Goal: Transaction & Acquisition: Obtain resource

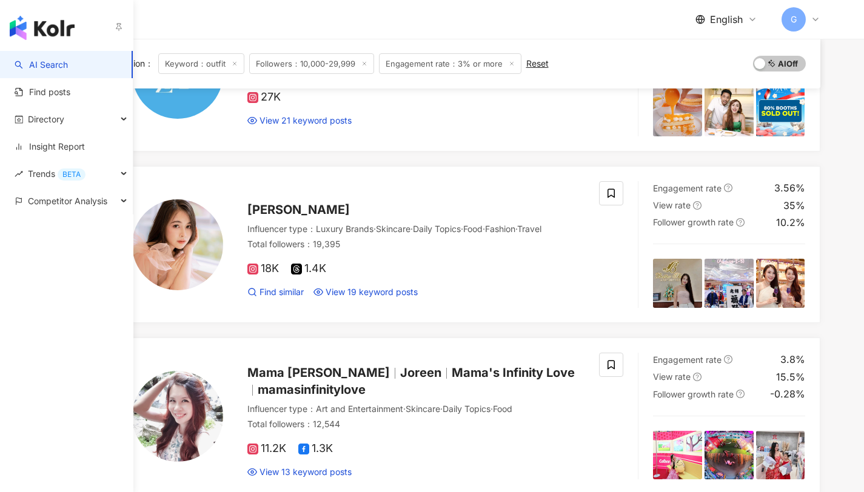
click at [40, 19] on img "button" at bounding box center [42, 28] width 65 height 24
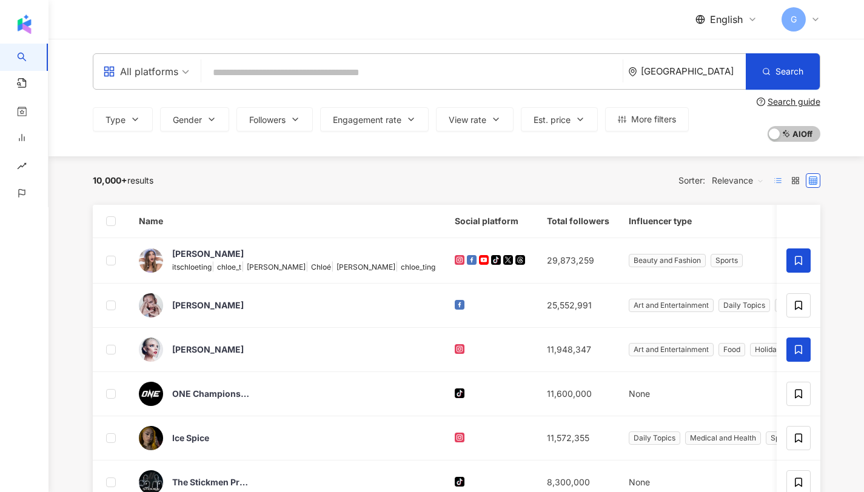
click at [780, 184] on icon at bounding box center [778, 180] width 8 height 8
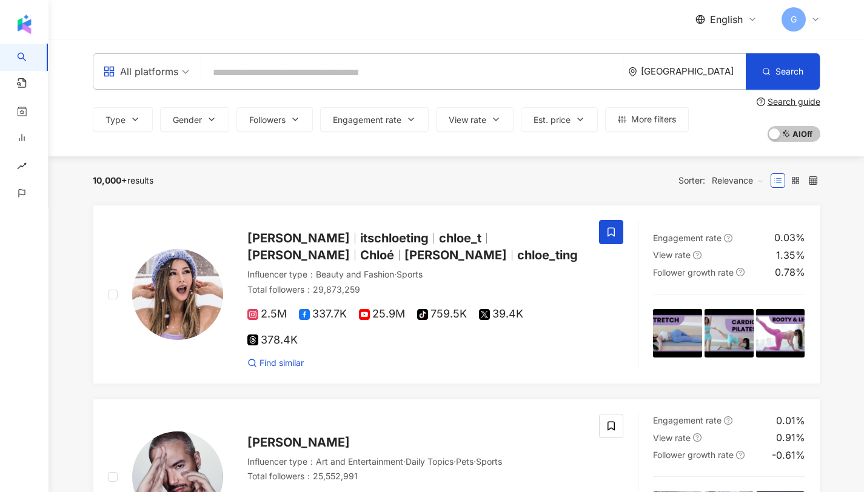
click at [292, 68] on input "search" at bounding box center [412, 72] width 412 height 23
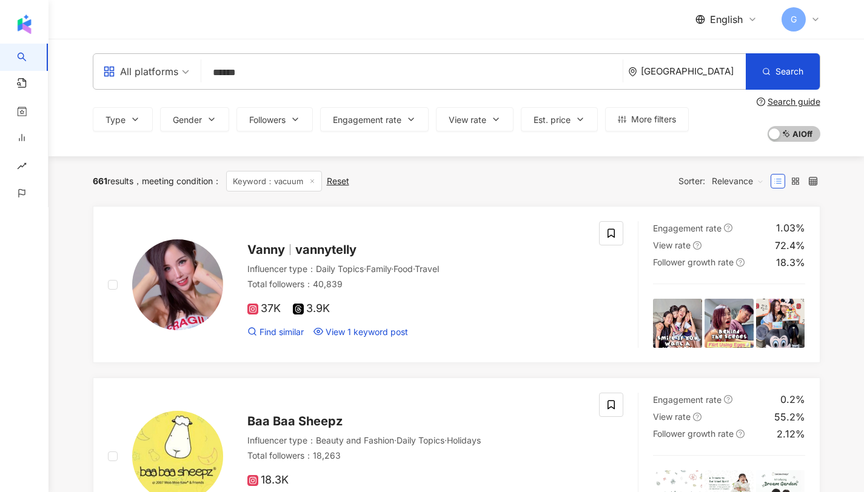
type input "******"
click at [699, 75] on div "[GEOGRAPHIC_DATA]" at bounding box center [693, 71] width 105 height 10
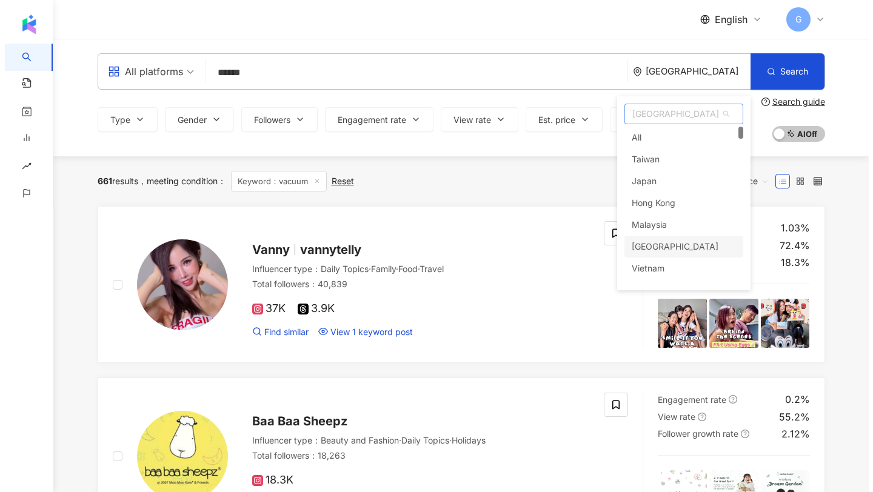
scroll to position [28, 0]
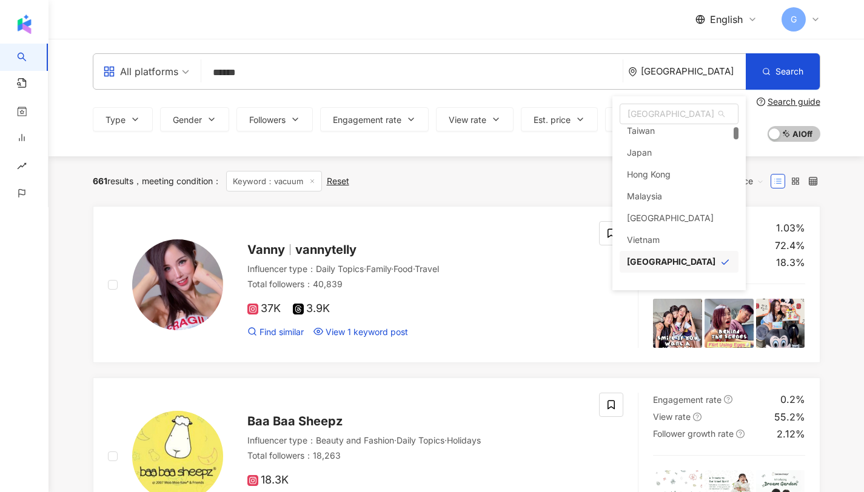
click at [529, 192] on div "661 results meeting condition ： Keyword：vacuum Reset Sorter: Relevance" at bounding box center [456, 181] width 727 height 50
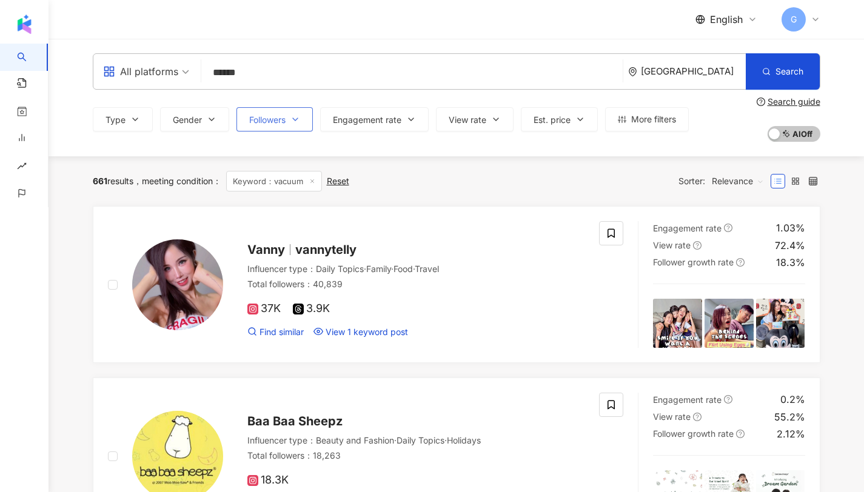
click at [290, 125] on button "Followers" at bounding box center [274, 119] width 76 height 24
type input "*"
type input "*******"
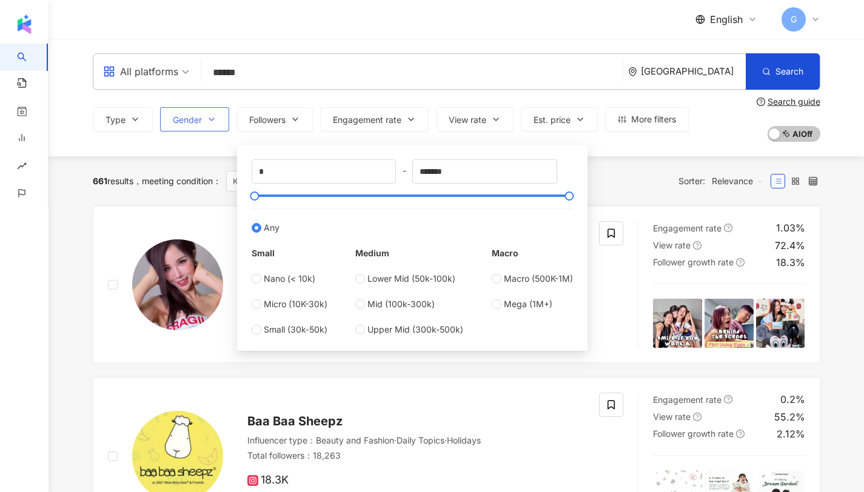
click at [215, 122] on icon "button" at bounding box center [212, 120] width 10 height 10
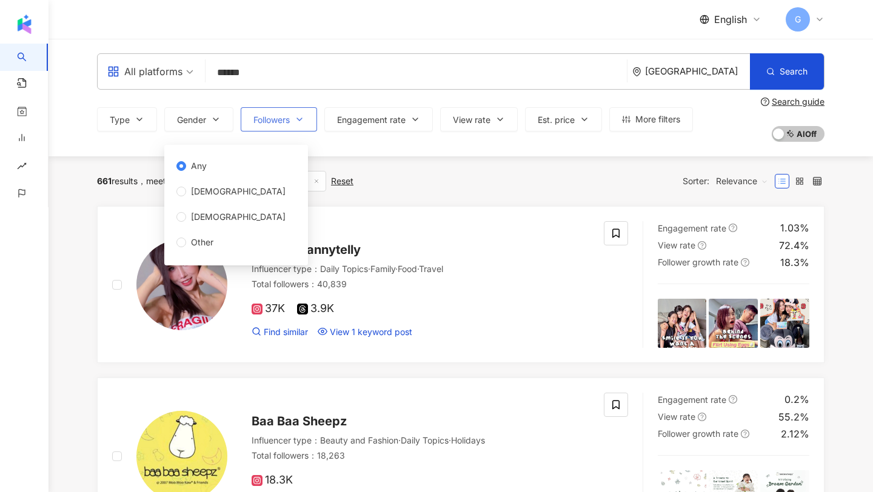
click at [260, 116] on span "Followers" at bounding box center [271, 120] width 36 height 10
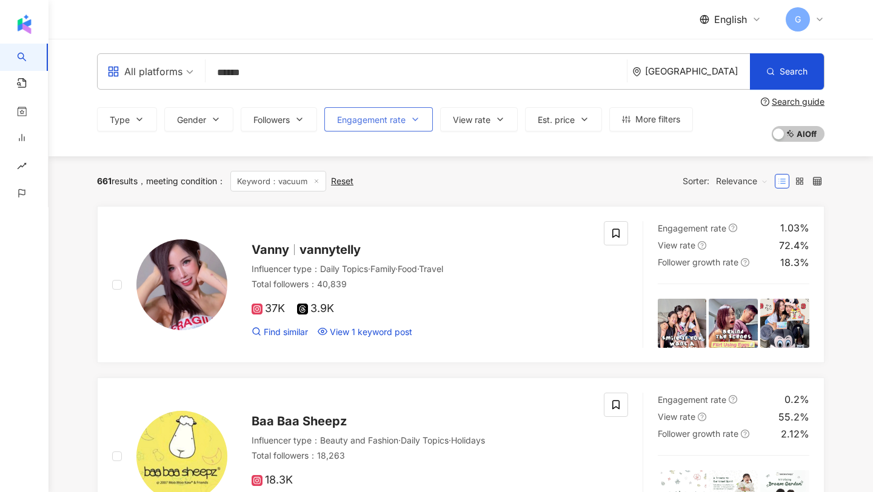
click at [353, 116] on span "Engagement rate" at bounding box center [371, 120] width 69 height 10
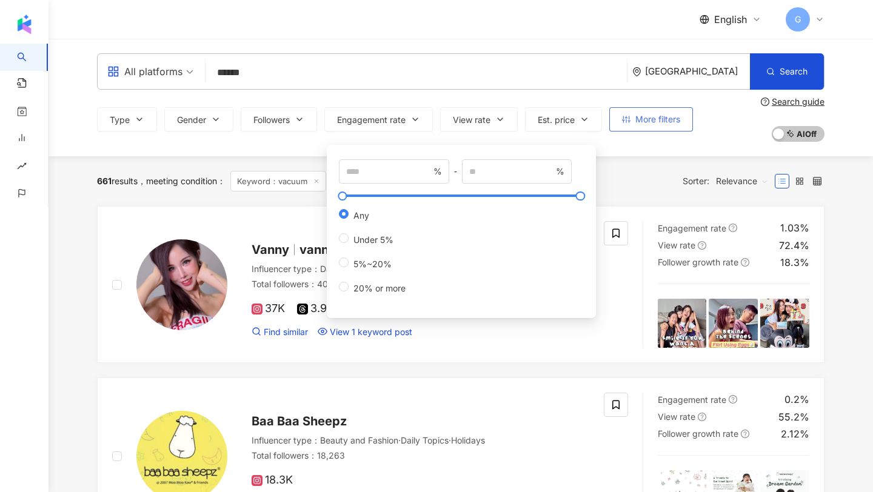
click at [641, 121] on span "More filters" at bounding box center [657, 120] width 45 height 10
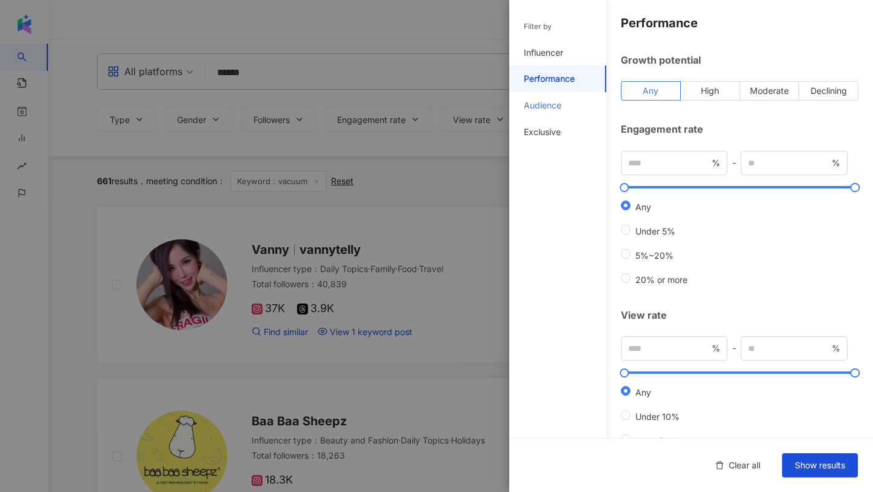
click at [558, 113] on div "Audience" at bounding box center [557, 105] width 97 height 27
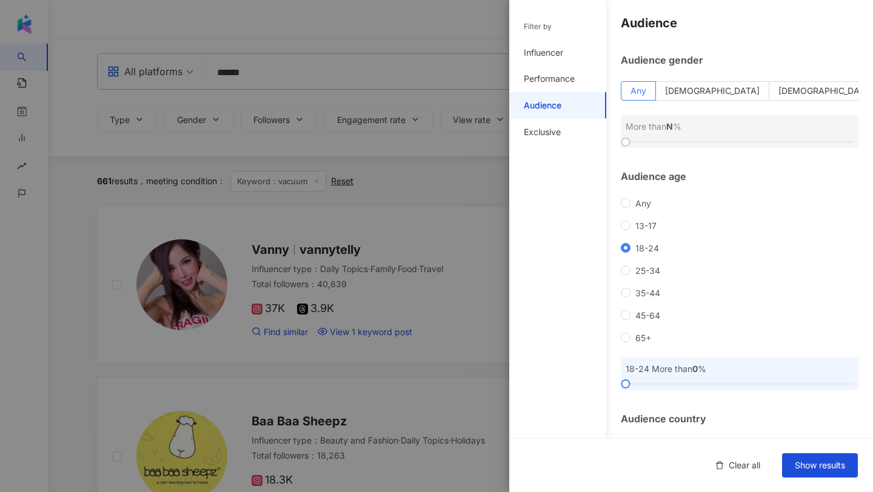
click at [447, 148] on div at bounding box center [436, 246] width 873 height 492
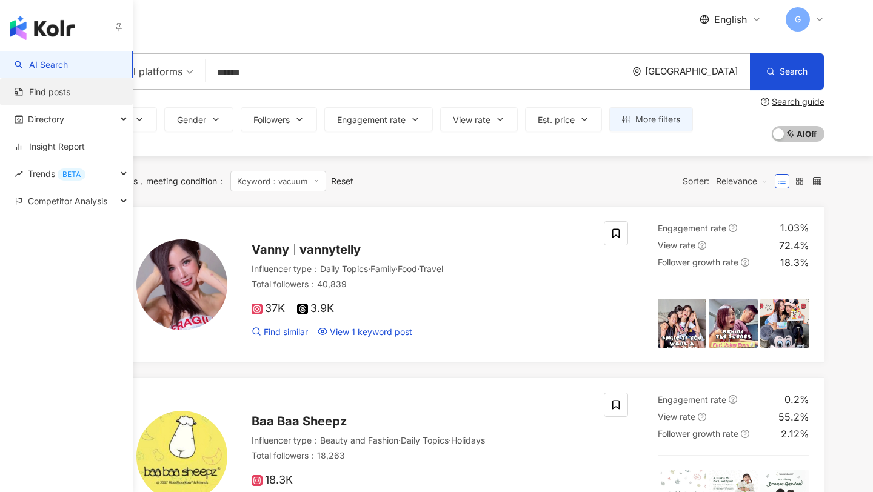
click at [30, 98] on link "Find posts" at bounding box center [43, 92] width 56 height 12
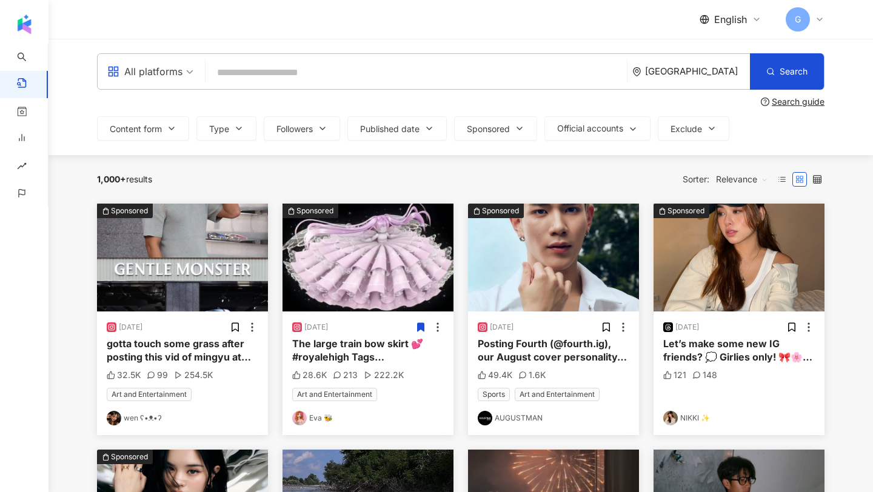
click at [265, 65] on input "search" at bounding box center [416, 72] width 412 height 26
click at [265, 67] on input "search" at bounding box center [416, 72] width 412 height 26
type input "*"
type input "******"
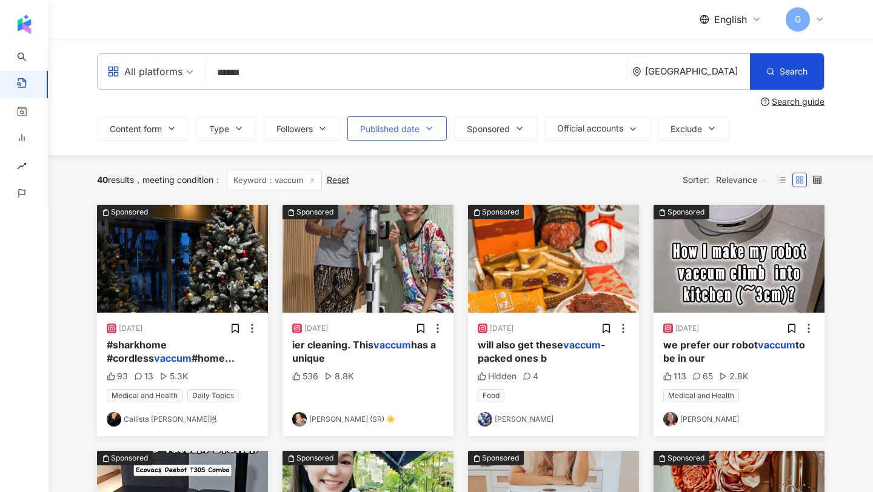
click at [388, 125] on span "Published date" at bounding box center [389, 129] width 59 height 10
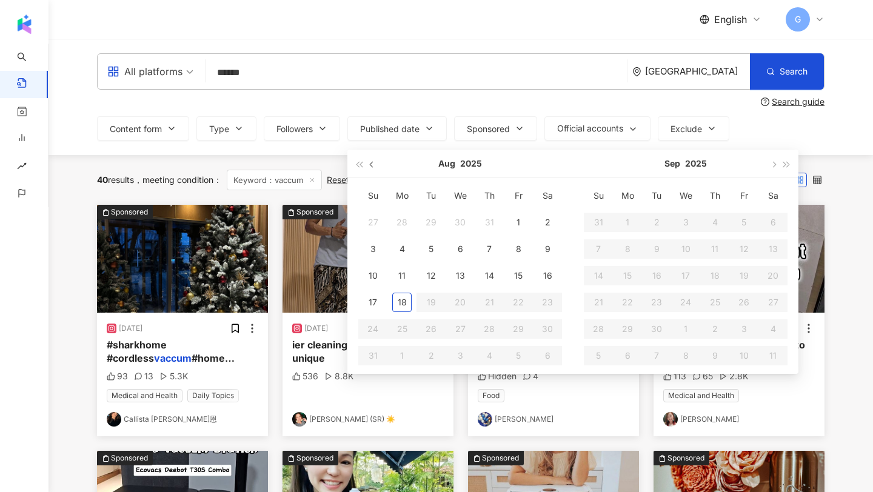
click at [378, 162] on button "button" at bounding box center [372, 163] width 13 height 27
click at [377, 161] on button "button" at bounding box center [372, 163] width 13 height 27
type input "**********"
click at [490, 220] on div "1" at bounding box center [489, 222] width 19 height 19
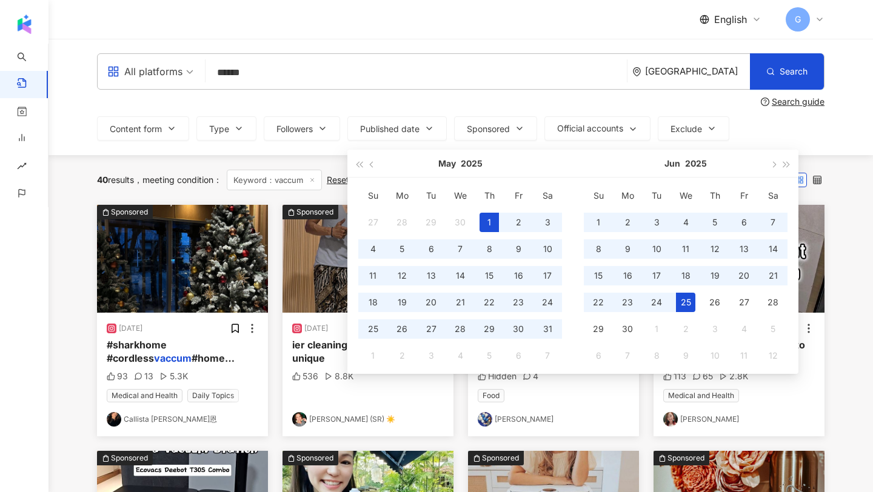
type input "**********"
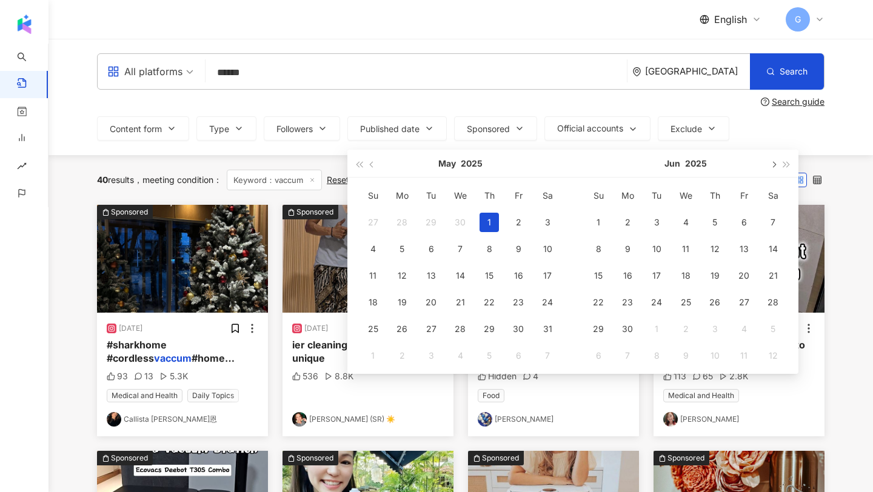
click at [778, 169] on button "button" at bounding box center [772, 163] width 13 height 27
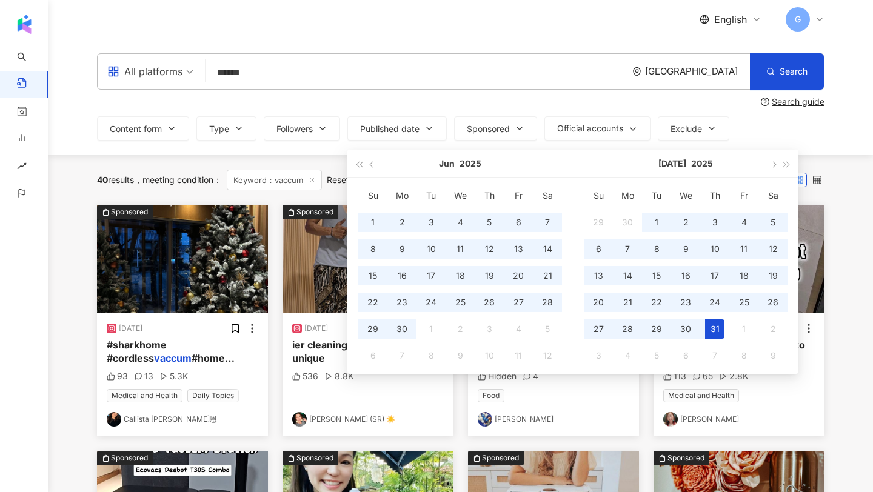
click at [722, 334] on div "31" at bounding box center [714, 328] width 19 height 19
type input "**********"
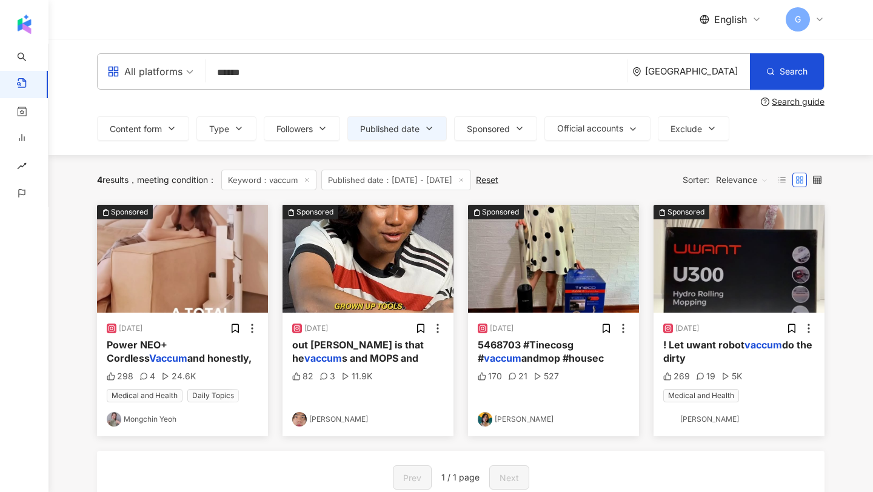
click at [402, 363] on div "out Ozzy is that he vaccum s and MOPS and" at bounding box center [368, 351] width 152 height 27
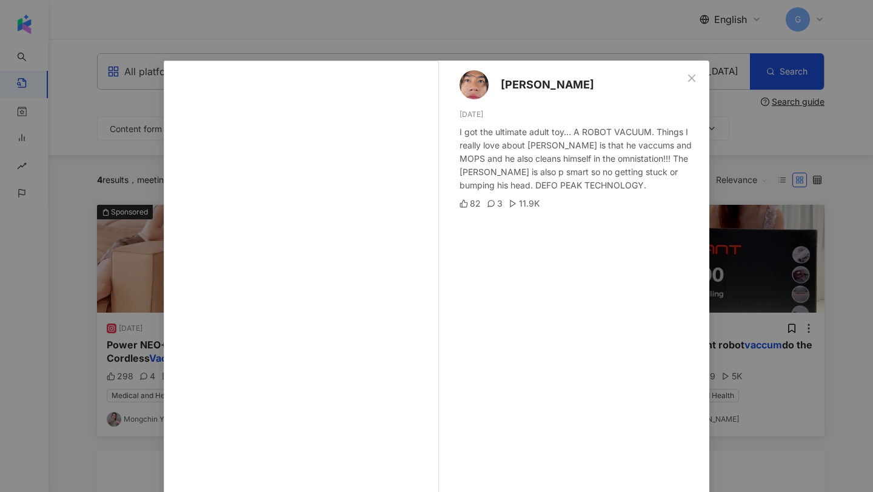
click at [771, 267] on div "Nicholas Teo 5/22/25 I got the ultimate adult toy... A ROBOT VACUUM. Things I r…" at bounding box center [436, 246] width 873 height 492
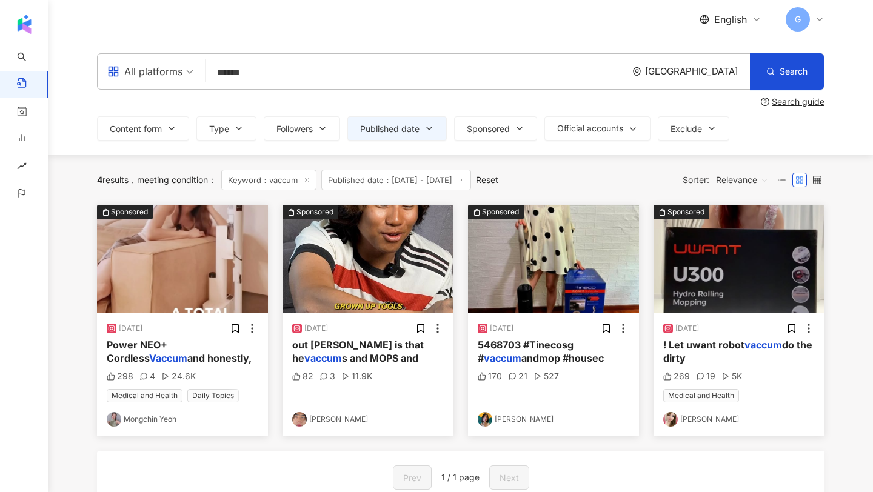
click at [292, 59] on input "******" at bounding box center [416, 72] width 412 height 26
click at [167, 346] on span "Power NEO+ Cordless" at bounding box center [137, 351] width 61 height 25
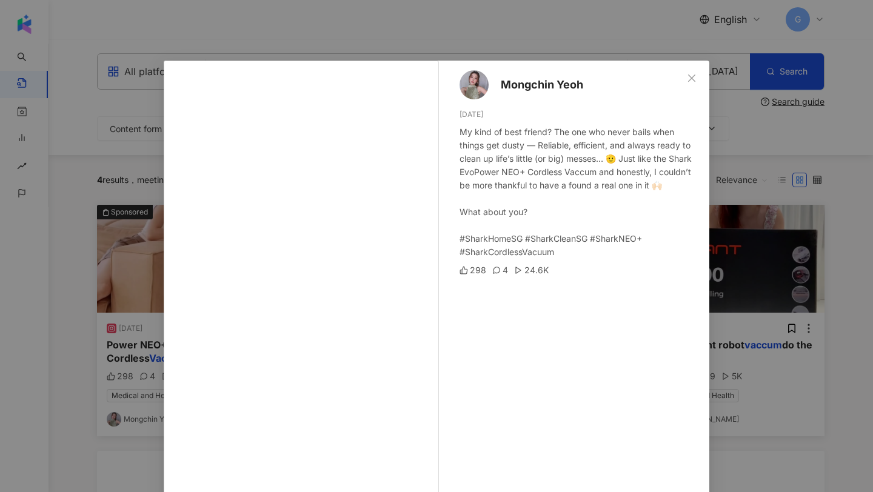
click at [544, 237] on div "My kind of best friend? The one who never bails when things get dusty — Reliabl…" at bounding box center [580, 191] width 240 height 133
copy div "rkCleanSG #S"
click at [733, 252] on div "Mongchin Yeoh 7/31/25 My kind of best friend? The one who never bails when thin…" at bounding box center [436, 246] width 873 height 492
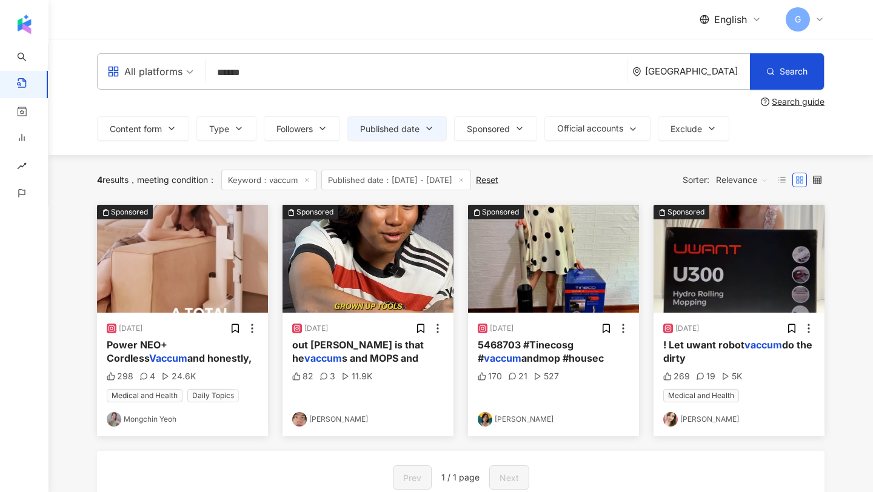
click at [240, 68] on input "******" at bounding box center [416, 72] width 412 height 26
paste input "******"
type input "**********"
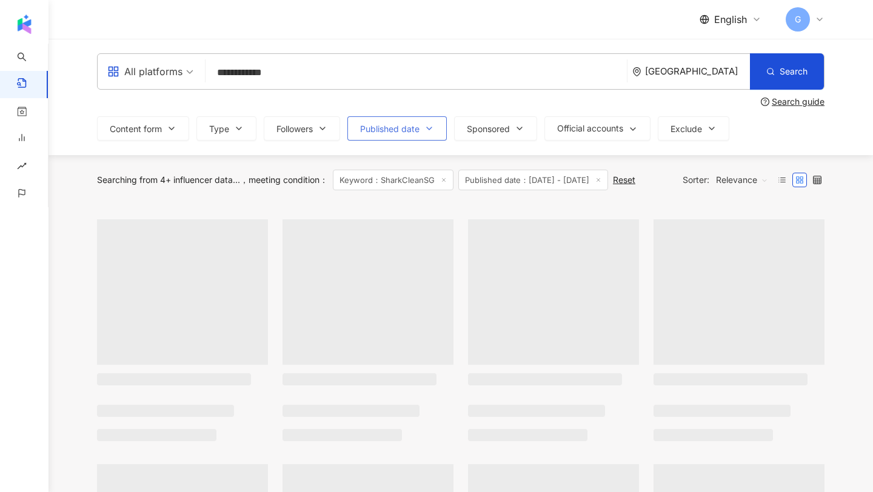
click at [419, 131] on span "Published date" at bounding box center [389, 129] width 59 height 10
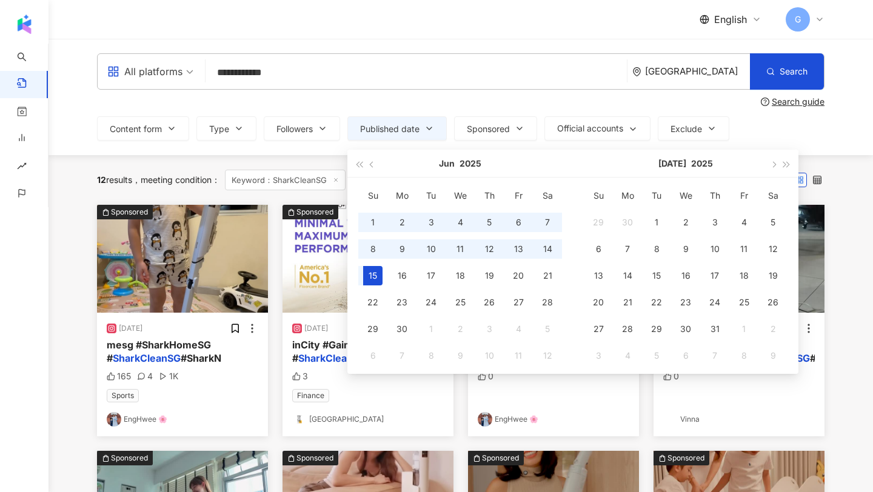
type input "**********"
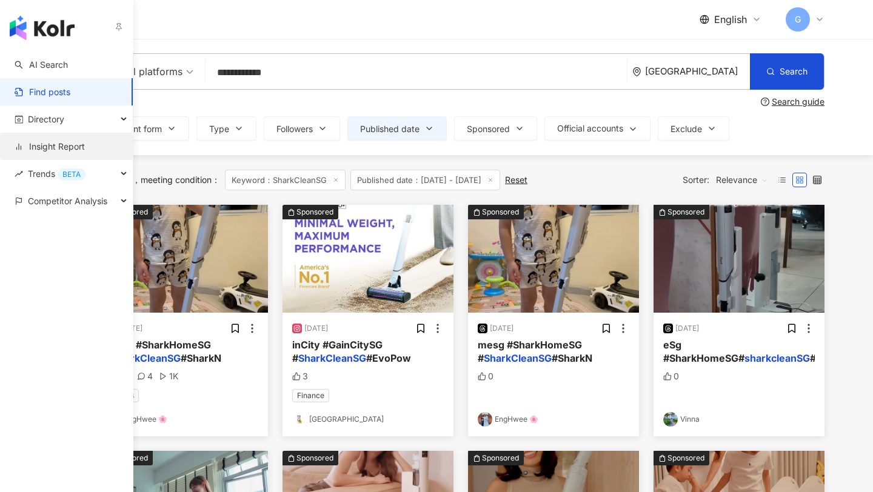
click at [42, 147] on link "Insight Report" at bounding box center [50, 147] width 70 height 12
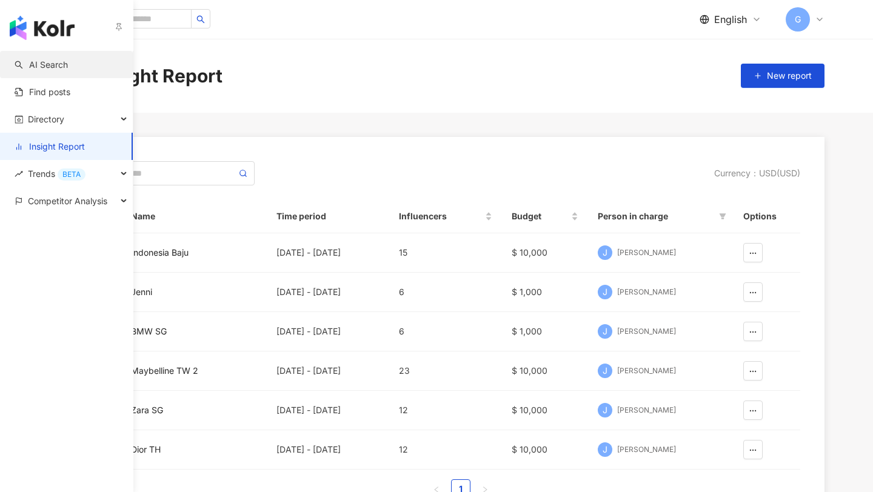
click at [62, 68] on link "AI Search" at bounding box center [41, 65] width 53 height 12
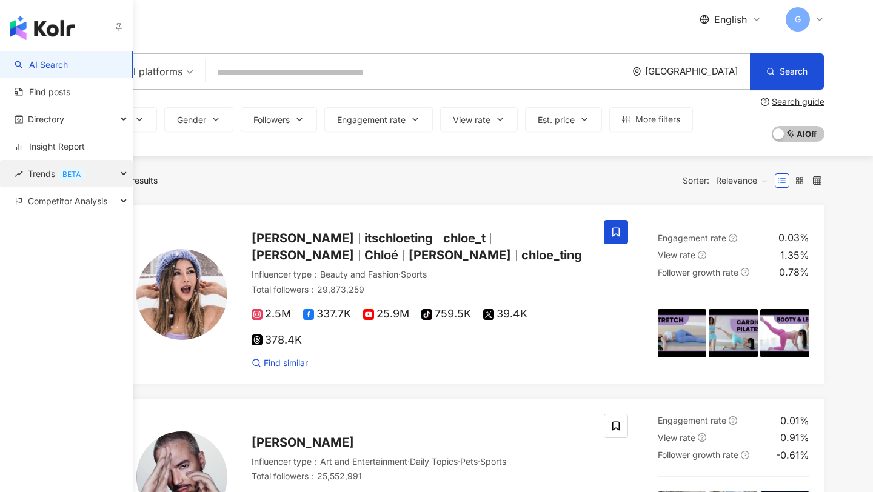
click at [61, 173] on div "BETA" at bounding box center [72, 175] width 28 height 12
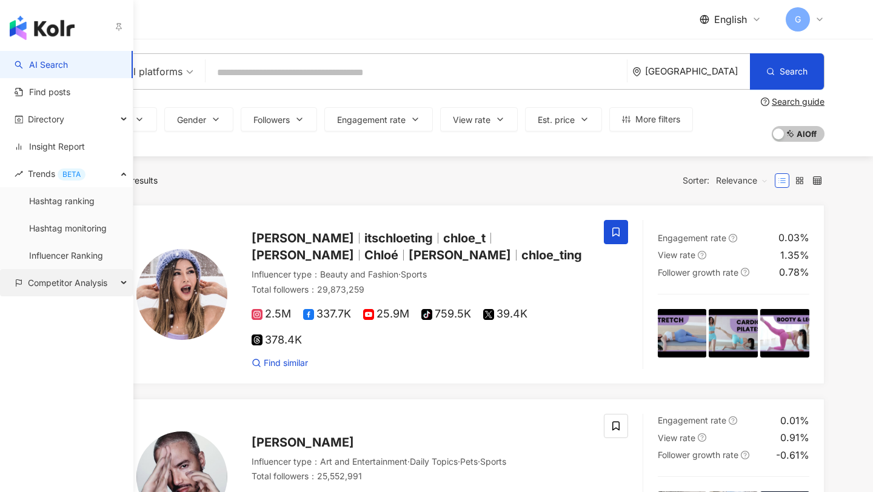
click at [52, 282] on span "Competitor Analysis" at bounding box center [67, 282] width 79 height 27
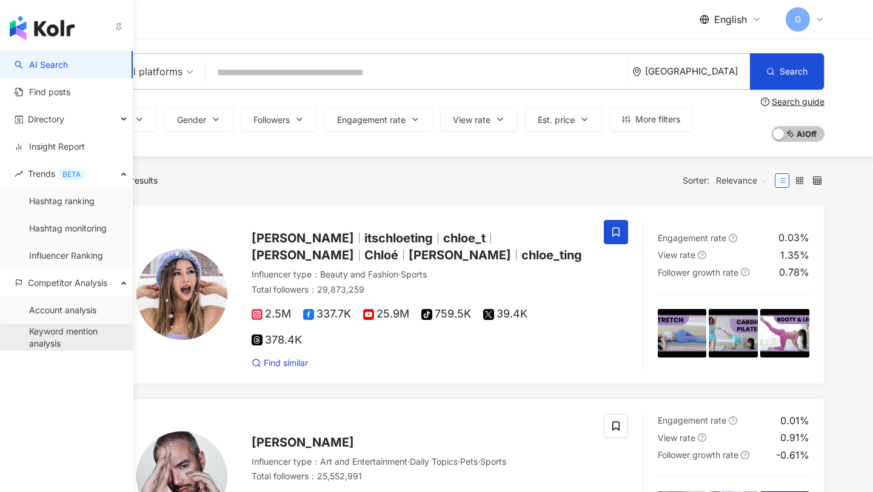
click at [40, 341] on link "Keyword mention analysis" at bounding box center [76, 338] width 94 height 24
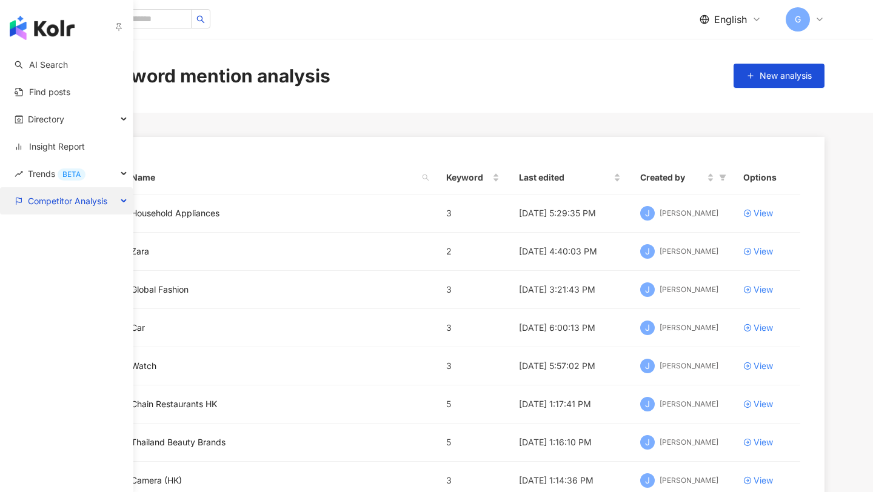
click at [32, 199] on span "Competitor Analysis" at bounding box center [67, 200] width 79 height 27
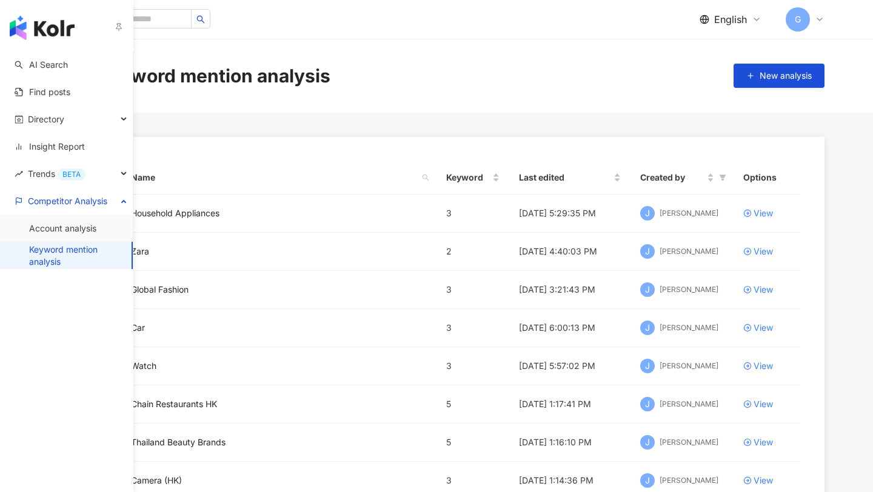
click at [69, 261] on link "Keyword mention analysis" at bounding box center [75, 256] width 93 height 24
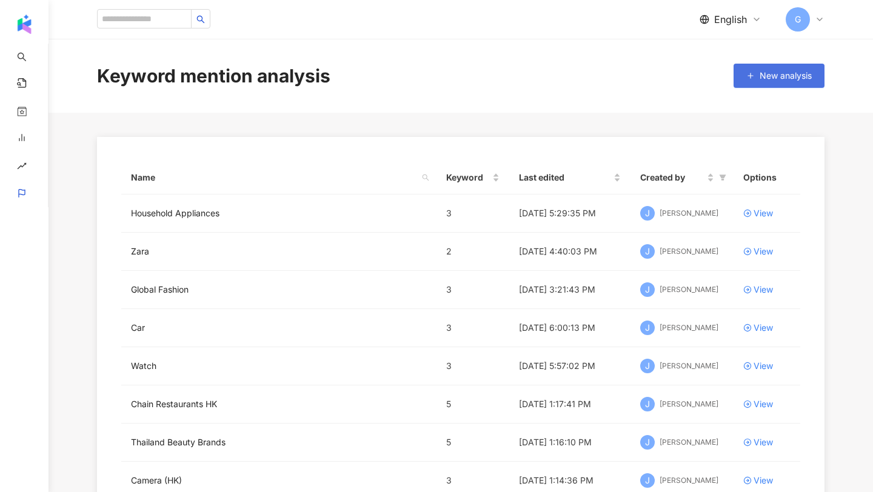
click at [760, 68] on button "New analysis" at bounding box center [779, 76] width 91 height 24
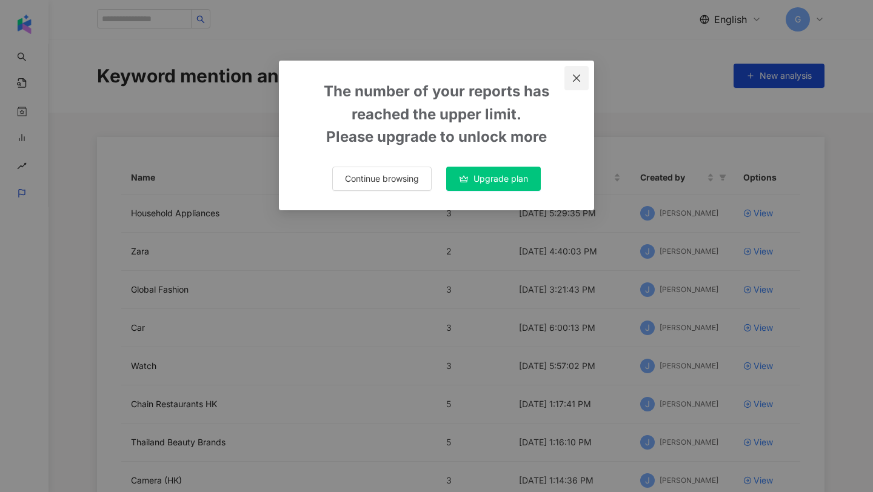
click at [575, 79] on icon "close" at bounding box center [576, 77] width 7 height 7
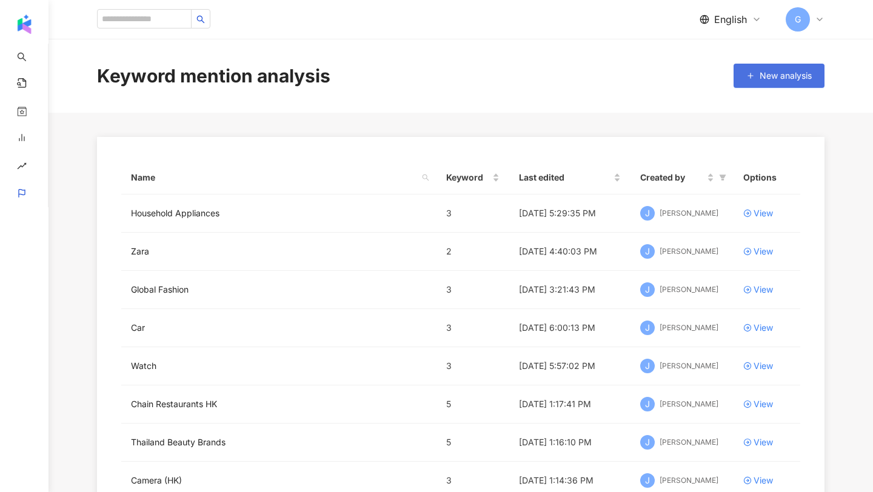
click at [766, 82] on button "New analysis" at bounding box center [779, 76] width 91 height 24
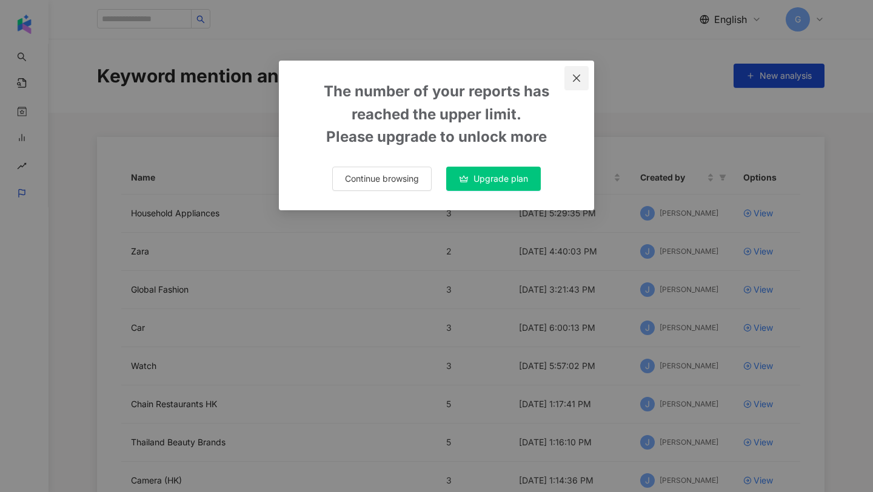
click at [577, 78] on icon "close" at bounding box center [576, 77] width 7 height 7
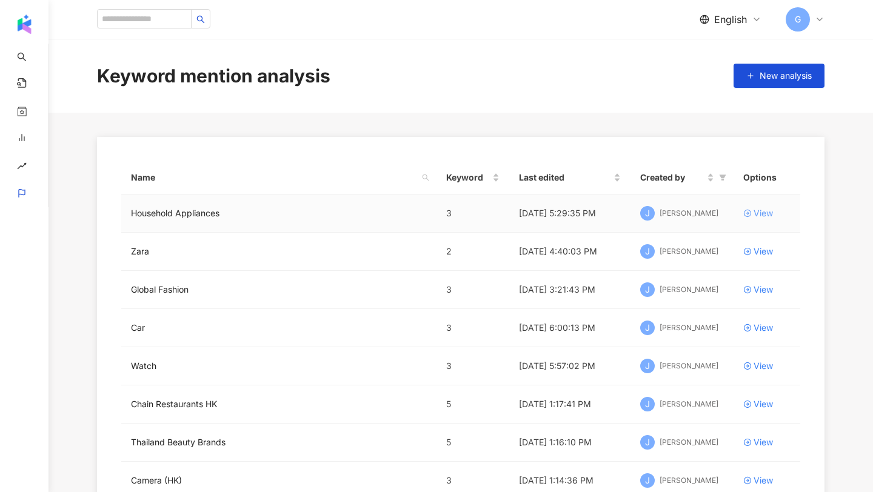
click at [756, 216] on div "View" at bounding box center [763, 213] width 19 height 13
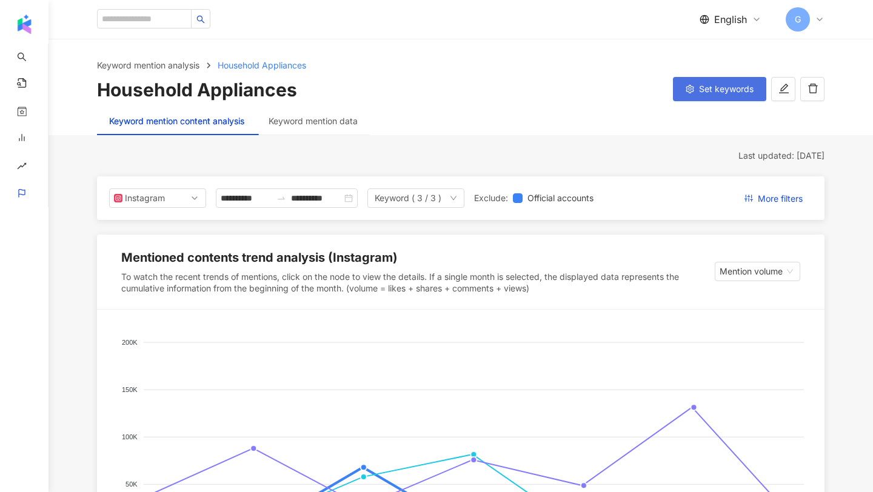
click at [708, 82] on button "Set keywords" at bounding box center [719, 89] width 93 height 24
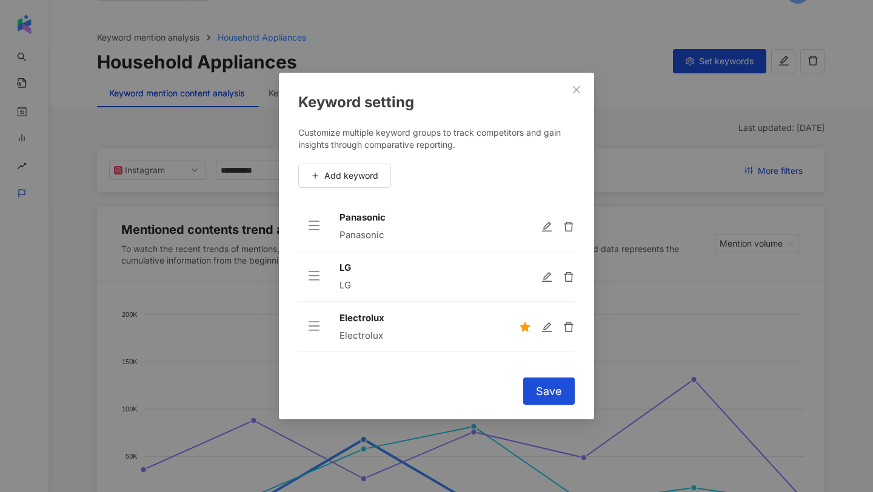
scroll to position [24, 0]
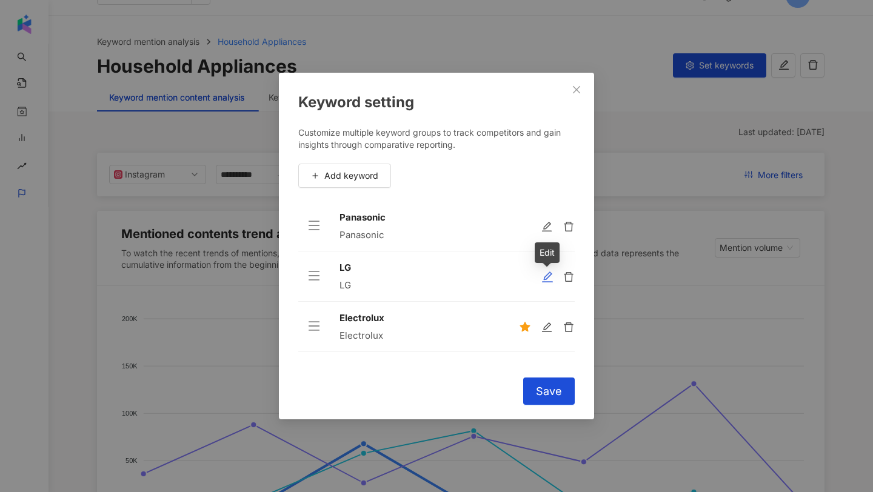
click at [541, 273] on icon "edit" at bounding box center [547, 277] width 12 height 12
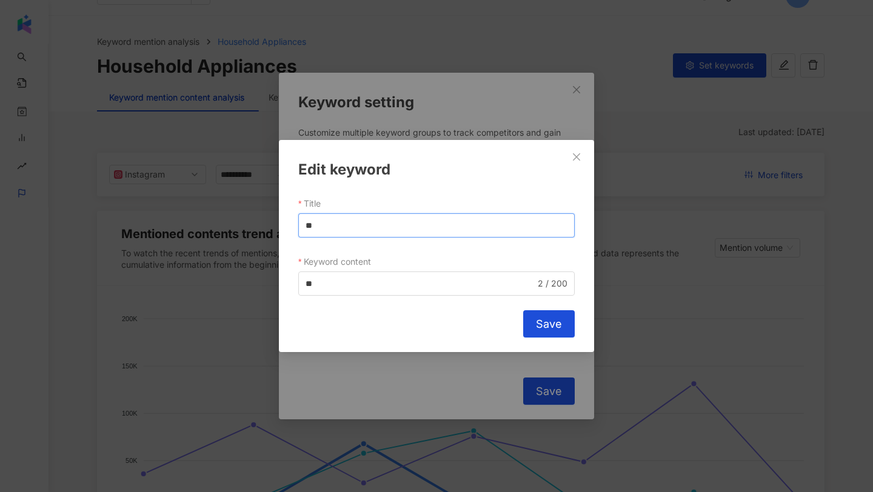
click at [318, 224] on input "**" at bounding box center [436, 225] width 276 height 24
click at [311, 282] on input "**" at bounding box center [421, 283] width 230 height 13
click at [332, 284] on input "**" at bounding box center [421, 283] width 230 height 13
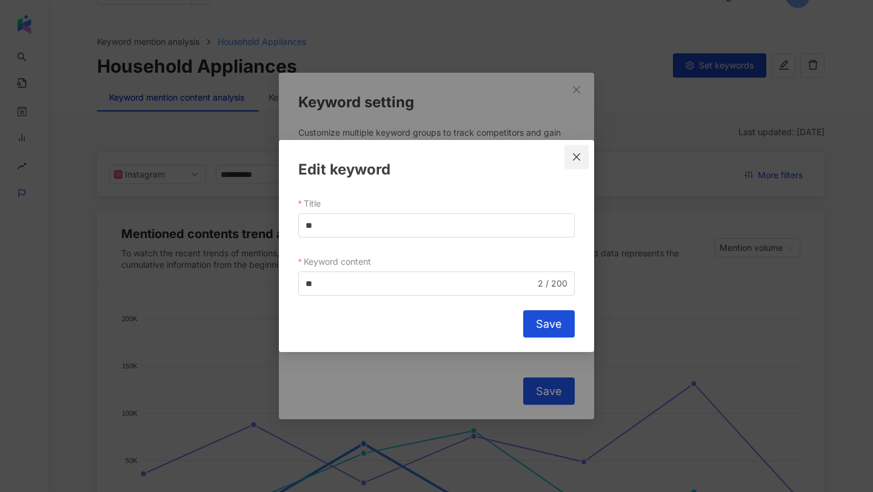
click at [572, 153] on icon "close" at bounding box center [577, 157] width 10 height 10
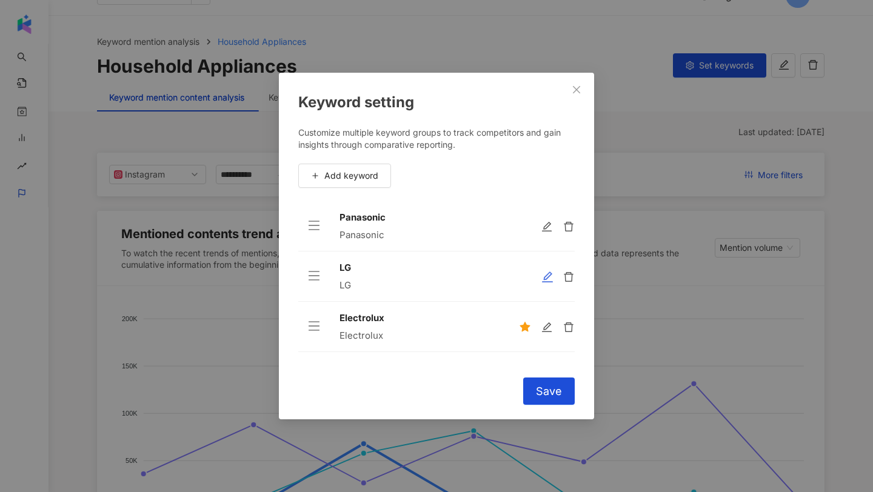
click at [544, 277] on icon "edit" at bounding box center [547, 277] width 11 height 11
type input "**"
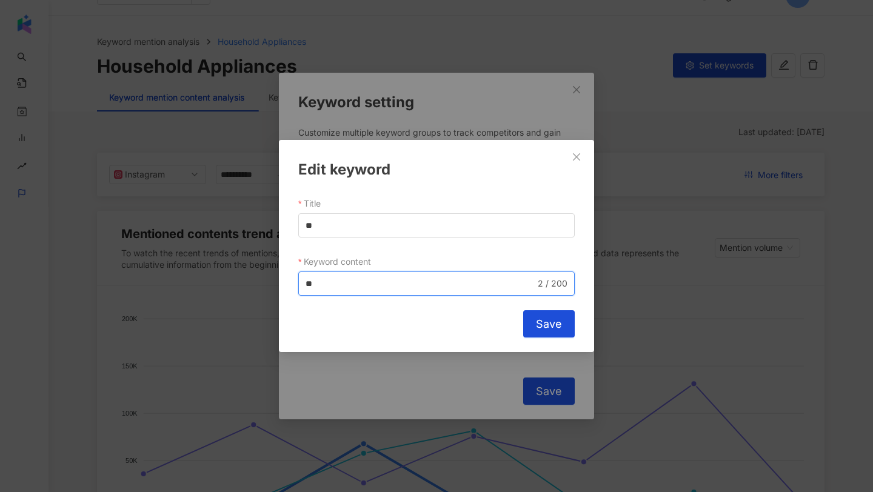
click at [313, 280] on input "**" at bounding box center [421, 283] width 230 height 13
click at [573, 163] on button "Close" at bounding box center [576, 157] width 24 height 24
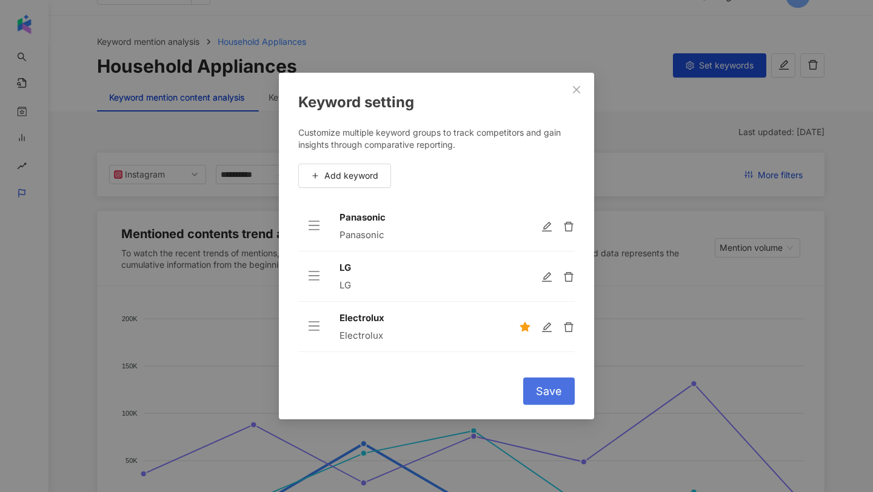
click at [547, 382] on button "Save" at bounding box center [549, 391] width 52 height 27
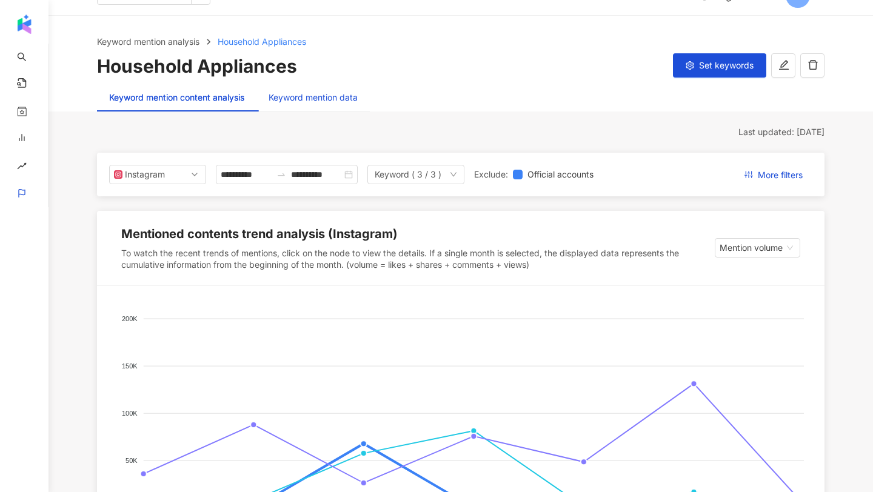
click at [284, 92] on div "Keyword mention data" at bounding box center [313, 97] width 89 height 13
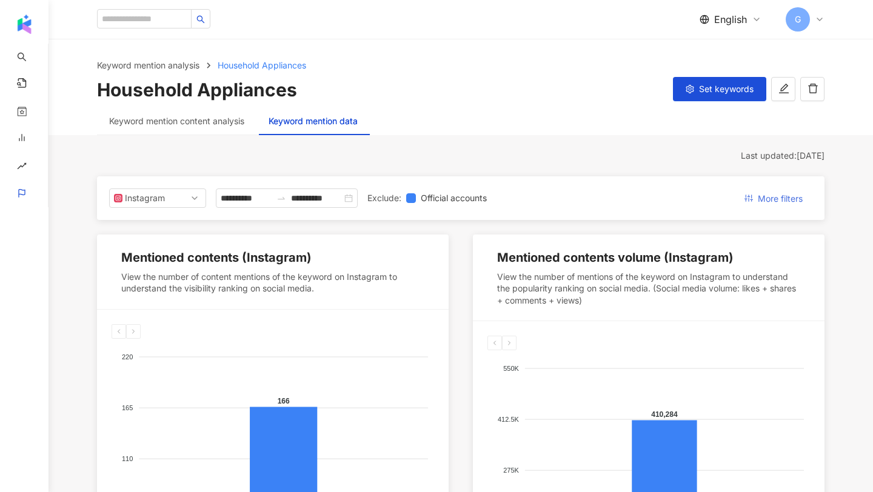
click at [756, 201] on button "More filters" at bounding box center [774, 198] width 78 height 19
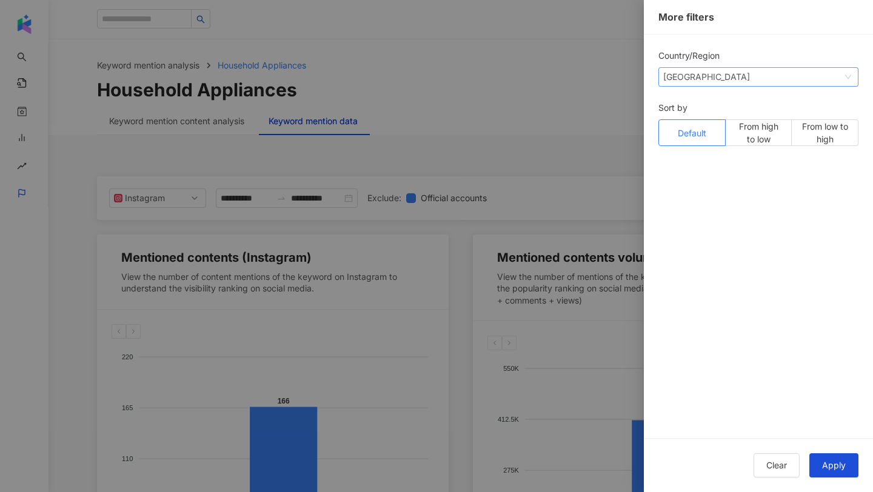
click at [744, 72] on span "Singapore" at bounding box center [758, 77] width 190 height 18
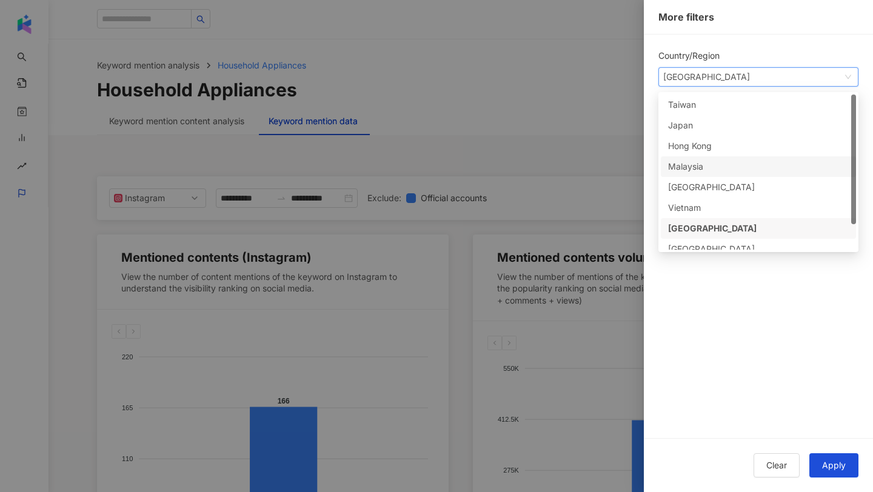
scroll to position [30, 0]
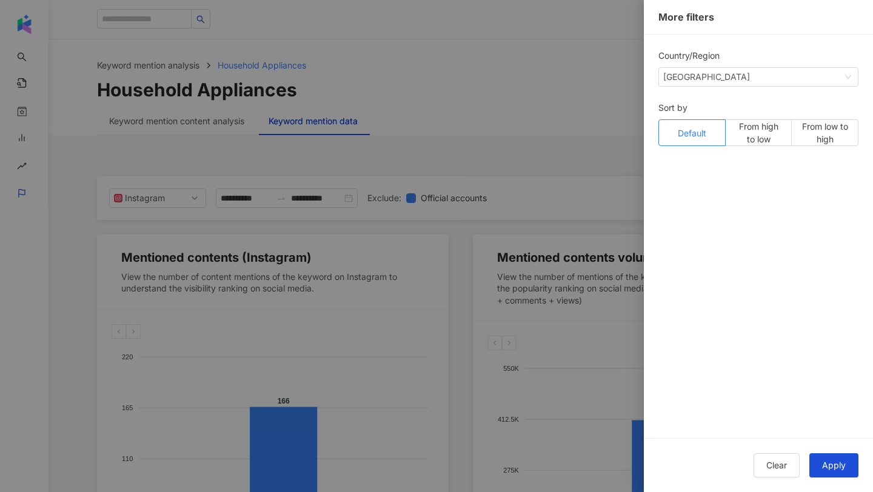
click at [533, 155] on div at bounding box center [436, 246] width 873 height 492
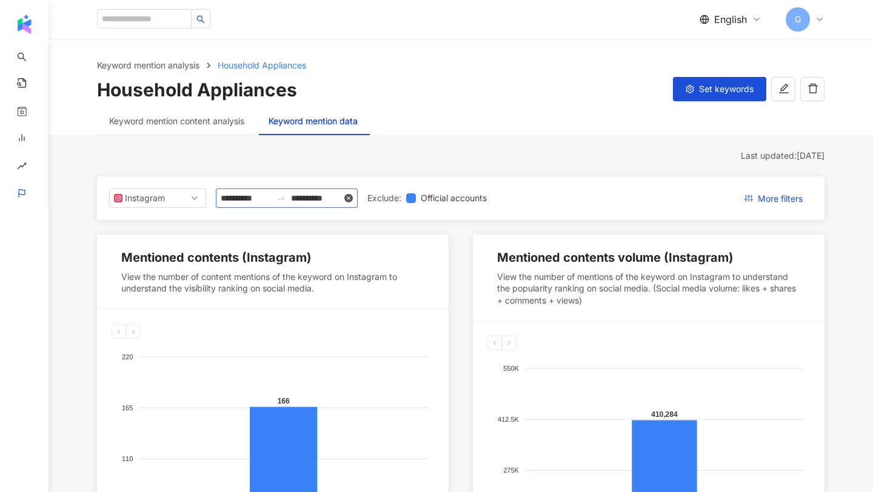
click at [353, 198] on icon "close-circle" at bounding box center [348, 198] width 8 height 8
click at [310, 192] on input at bounding box center [316, 198] width 51 height 13
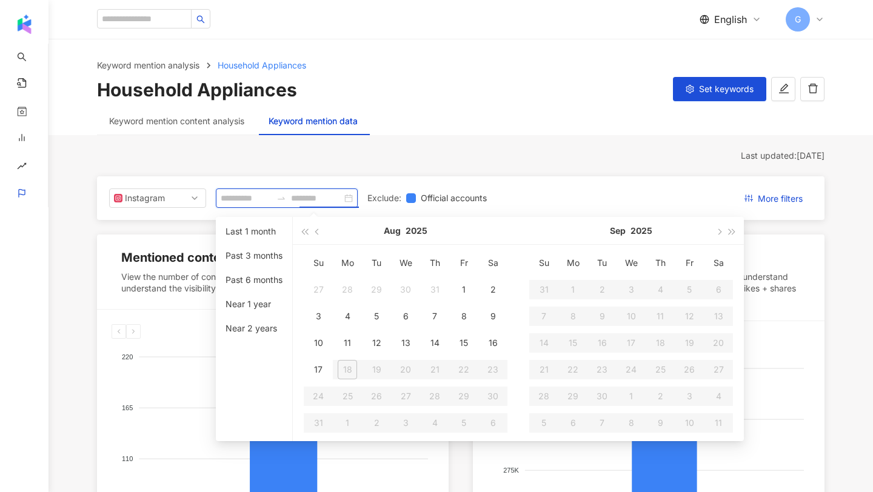
click at [246, 199] on input at bounding box center [246, 198] width 51 height 13
type input "**********"
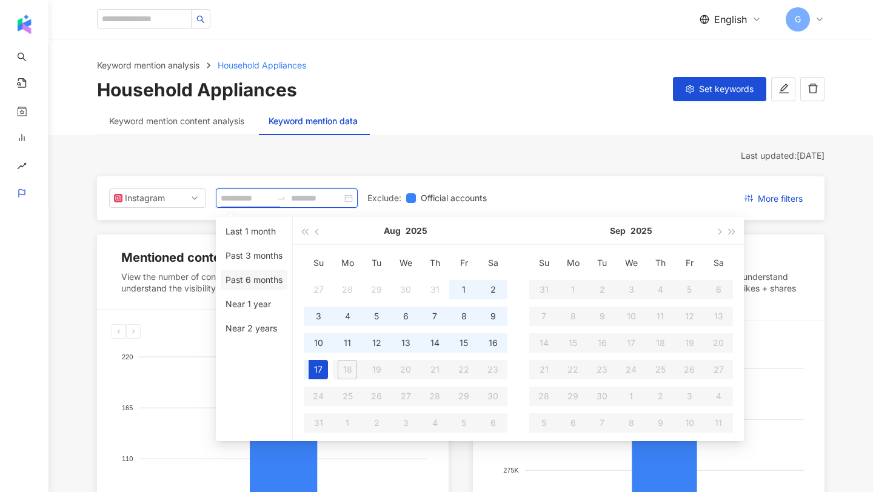
type input "**********"
click at [244, 280] on li "Past 6 months" at bounding box center [254, 279] width 67 height 19
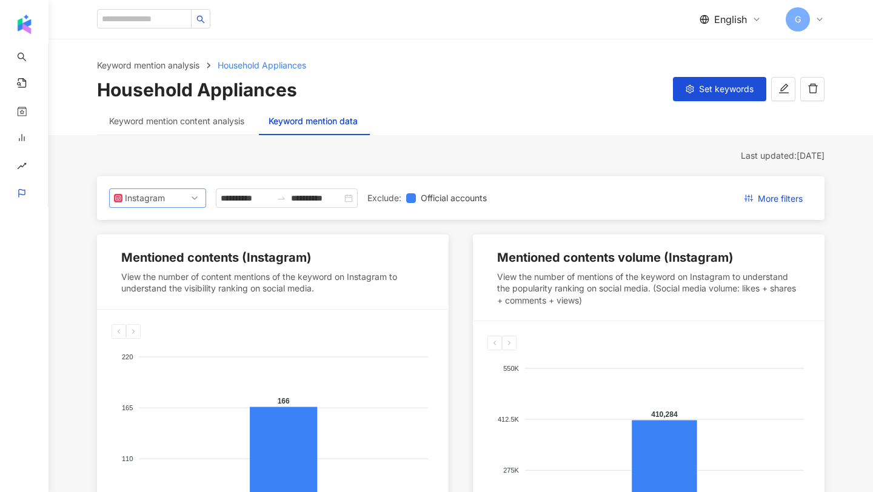
click at [180, 202] on span "Instagram" at bounding box center [157, 198] width 87 height 18
click at [167, 226] on div "Instagram" at bounding box center [149, 225] width 39 height 13
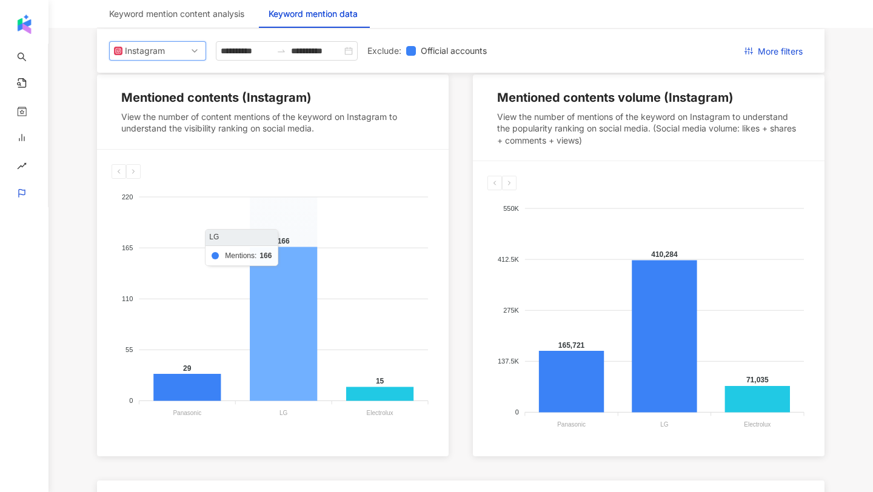
scroll to position [149, 0]
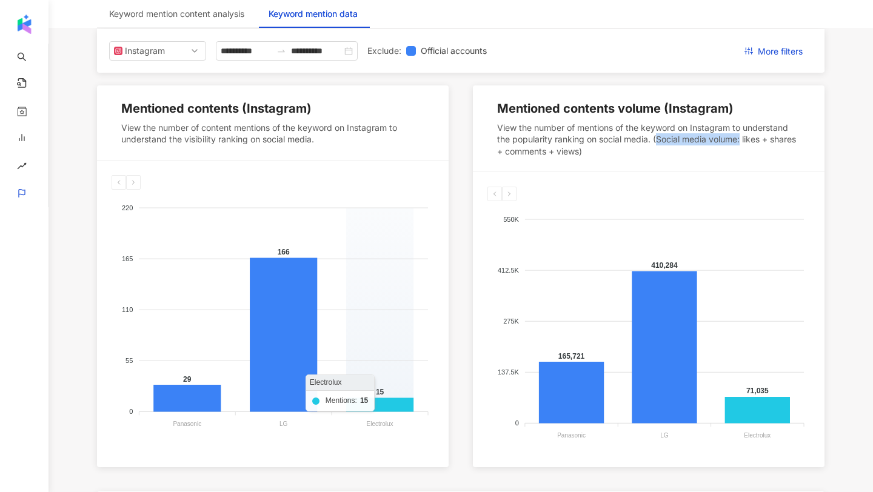
drag, startPoint x: 657, startPoint y: 143, endPoint x: 743, endPoint y: 143, distance: 86.1
click at [743, 143] on div "View the number of mentions of the keyword on Instagram to understand the popul…" at bounding box center [648, 140] width 303 height 36
click at [747, 143] on div "View the number of mentions of the keyword on Instagram to understand the popul…" at bounding box center [648, 140] width 303 height 36
drag, startPoint x: 744, startPoint y: 139, endPoint x: 613, endPoint y: 154, distance: 131.2
click at [613, 154] on div "View the number of mentions of the keyword on Instagram to understand the popul…" at bounding box center [648, 140] width 303 height 36
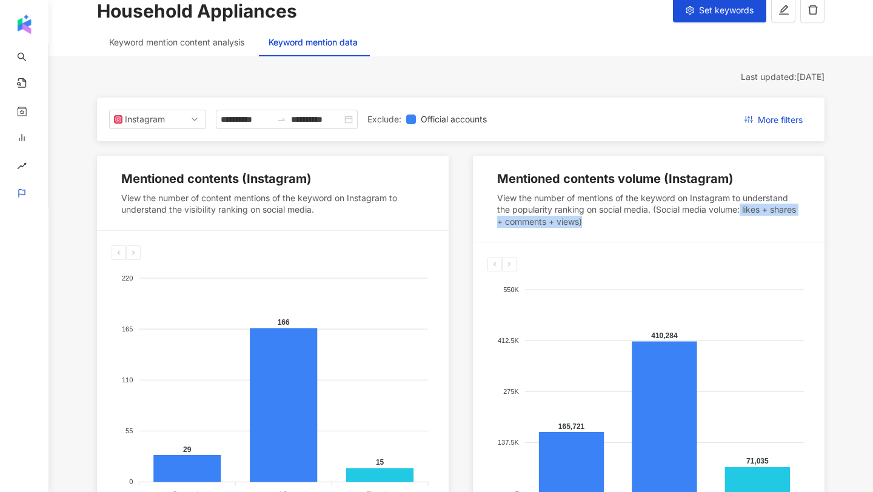
scroll to position [0, 0]
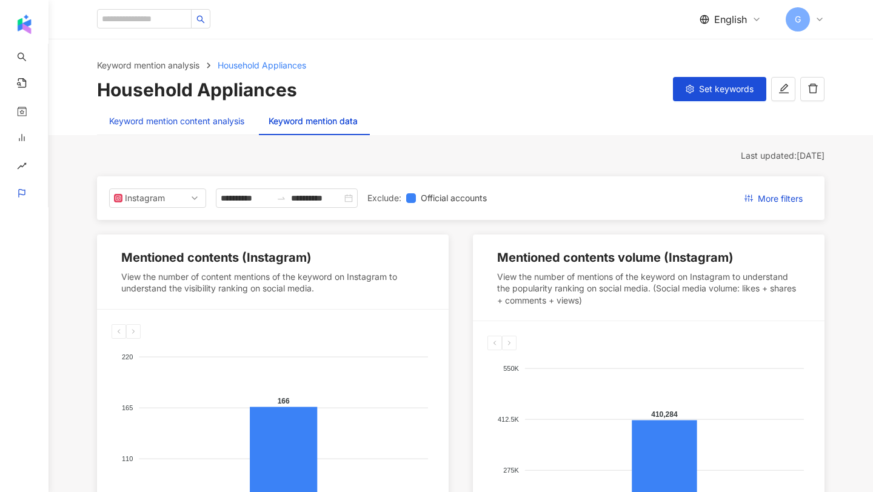
click at [202, 124] on div "Keyword mention content analysis" at bounding box center [176, 121] width 135 height 13
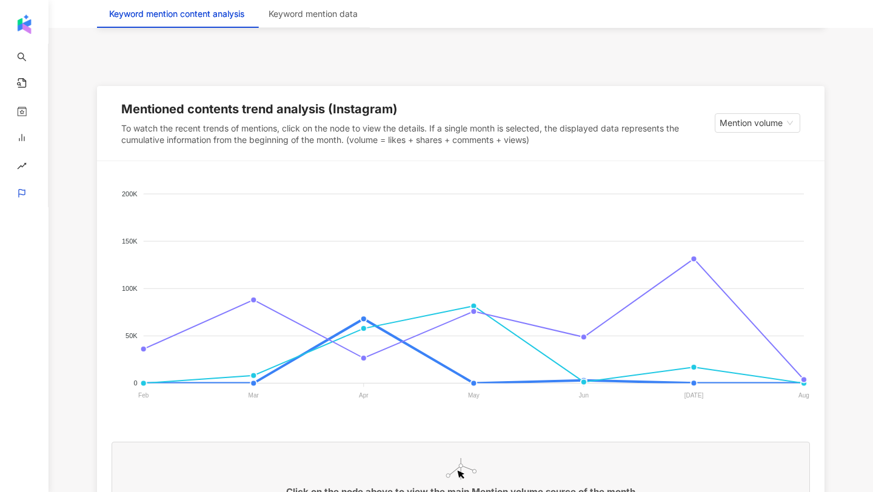
scroll to position [159, 0]
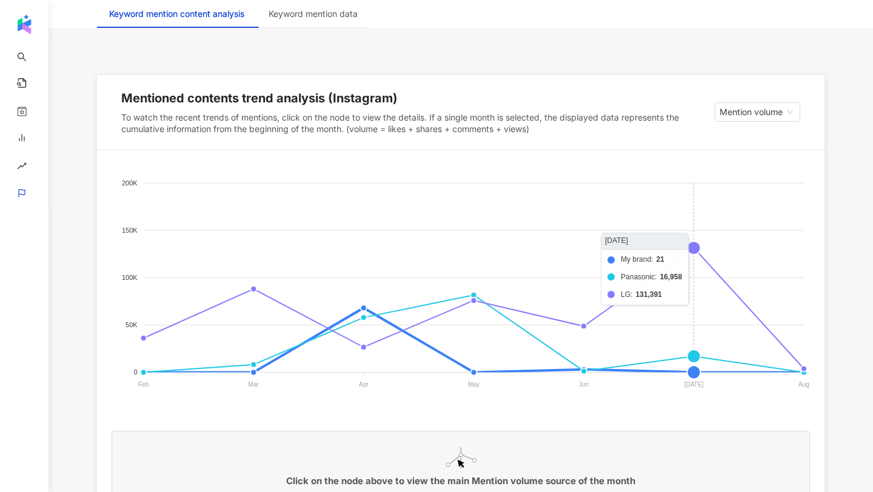
click at [698, 251] on foreignobject "My brand Panasonic LG" at bounding box center [461, 286] width 698 height 242
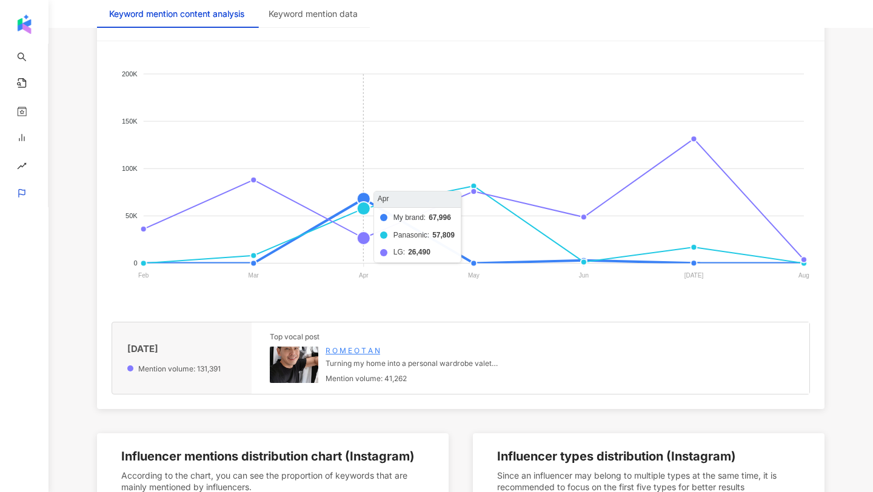
scroll to position [292, 0]
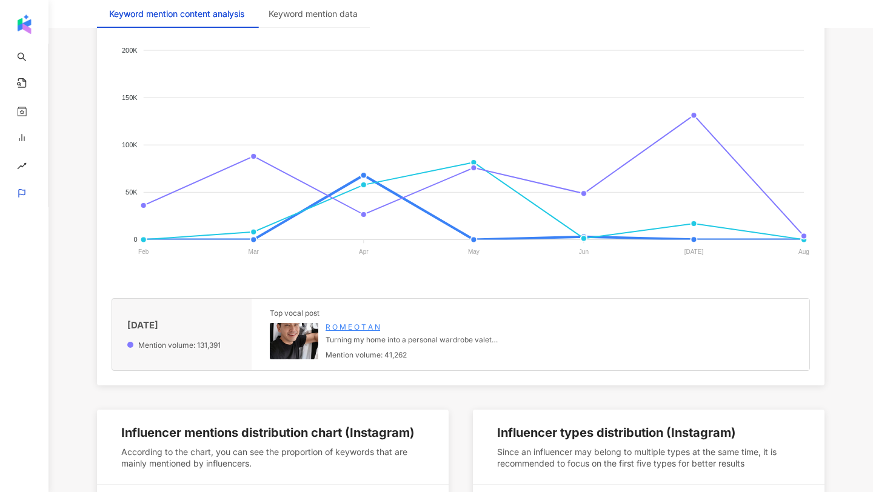
click at [310, 351] on img at bounding box center [294, 341] width 48 height 36
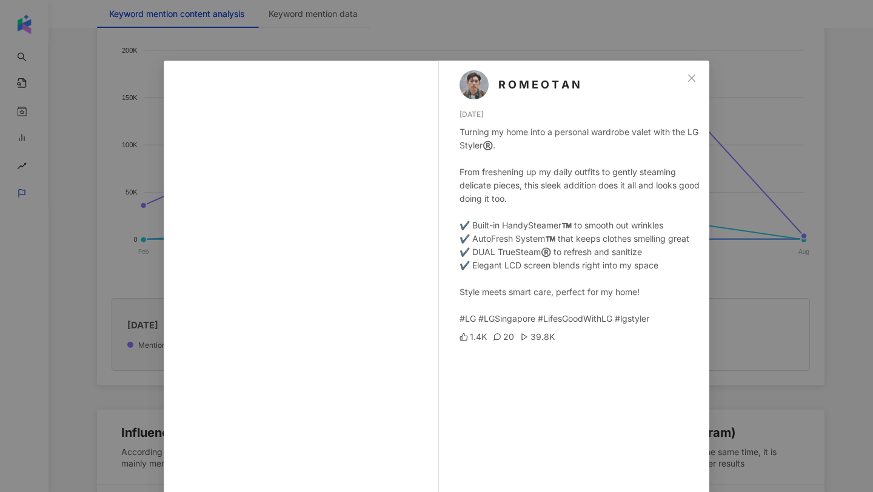
click at [540, 84] on span "R O M E O T A N" at bounding box center [539, 84] width 82 height 17
click at [702, 85] on button "Close" at bounding box center [692, 78] width 24 height 24
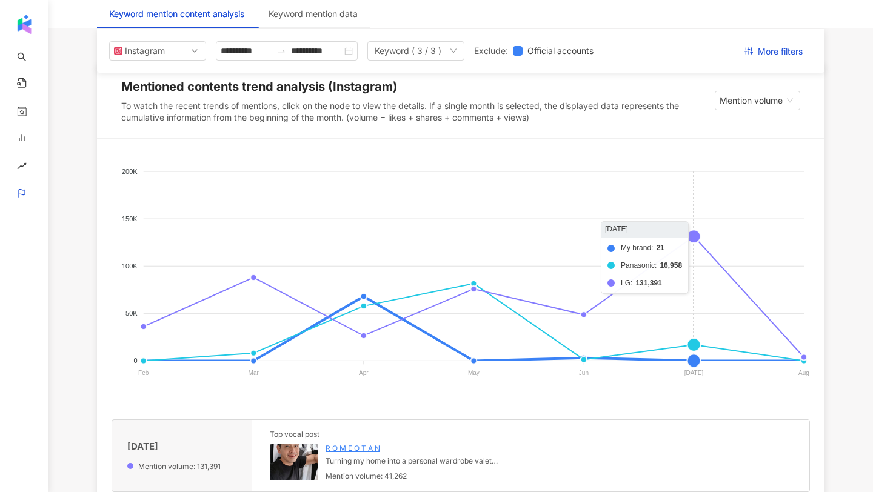
scroll to position [0, 0]
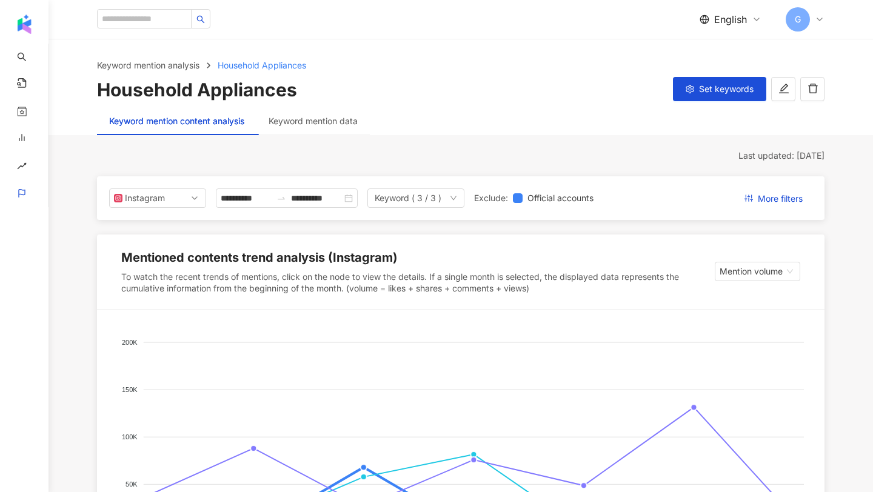
click at [687, 75] on div "Keyword mention analysis Household Appliances Household Appliances Set keywords" at bounding box center [461, 81] width 776 height 44
click at [687, 83] on button "Set keywords" at bounding box center [719, 89] width 93 height 24
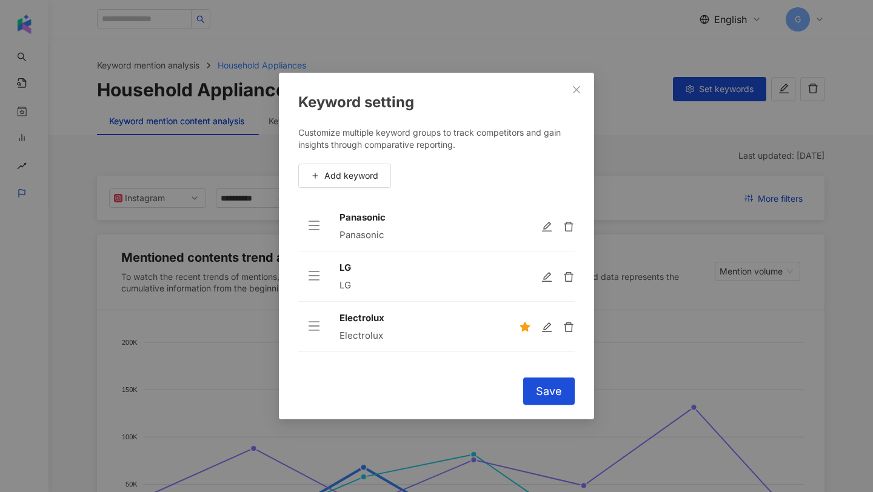
click at [784, 266] on div "Keyword setting Customize multiple keyword groups to track competitors and gain…" at bounding box center [436, 246] width 873 height 492
click at [578, 97] on button "Close" at bounding box center [576, 90] width 24 height 24
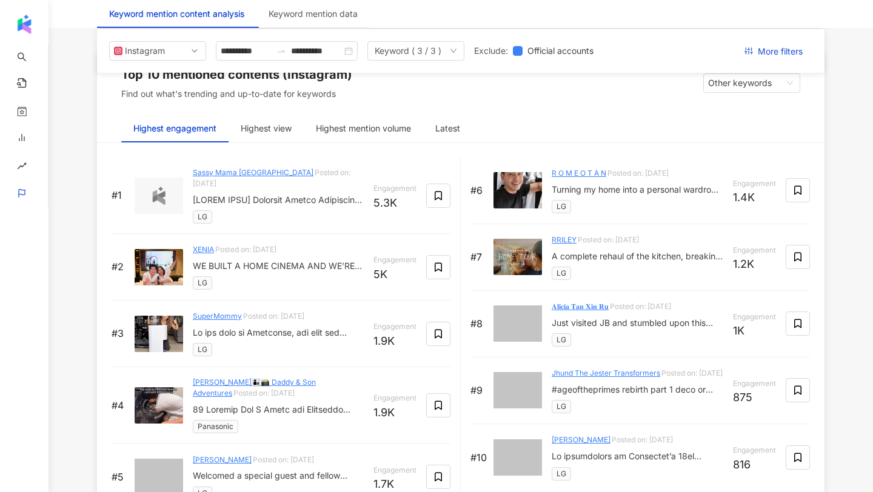
scroll to position [1819, 0]
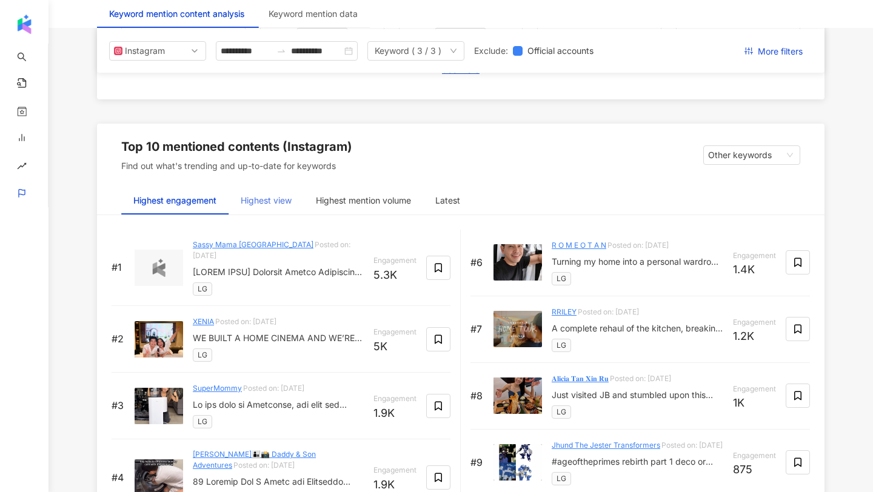
click at [281, 192] on div "Highest view" at bounding box center [266, 201] width 75 height 28
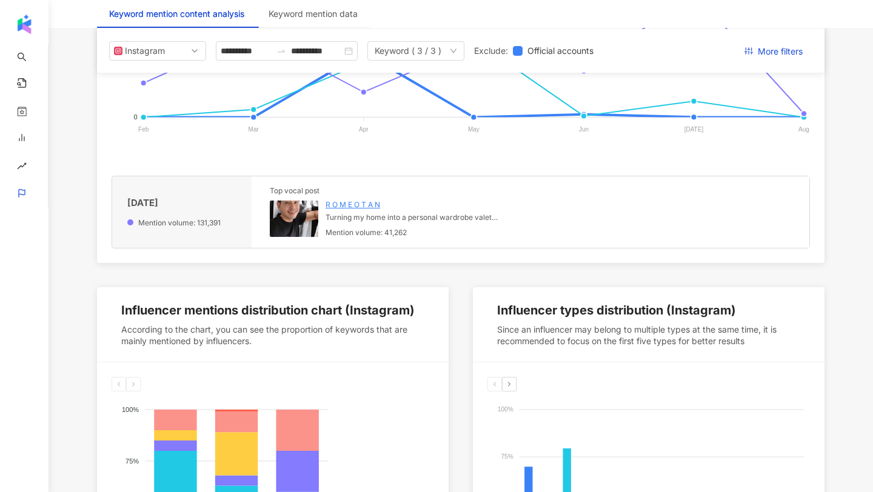
scroll to position [350, 0]
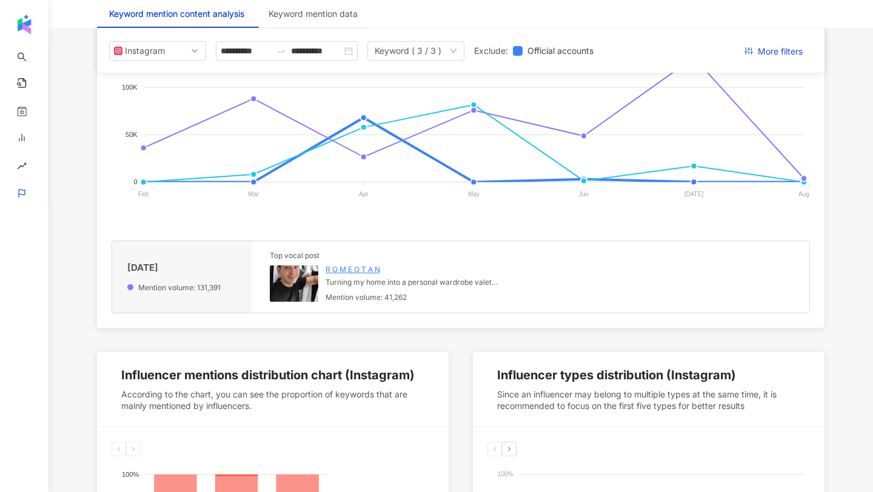
click at [298, 291] on img at bounding box center [294, 284] width 48 height 36
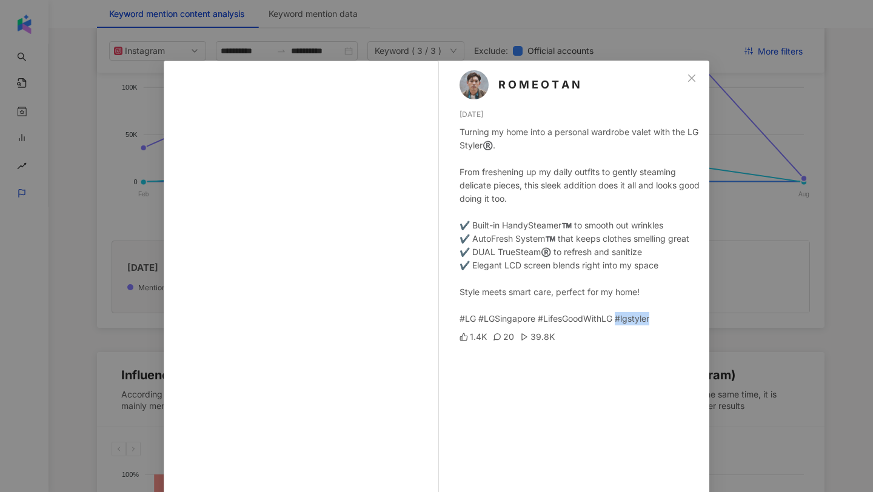
drag, startPoint x: 656, startPoint y: 318, endPoint x: 617, endPoint y: 318, distance: 38.8
click at [617, 318] on div "Turning my home into a personal wardrobe valet with the LG Styler®️. From fresh…" at bounding box center [580, 225] width 240 height 200
click at [768, 319] on div "R O M E O T A N 7/15/25 Turning my home into a personal wardrobe valet with the…" at bounding box center [436, 246] width 873 height 492
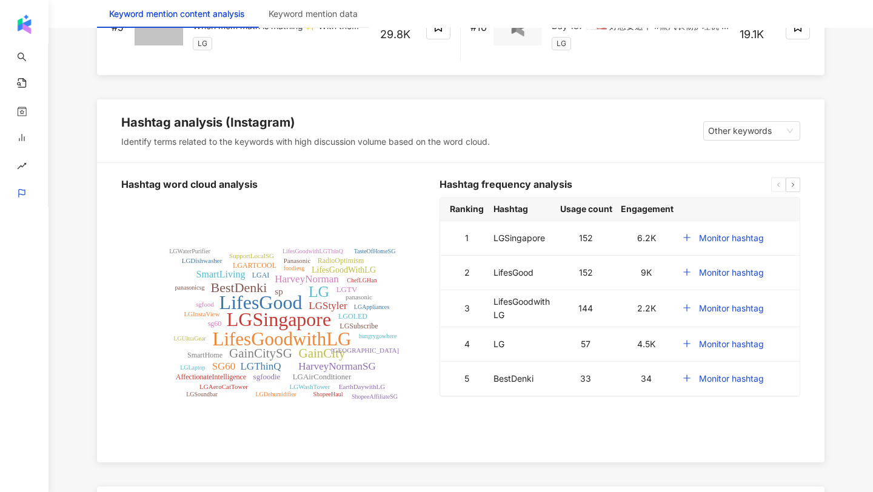
scroll to position [2576, 0]
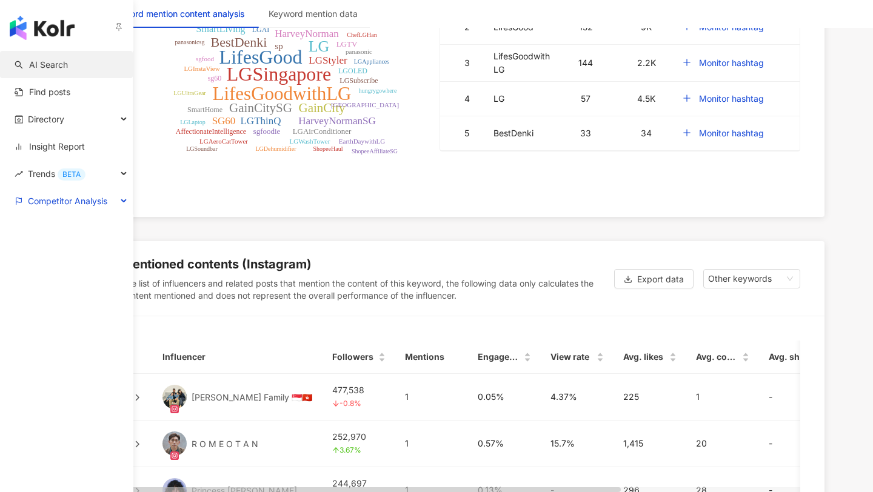
click at [60, 59] on link "AI Search" at bounding box center [41, 65] width 53 height 12
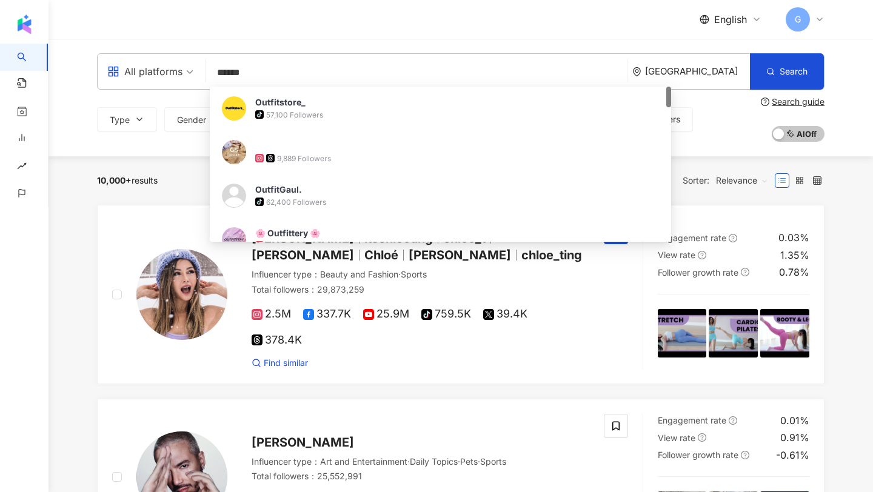
type input "******"
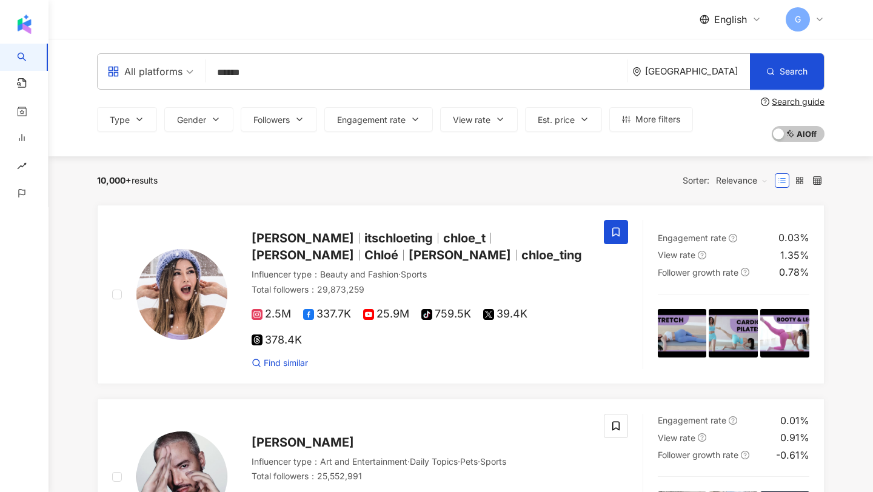
click at [727, 141] on div "Type Gender Followers Engagement rate View rate Est. price More filters Search …" at bounding box center [460, 119] width 727 height 45
click at [293, 119] on button "Followers" at bounding box center [279, 119] width 76 height 24
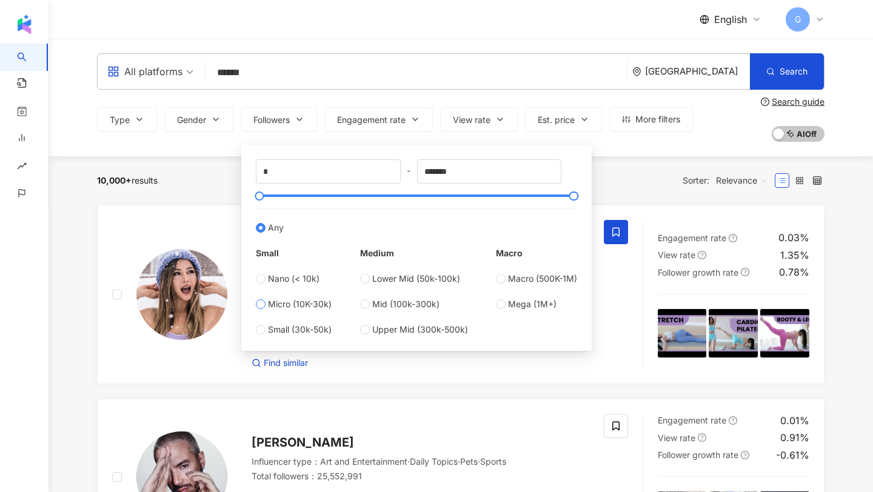
type input "*****"
click at [216, 189] on div "10,000+ results Sorter: Relevance" at bounding box center [460, 180] width 727 height 19
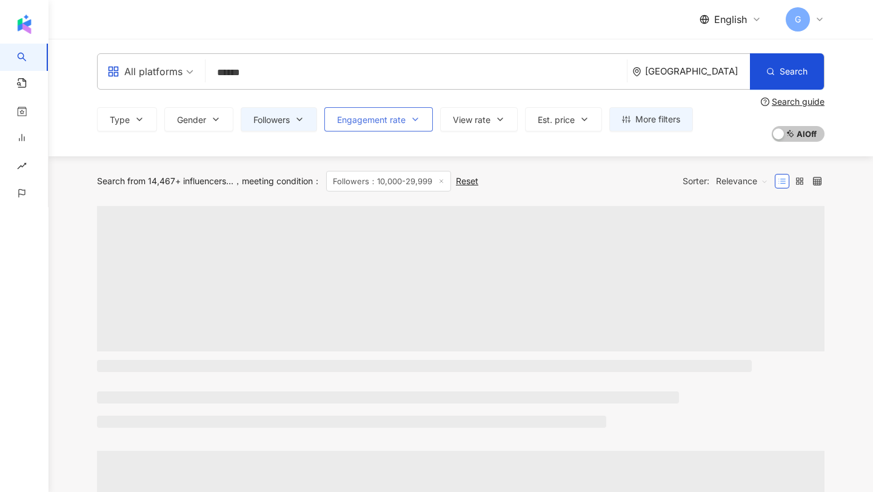
click at [363, 124] on span "Engagement rate" at bounding box center [371, 120] width 69 height 10
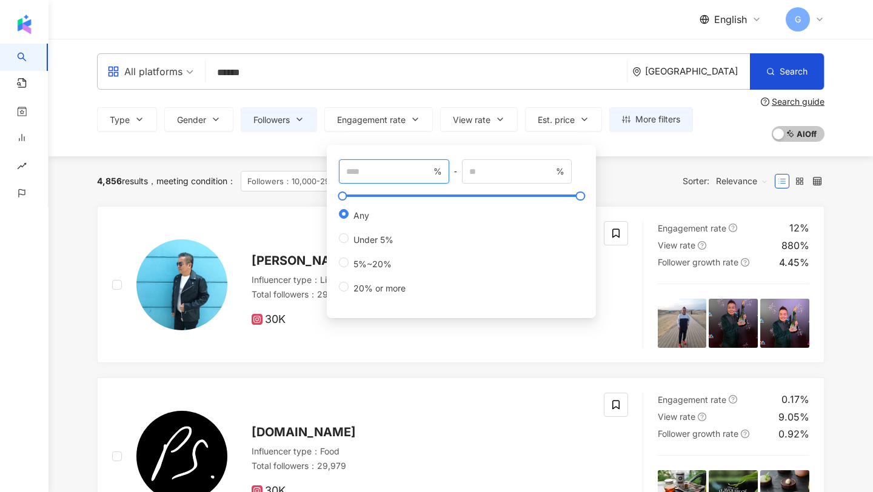
click at [356, 169] on input "number" at bounding box center [388, 171] width 85 height 13
type input "*"
click at [262, 202] on div "4,856 results meeting condition ： Followers：10,000-29,999 Reset Sorter: Relevan…" at bounding box center [460, 181] width 727 height 50
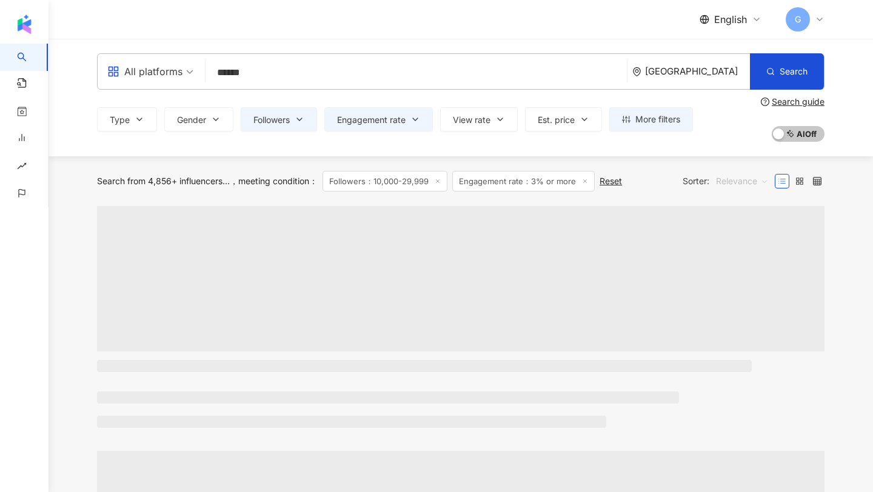
click at [741, 180] on span "Relevance" at bounding box center [742, 181] width 52 height 19
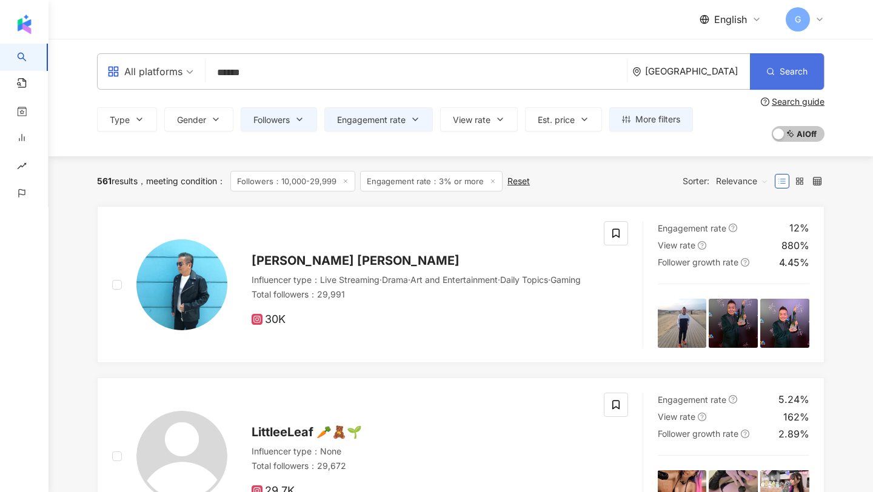
click at [771, 70] on icon "button" at bounding box center [770, 71] width 8 height 8
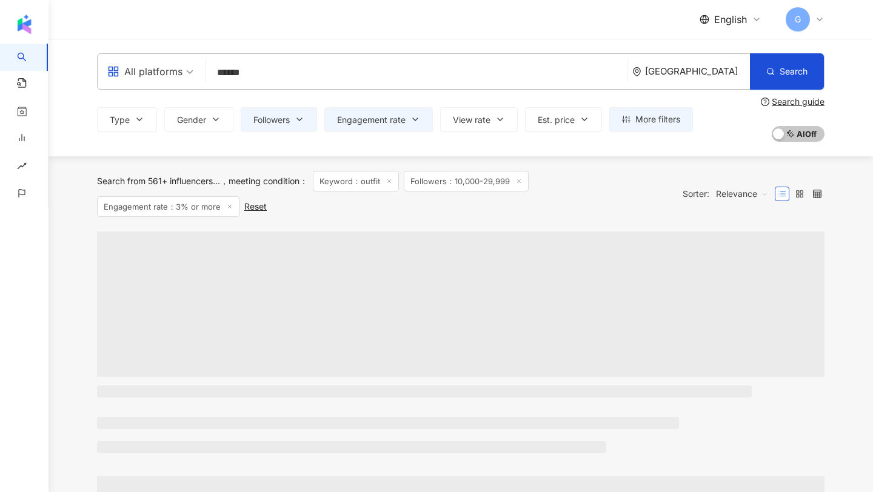
click at [754, 199] on span "Relevance" at bounding box center [742, 193] width 52 height 19
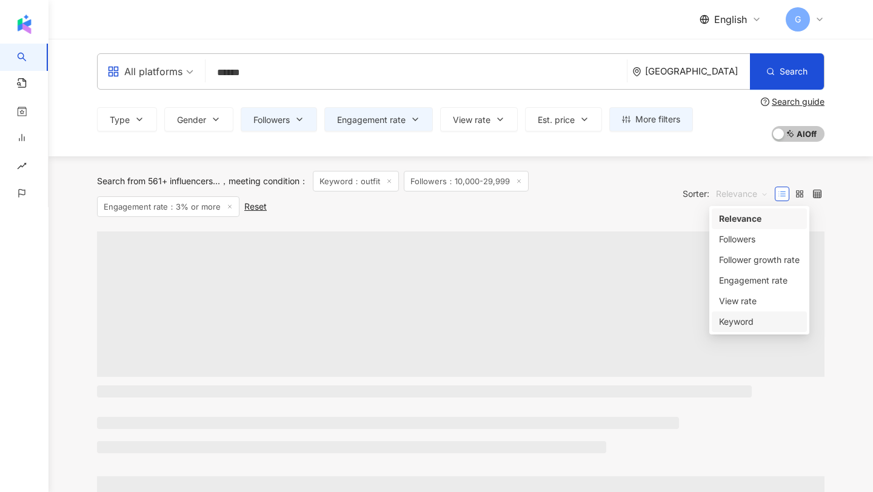
click at [747, 323] on div "Keyword" at bounding box center [759, 321] width 81 height 13
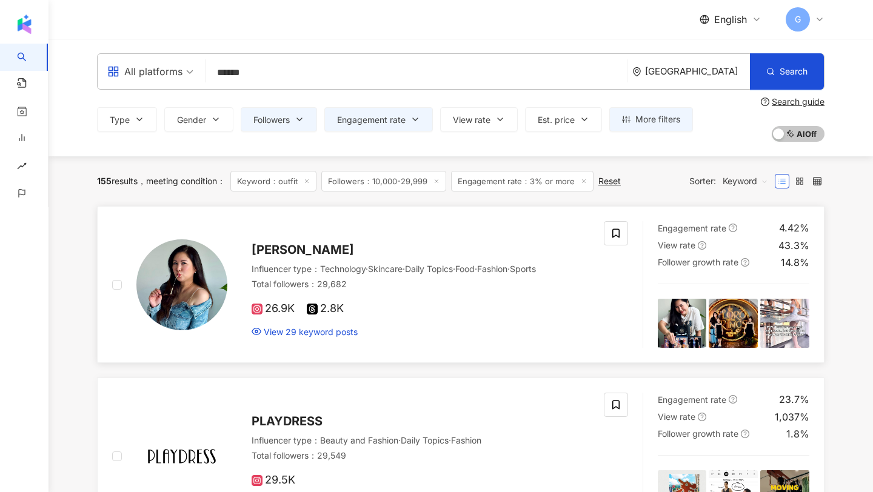
click at [264, 246] on span "Lim Ming Fei" at bounding box center [303, 249] width 102 height 15
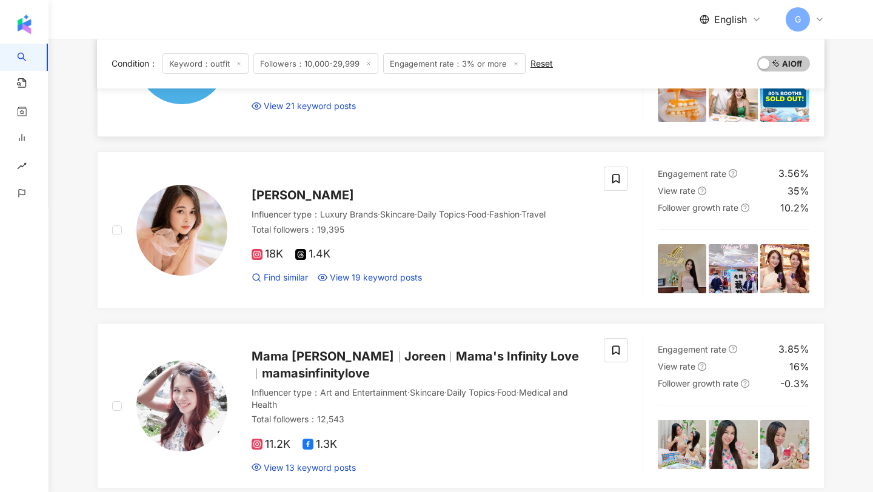
scroll to position [663, 0]
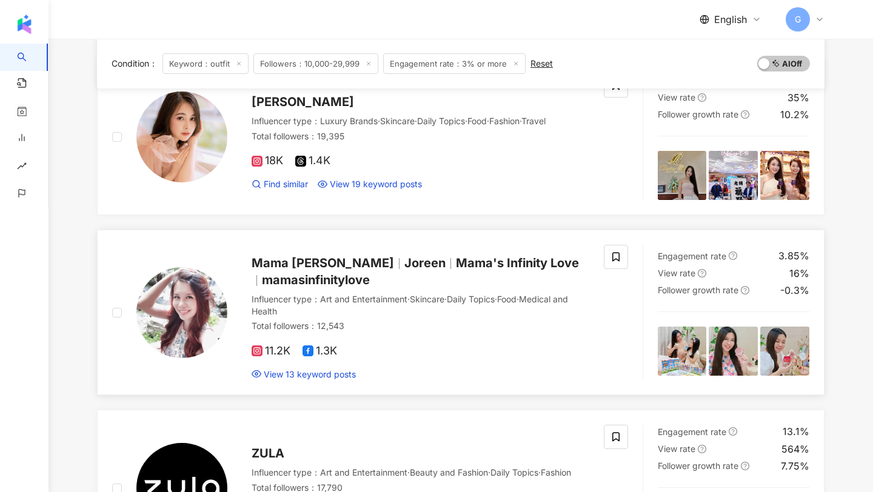
click at [284, 264] on span "Mama Joyce" at bounding box center [323, 263] width 142 height 15
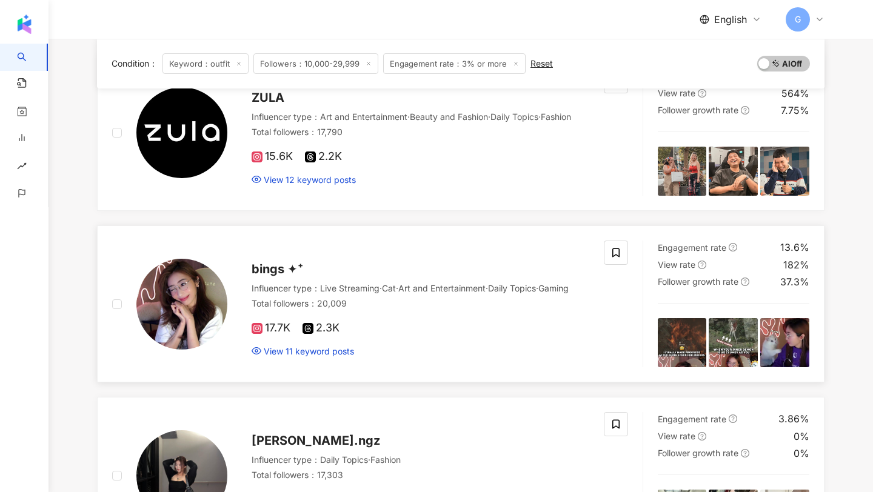
click at [268, 262] on span "bings ✦⁺" at bounding box center [278, 269] width 52 height 15
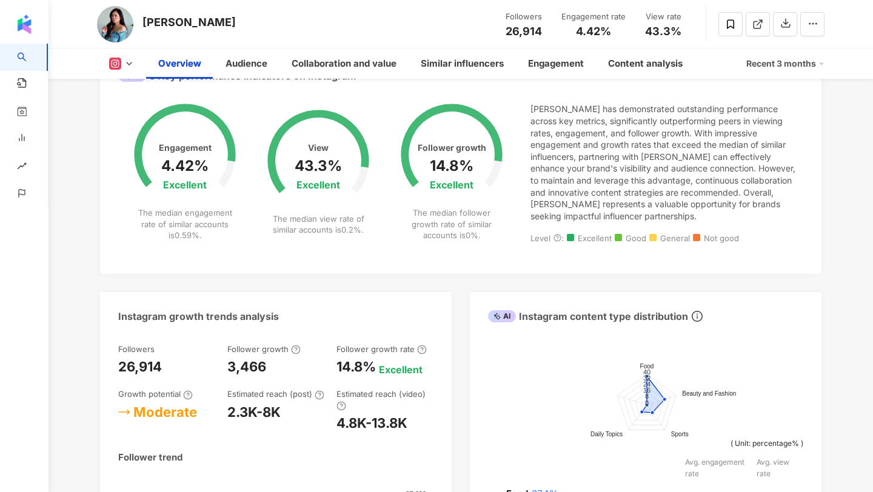
scroll to position [657, 0]
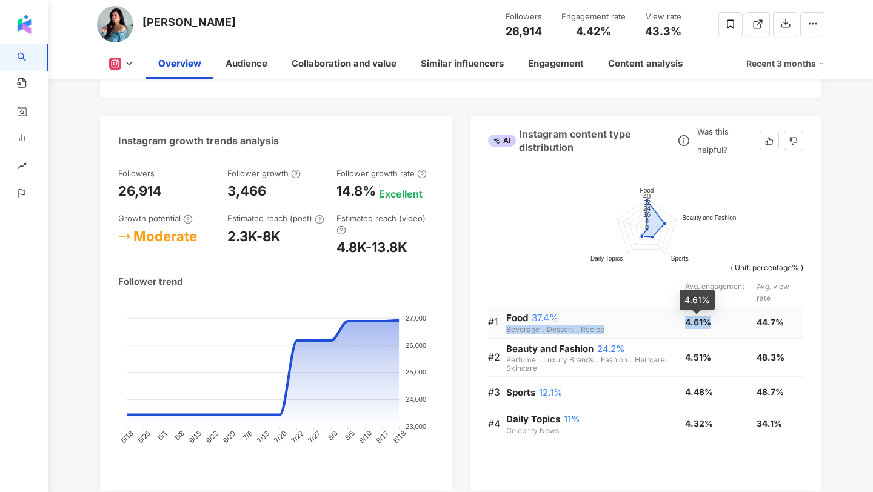
drag, startPoint x: 680, startPoint y: 322, endPoint x: 706, endPoint y: 322, distance: 26.1
click at [706, 322] on tr "#1 Food 37.4% Beverage．Dessert．Recipe 4.61% 44.7%" at bounding box center [645, 323] width 315 height 32
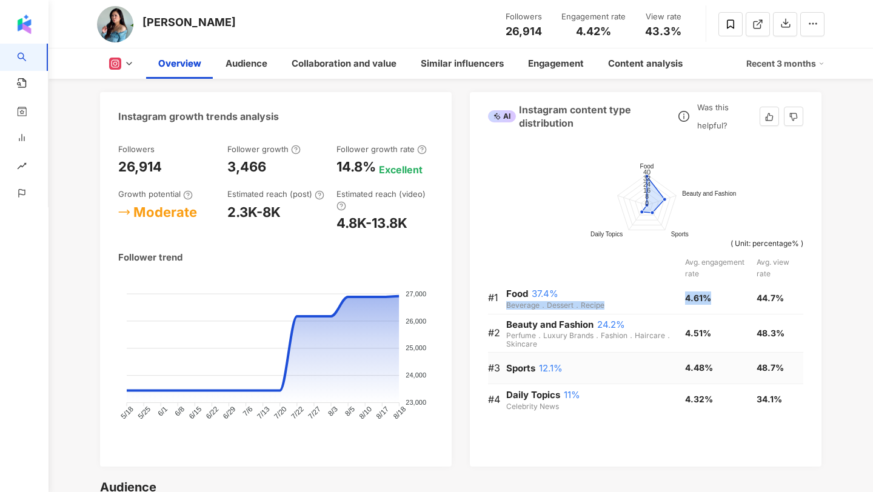
scroll to position [684, 0]
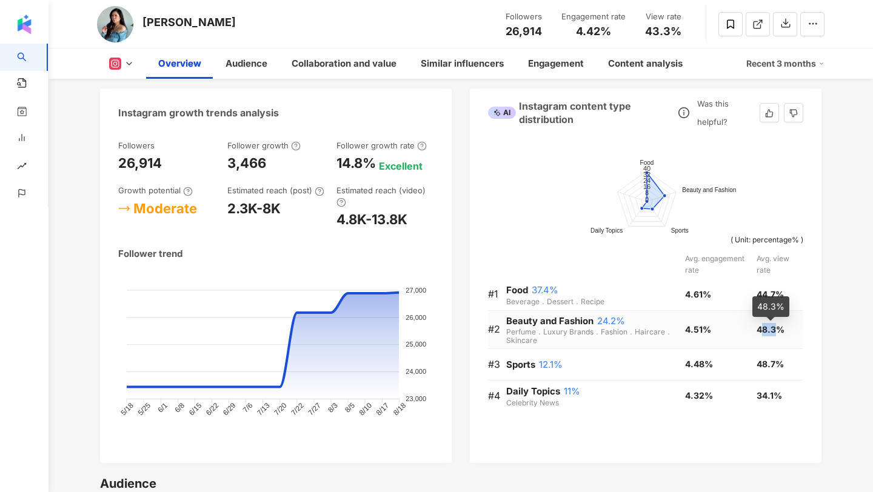
drag, startPoint x: 760, startPoint y: 327, endPoint x: 774, endPoint y: 327, distance: 14.5
click at [774, 327] on span "48.3%" at bounding box center [771, 329] width 28 height 10
click at [757, 367] on span "48.7%" at bounding box center [770, 364] width 27 height 10
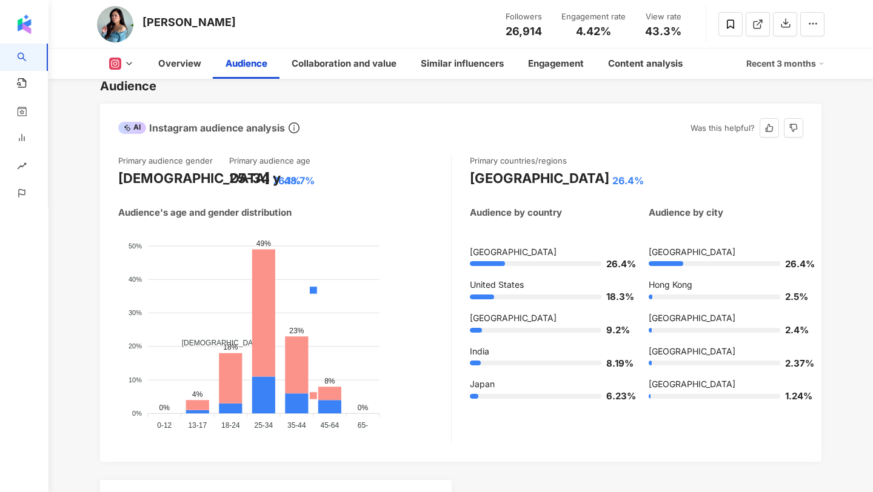
scroll to position [1061, 0]
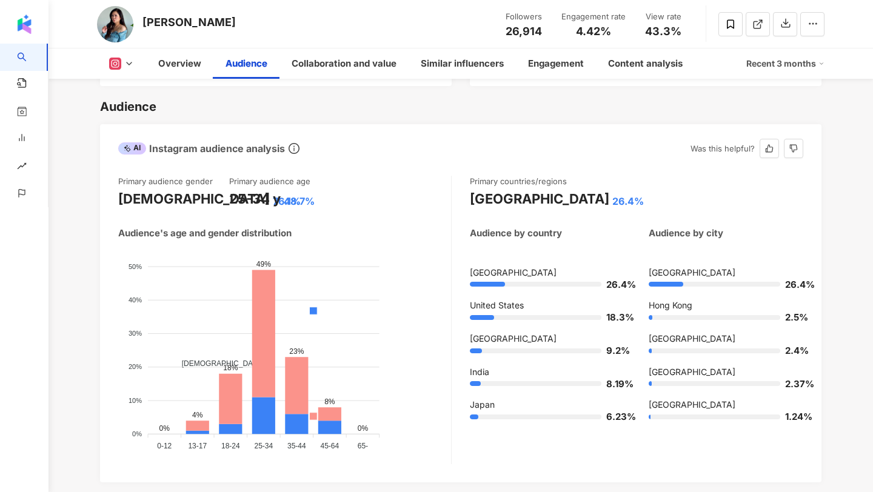
click at [136, 200] on div "[DEMOGRAPHIC_DATA]" at bounding box center [194, 199] width 152 height 19
click at [153, 195] on div "[DEMOGRAPHIC_DATA]" at bounding box center [194, 199] width 152 height 19
drag, startPoint x: 117, startPoint y: 207, endPoint x: 189, endPoint y: 207, distance: 72.1
click at [189, 207] on div "Primary audience gender Female 76.1% Primary audience age 25-34 y 48.7% Audienc…" at bounding box center [460, 323] width 721 height 319
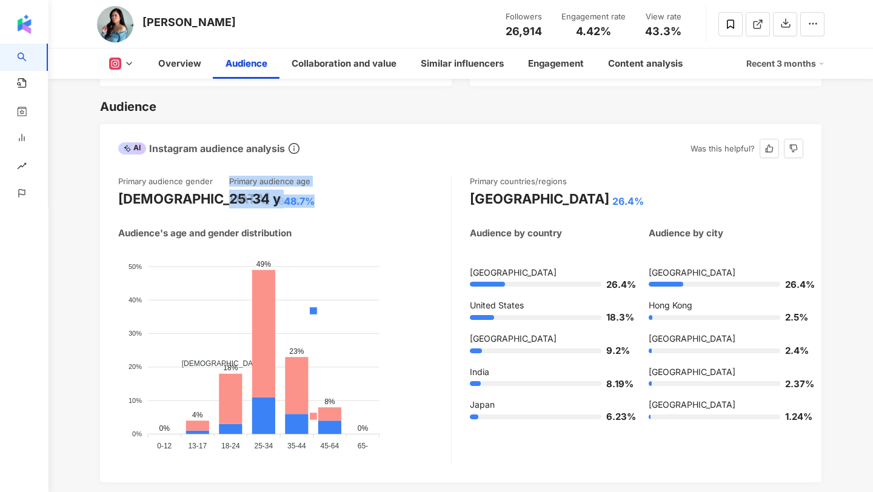
drag, startPoint x: 227, startPoint y: 200, endPoint x: 324, endPoint y: 200, distance: 96.4
click at [324, 200] on div "Primary audience gender Female 76.1% Primary audience age 25-34 y 48.7%" at bounding box center [284, 192] width 333 height 33
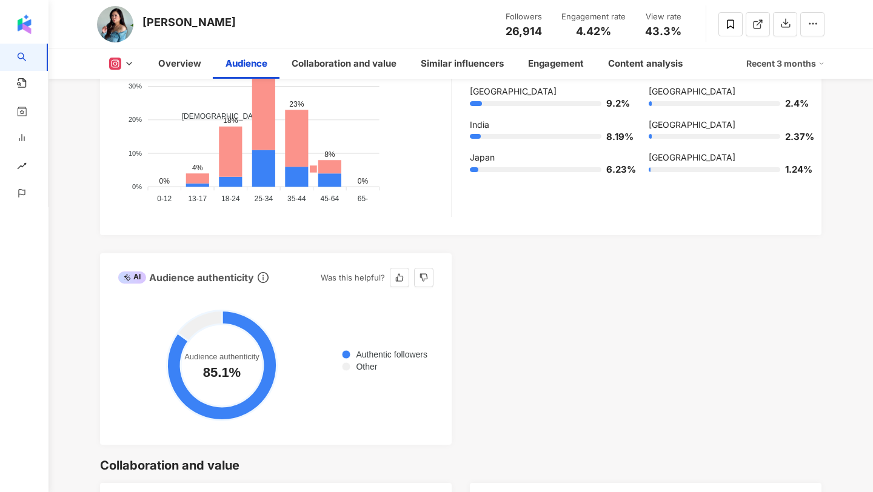
scroll to position [1303, 0]
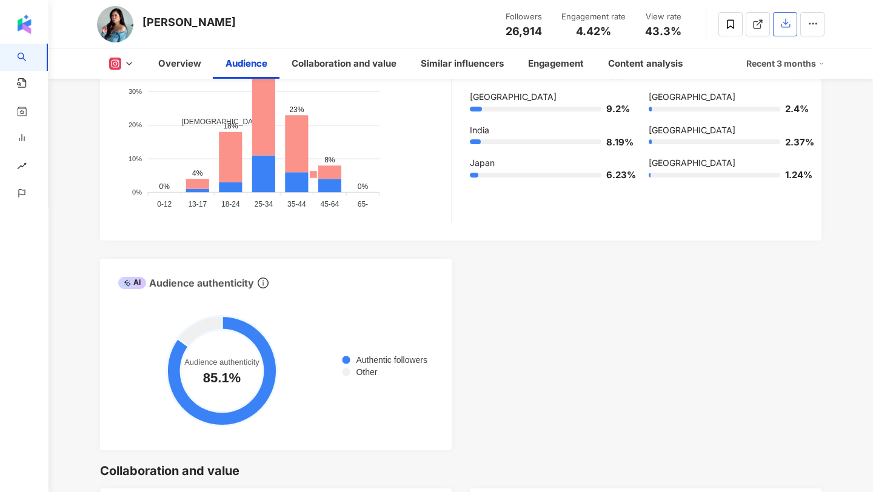
click at [784, 13] on button "button" at bounding box center [785, 24] width 24 height 24
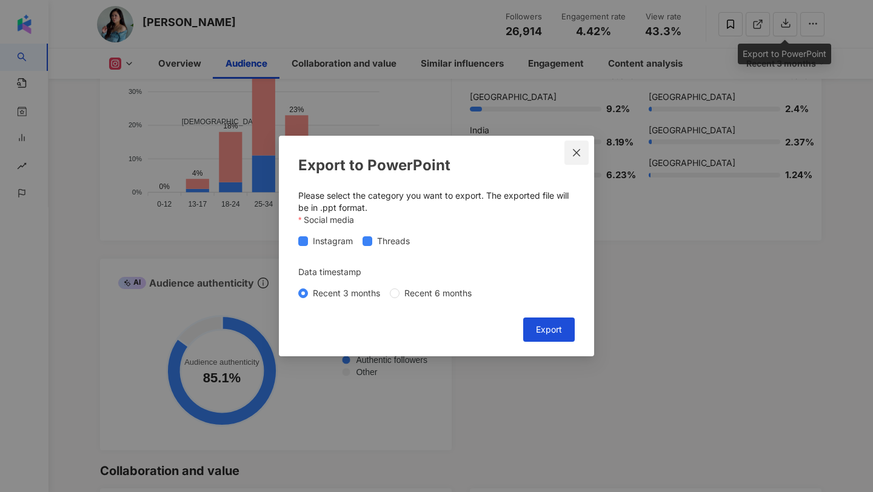
click at [573, 153] on icon "close" at bounding box center [577, 153] width 10 height 10
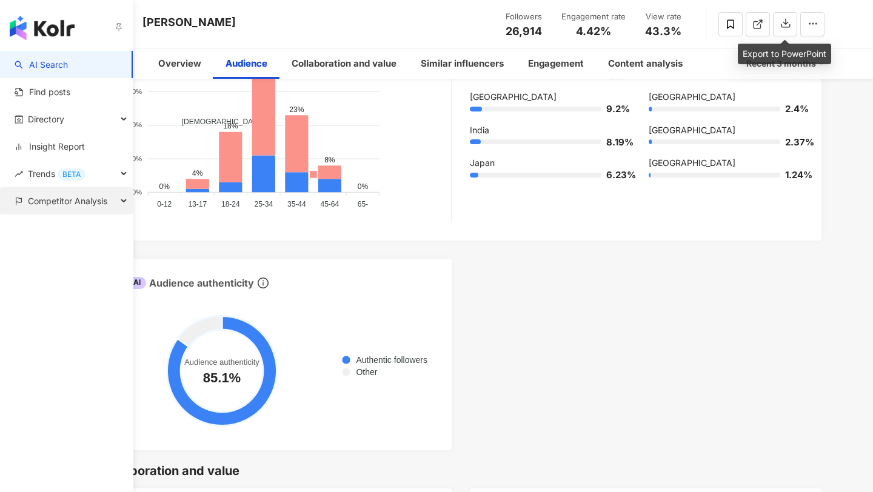
click at [34, 204] on span "Competitor Analysis" at bounding box center [67, 200] width 79 height 27
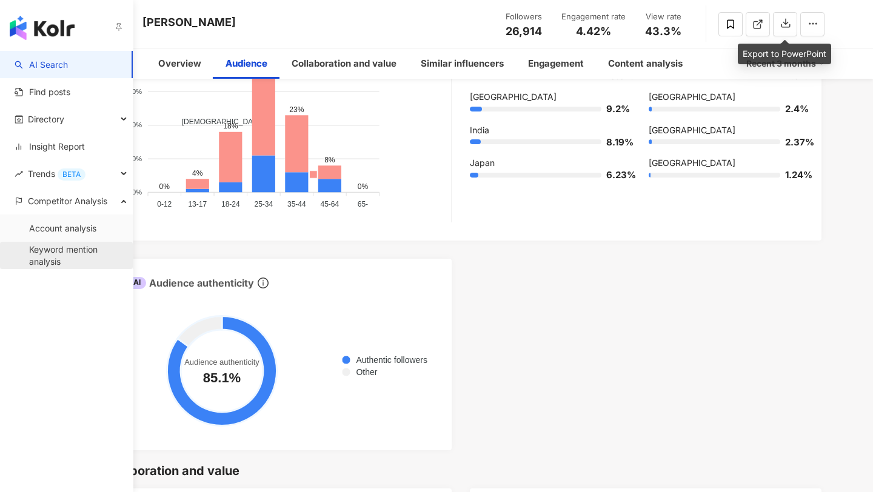
click at [53, 258] on link "Keyword mention analysis" at bounding box center [76, 256] width 94 height 24
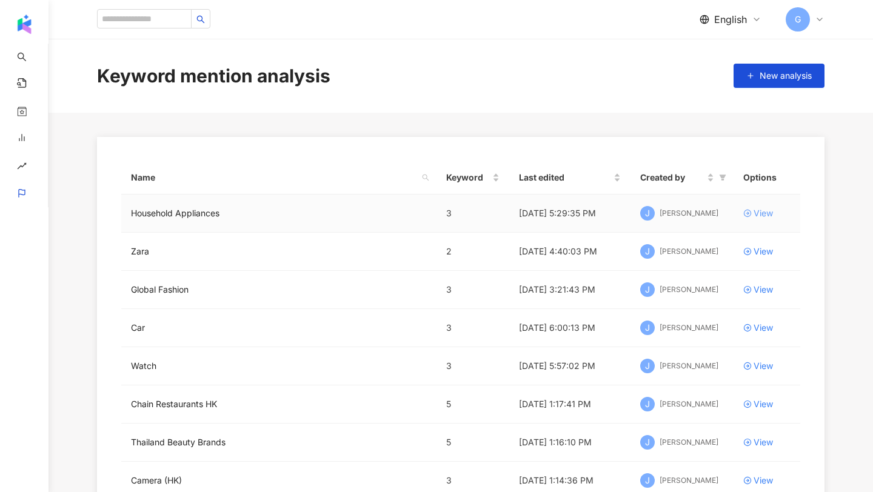
click at [760, 212] on div "View" at bounding box center [763, 213] width 19 height 13
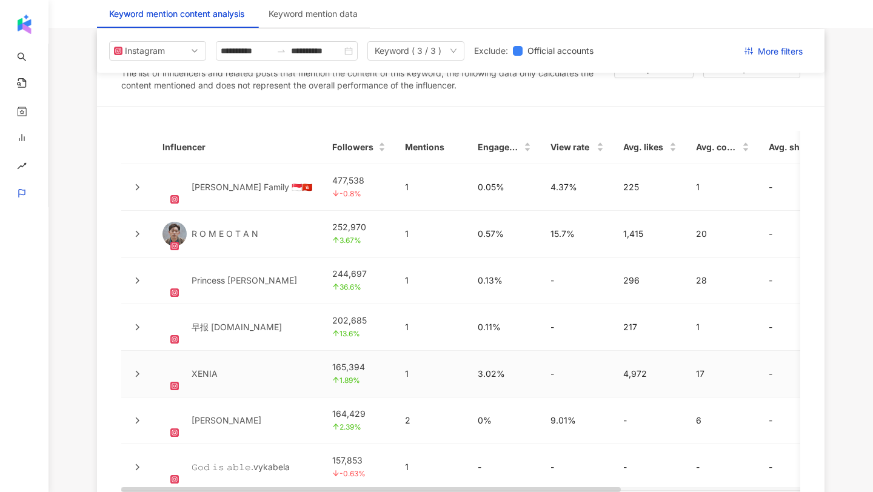
scroll to position [2714, 0]
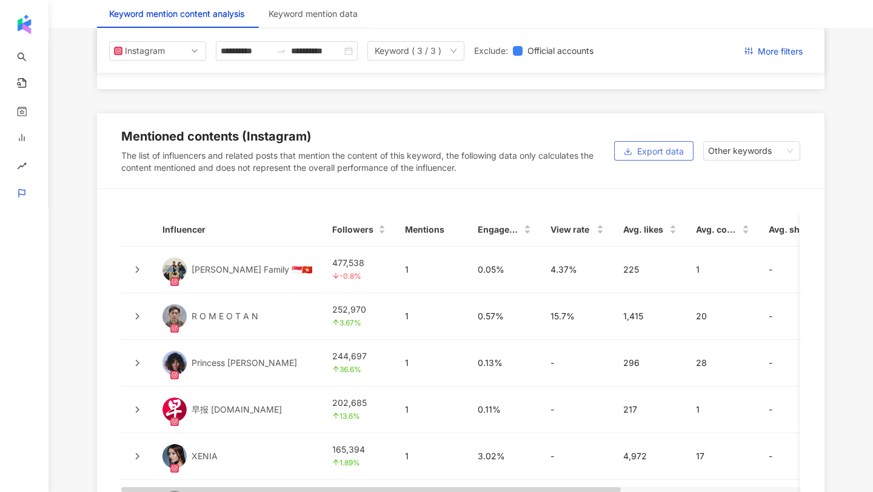
click at [672, 142] on span "Export data" at bounding box center [660, 151] width 47 height 19
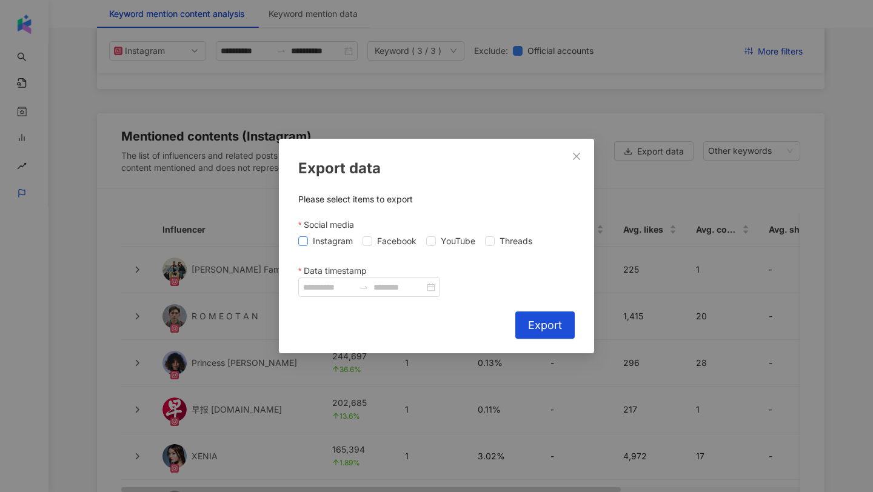
click at [318, 239] on span "Instagram" at bounding box center [333, 241] width 50 height 13
click at [362, 238] on div "Instagram Facebook YouTube Threads" at bounding box center [417, 241] width 239 height 13
click at [375, 245] on span "Facebook" at bounding box center [396, 241] width 49 height 13
click at [368, 288] on icon "swap-right" at bounding box center [364, 287] width 10 height 10
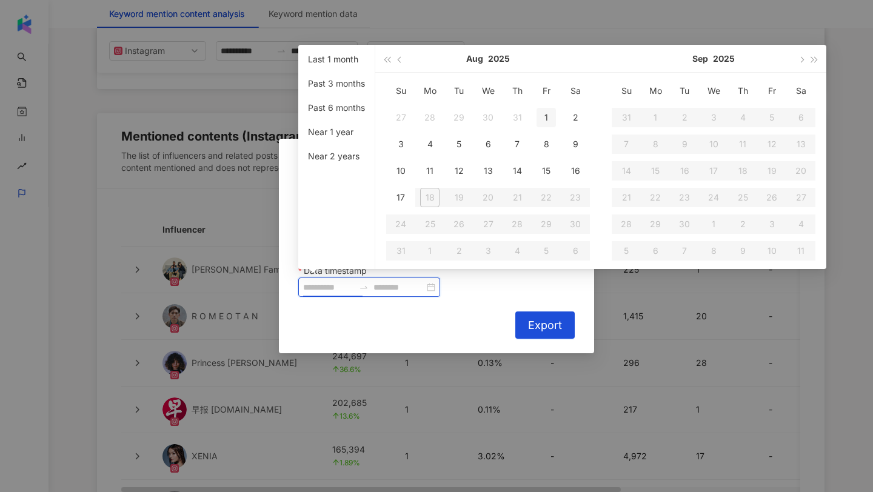
type input "**********"
click at [544, 112] on div "1" at bounding box center [546, 117] width 19 height 19
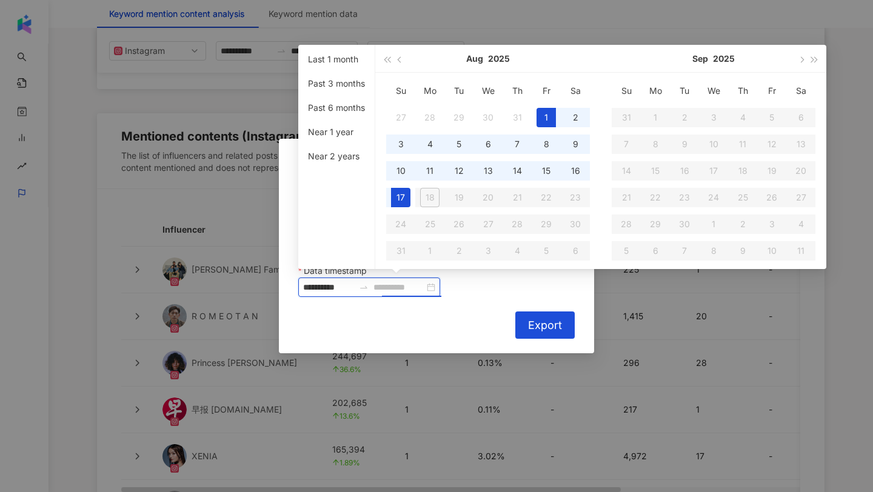
type input "**********"
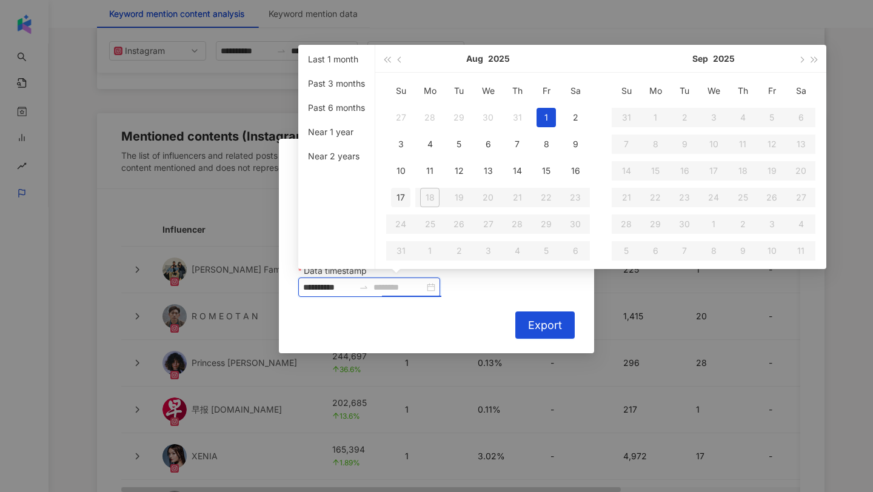
type input "**********"
click at [397, 196] on div "17" at bounding box center [400, 197] width 19 height 19
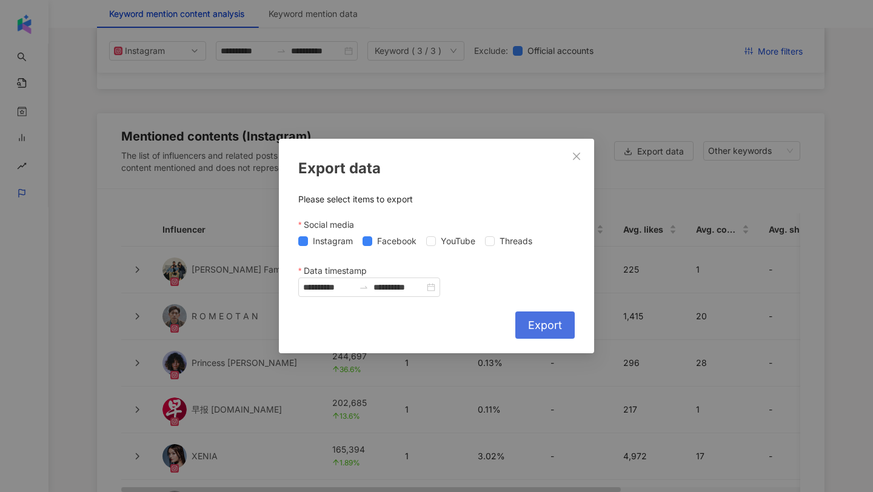
click at [538, 338] on button "Export" at bounding box center [544, 325] width 59 height 27
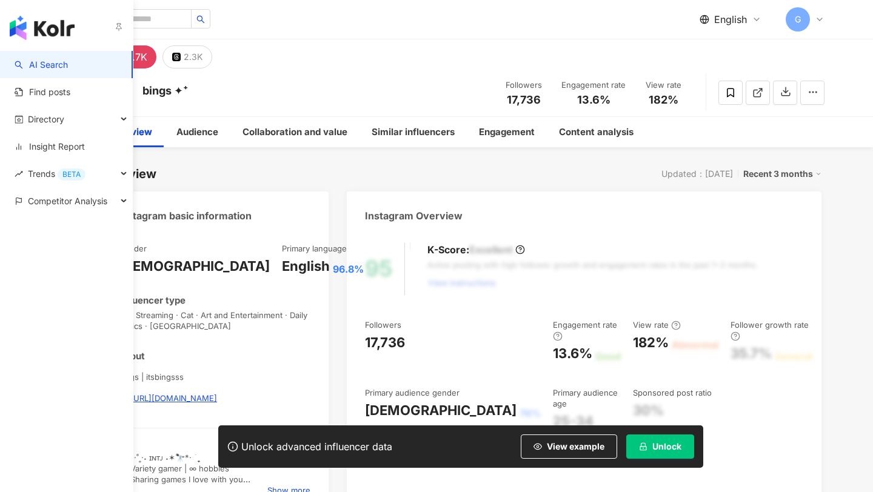
click at [39, 64] on link "AI Search" at bounding box center [41, 65] width 53 height 12
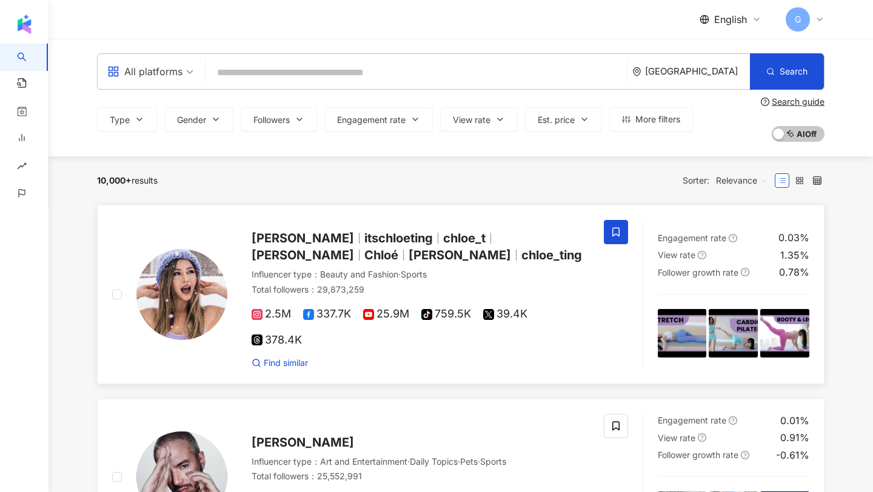
click at [521, 255] on span "chloe_ting" at bounding box center [551, 255] width 61 height 15
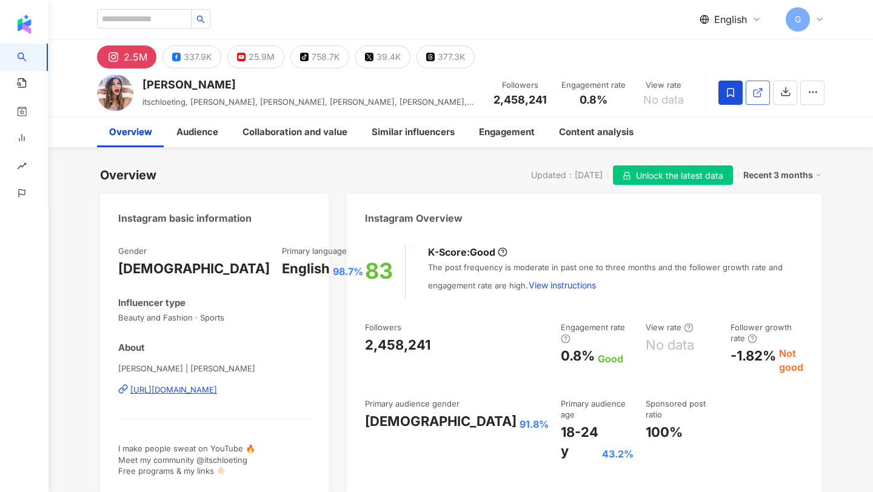
click at [751, 95] on link at bounding box center [758, 93] width 24 height 24
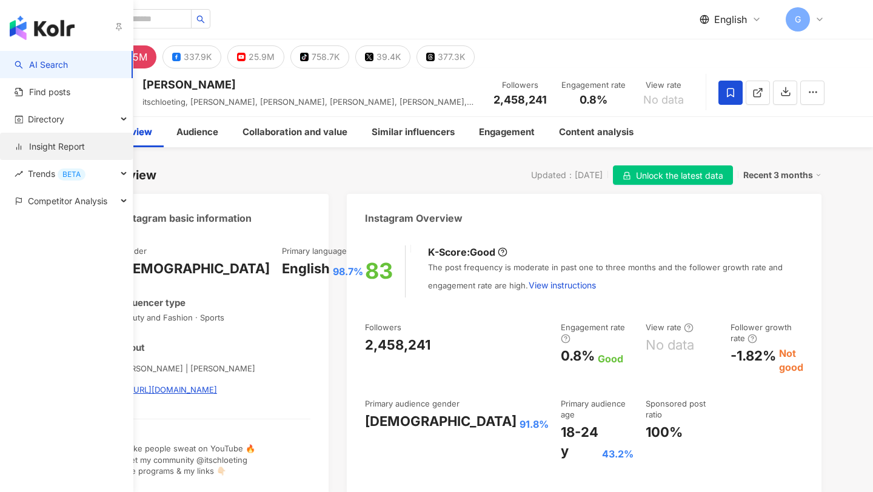
click at [43, 150] on link "Insight Report" at bounding box center [50, 147] width 70 height 12
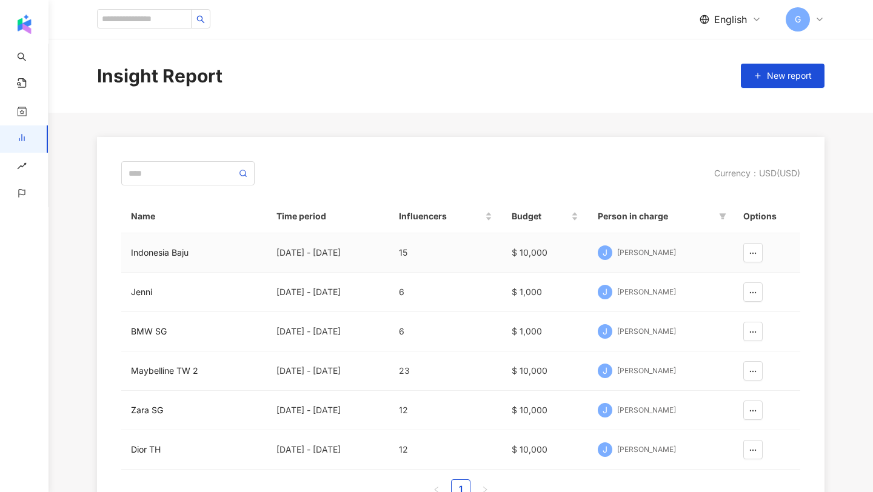
click at [301, 250] on div "8/19/24 - 8/18/25" at bounding box center [327, 252] width 103 height 13
click at [643, 252] on div "Jennifer Wen" at bounding box center [646, 253] width 59 height 10
click at [147, 329] on div "BMW SG" at bounding box center [194, 331] width 126 height 13
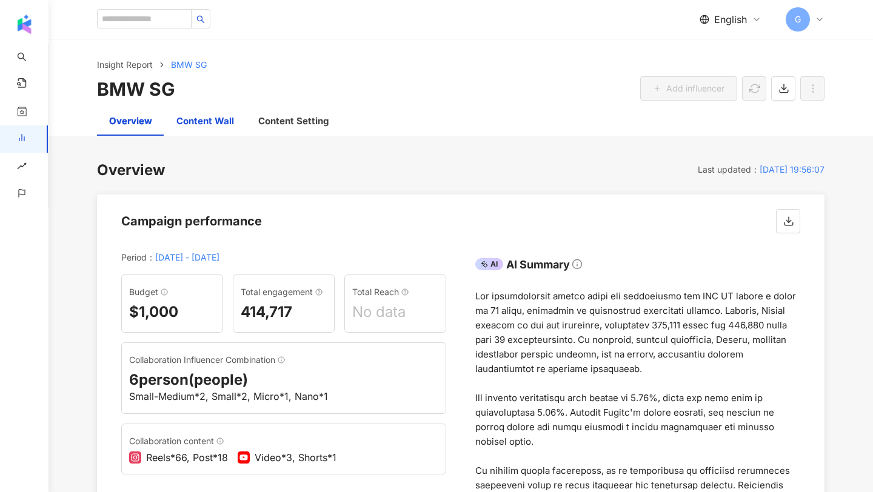
click at [219, 120] on div "Content Wall" at bounding box center [205, 121] width 58 height 15
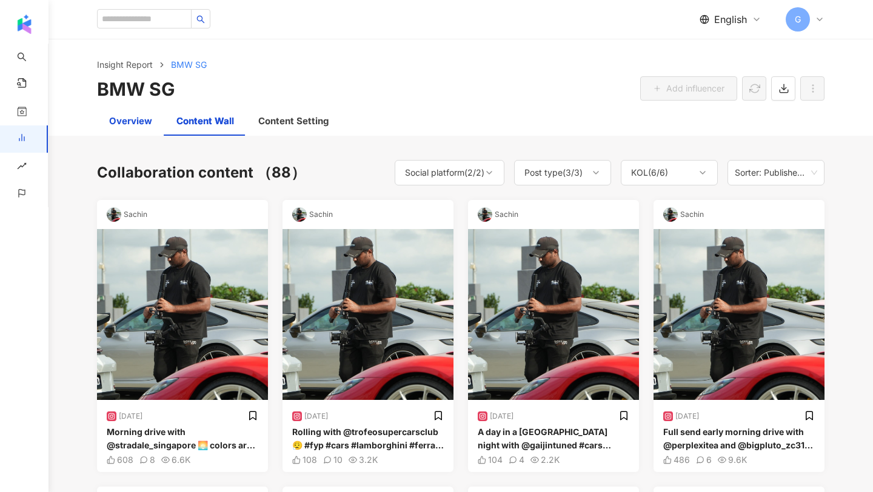
click at [145, 122] on div "Overview" at bounding box center [130, 121] width 43 height 15
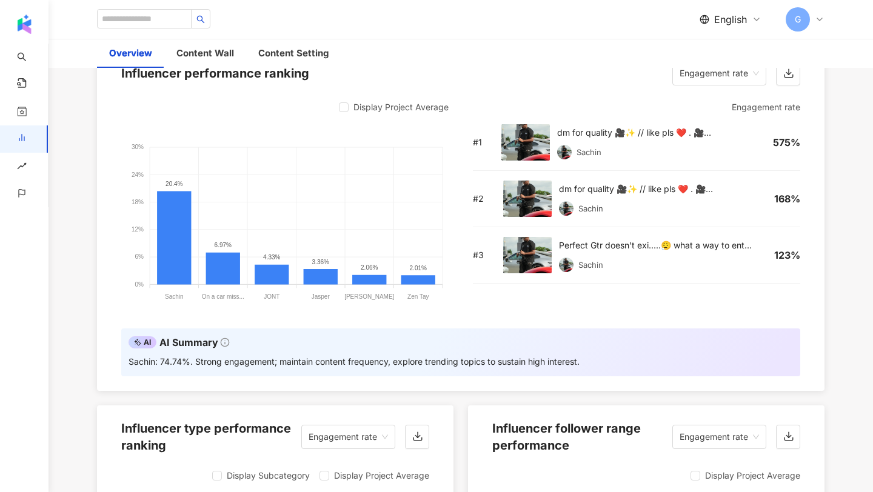
scroll to position [1094, 0]
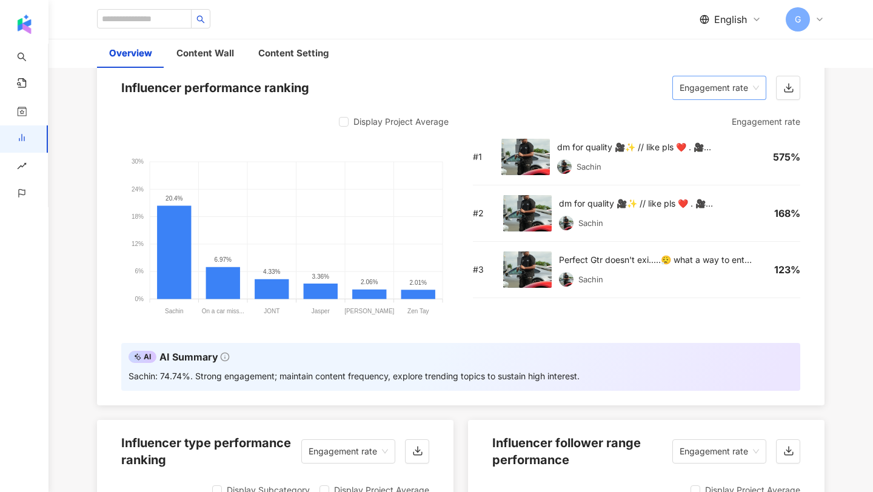
click at [715, 79] on span "Engagement rate" at bounding box center [719, 87] width 79 height 23
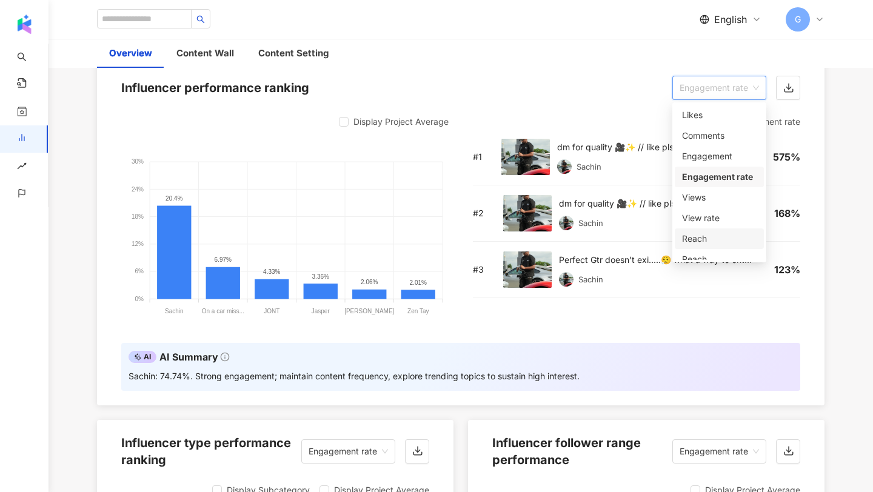
click at [523, 354] on div "AI AI Summary Sachin: 74.74%. Strong engagement; maintain content frequency, ex…" at bounding box center [460, 366] width 679 height 47
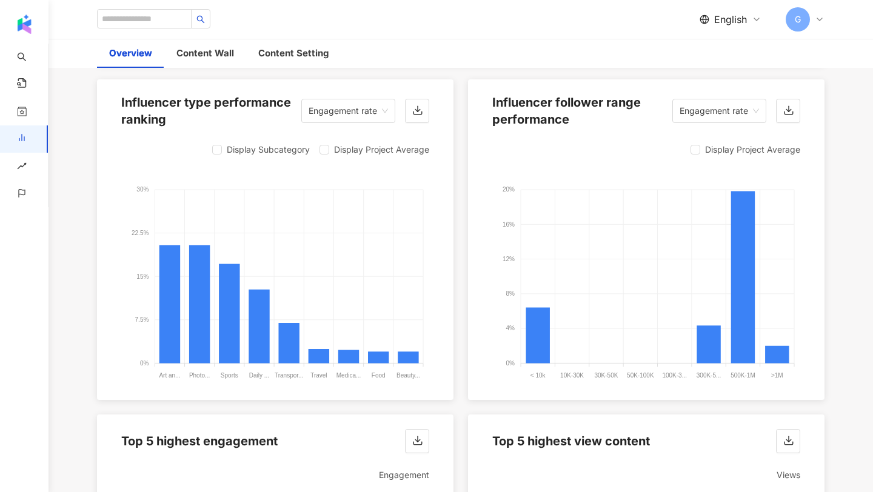
scroll to position [1433, 0]
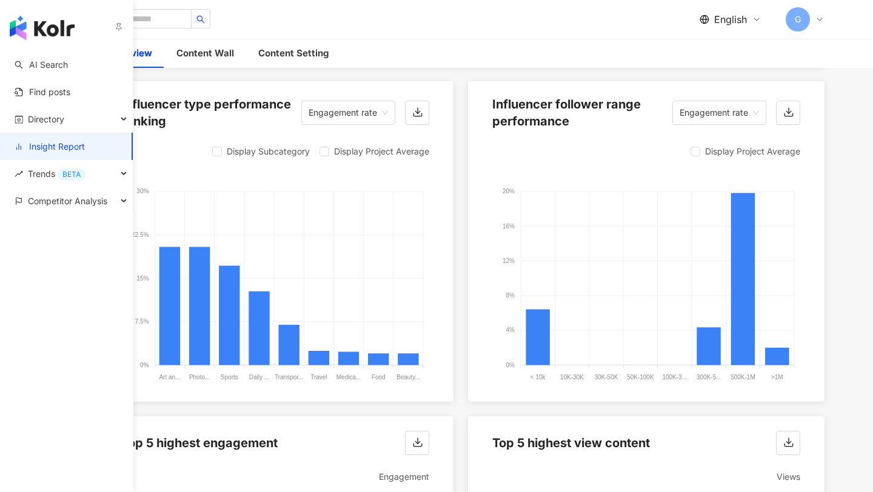
click at [56, 144] on link "Insight Report" at bounding box center [50, 147] width 70 height 12
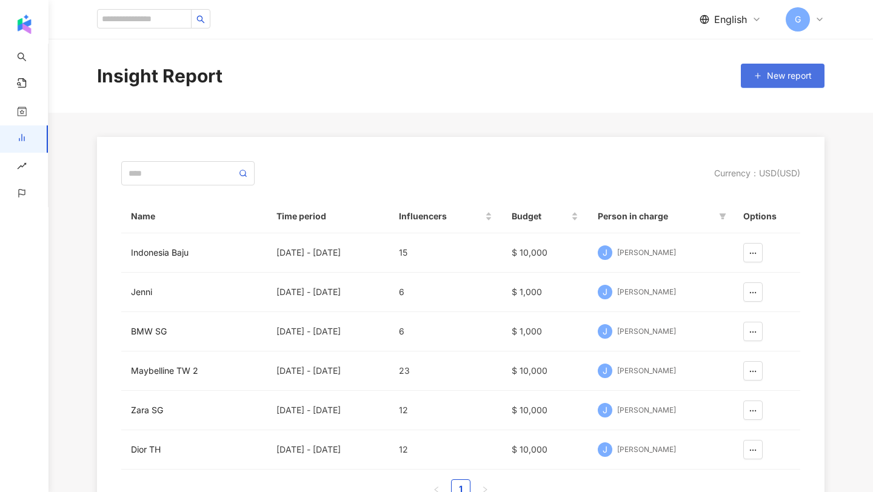
click at [809, 73] on span "New report" at bounding box center [789, 76] width 45 height 10
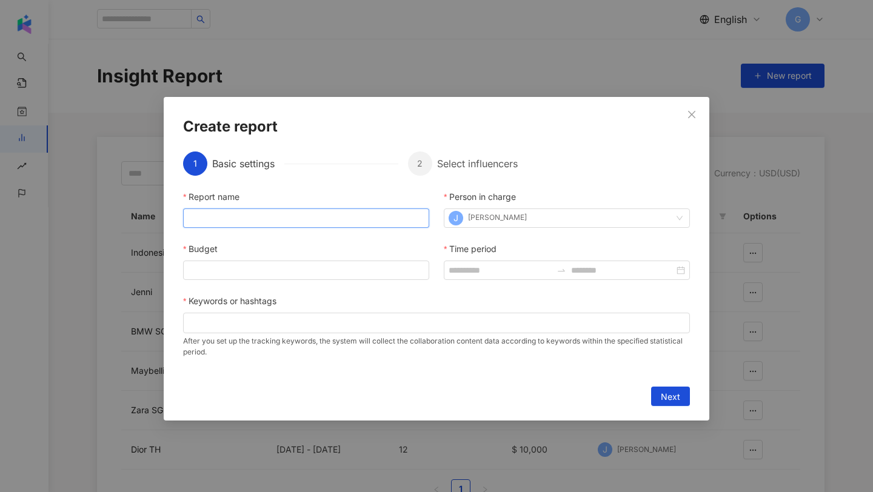
click at [349, 220] on input "Report name" at bounding box center [306, 218] width 246 height 19
type input "*****"
click at [306, 261] on div at bounding box center [306, 270] width 246 height 19
click at [297, 264] on input "Budget" at bounding box center [306, 270] width 245 height 18
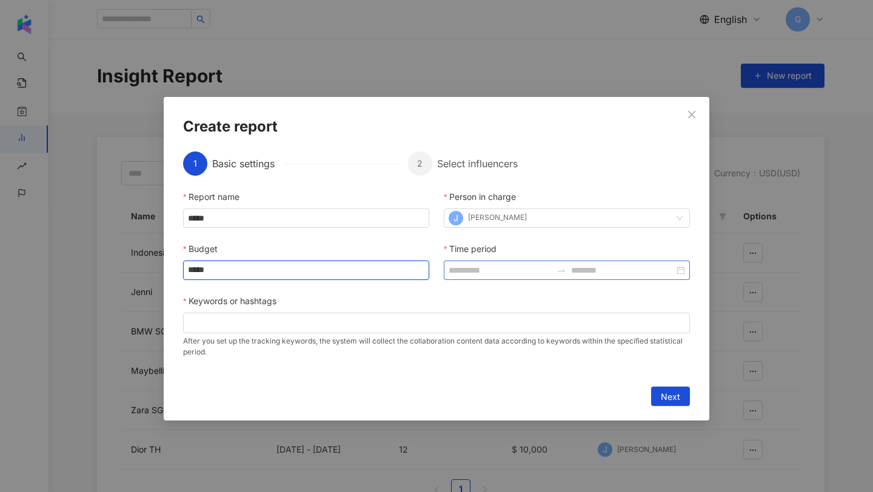
type input "*****"
click at [492, 275] on input "Time period" at bounding box center [500, 270] width 103 height 13
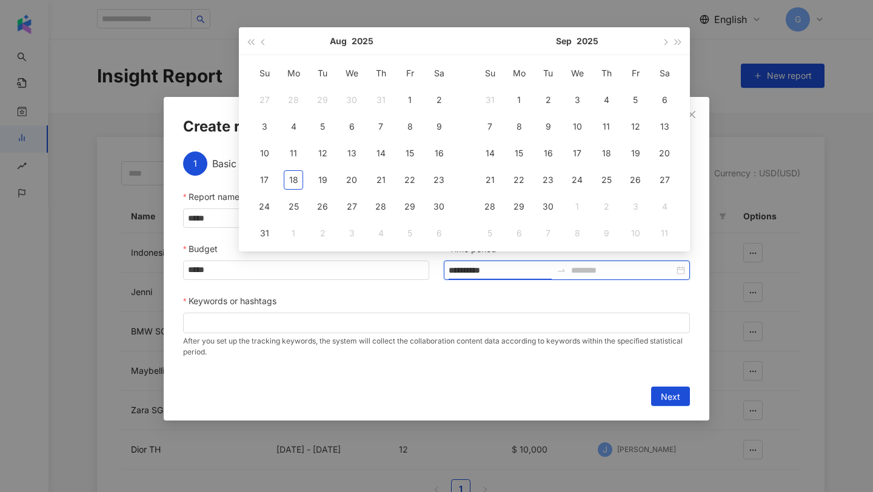
type input "**********"
click at [263, 41] on span "button" at bounding box center [264, 42] width 6 height 6
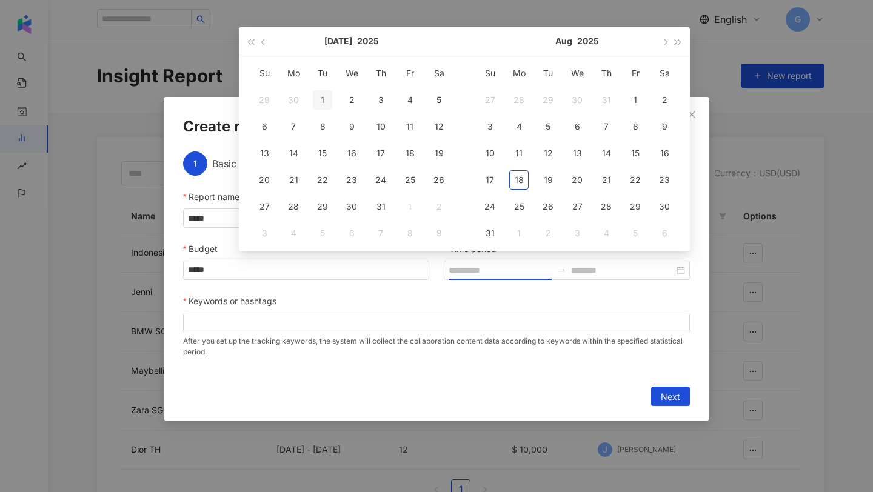
type input "**********"
click at [326, 97] on div "1" at bounding box center [322, 99] width 19 height 19
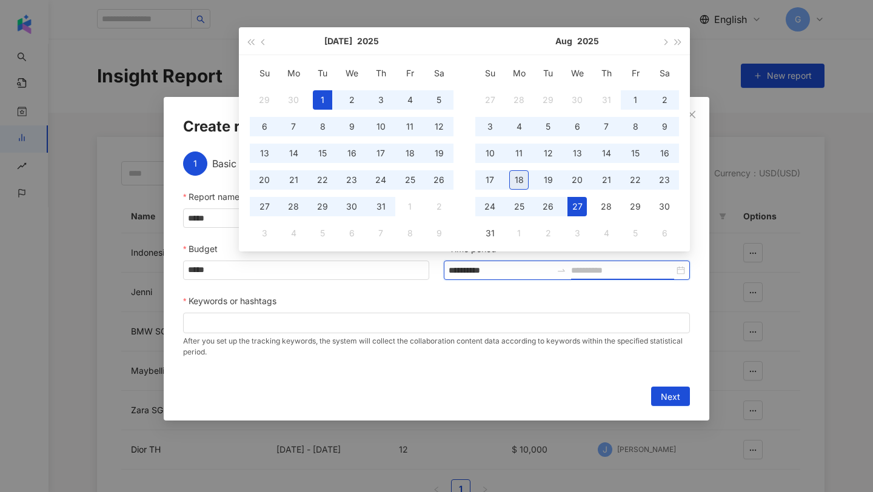
type input "**********"
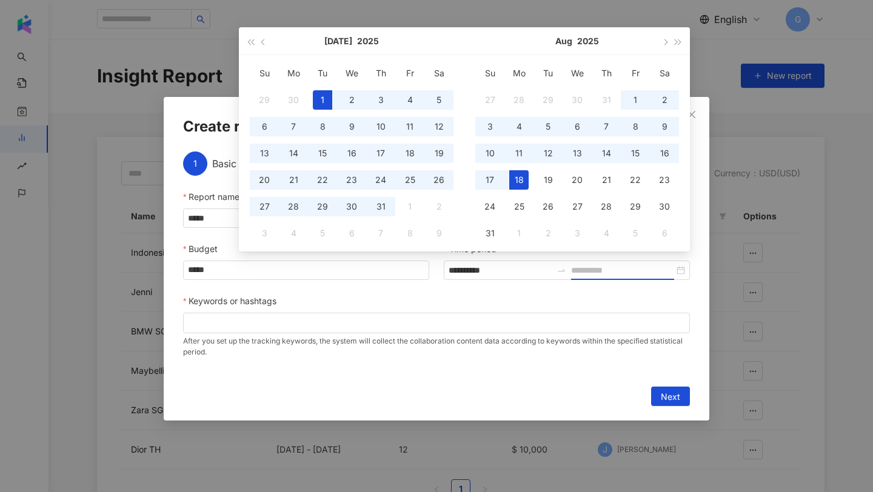
click at [524, 187] on div "18" at bounding box center [518, 179] width 19 height 19
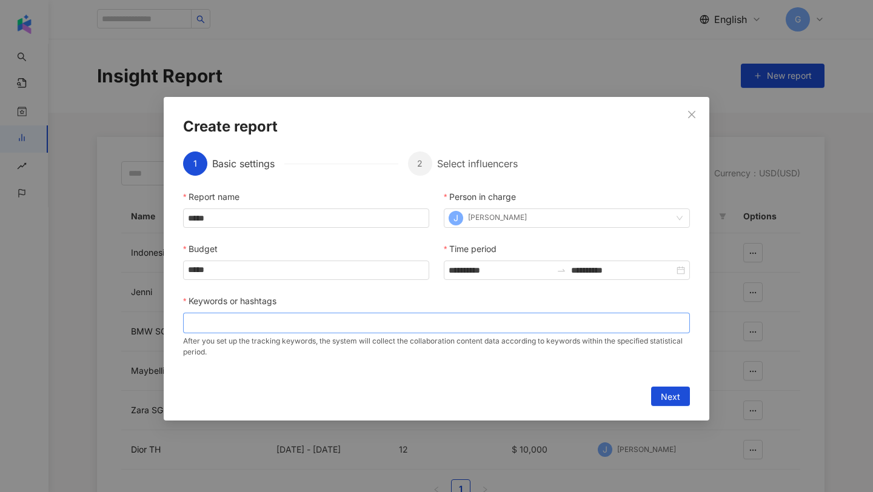
click at [310, 326] on div at bounding box center [437, 322] width 502 height 9
type input "**********"
drag, startPoint x: 259, startPoint y: 324, endPoint x: 174, endPoint y: 324, distance: 85.5
click at [174, 324] on div "**********" at bounding box center [437, 259] width 546 height 324
type input "**"
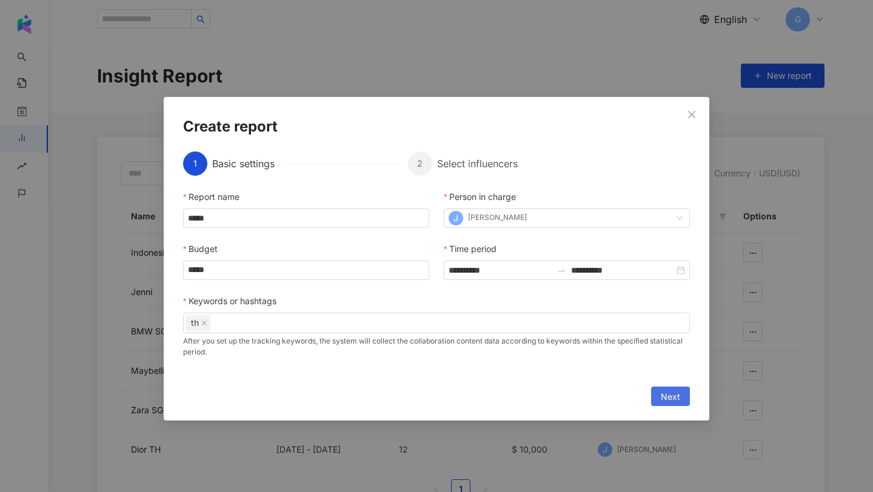
click at [683, 398] on button "Next" at bounding box center [670, 396] width 39 height 19
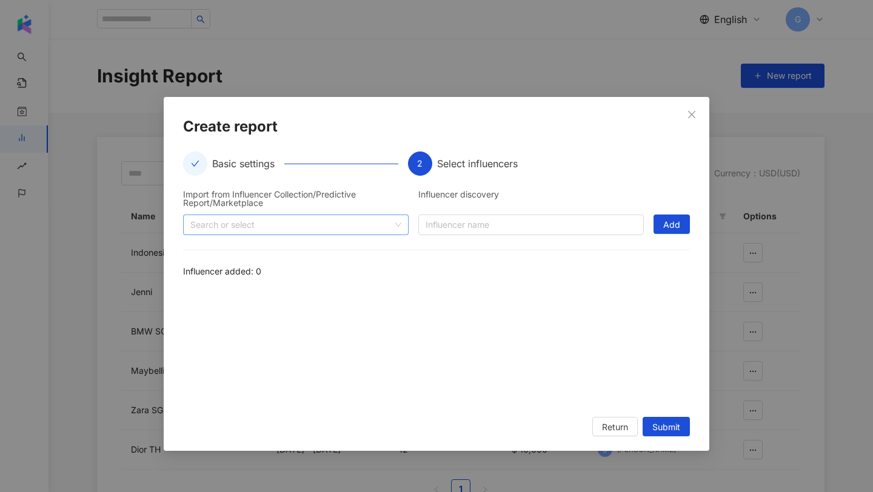
click at [338, 215] on div "Search or select" at bounding box center [296, 225] width 226 height 21
click at [195, 250] on icon "caret-down" at bounding box center [195, 252] width 6 height 6
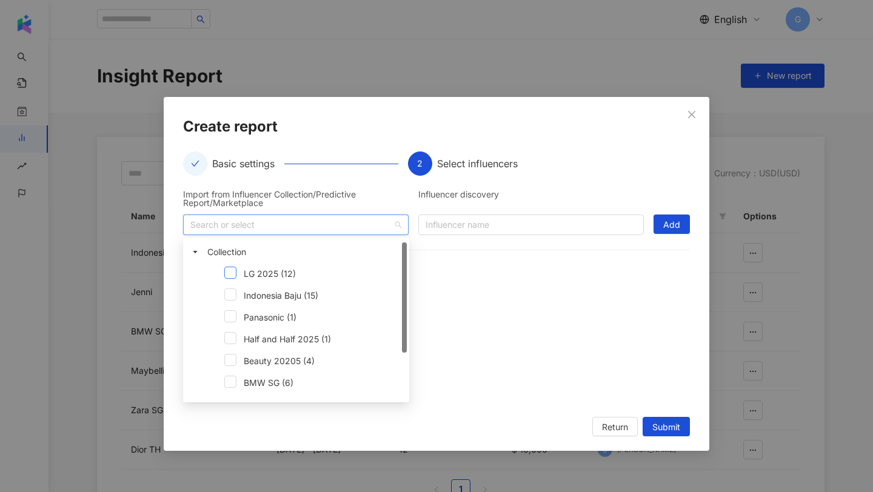
click at [229, 275] on span at bounding box center [230, 273] width 12 height 12
click at [664, 228] on span "Add" at bounding box center [671, 224] width 17 height 19
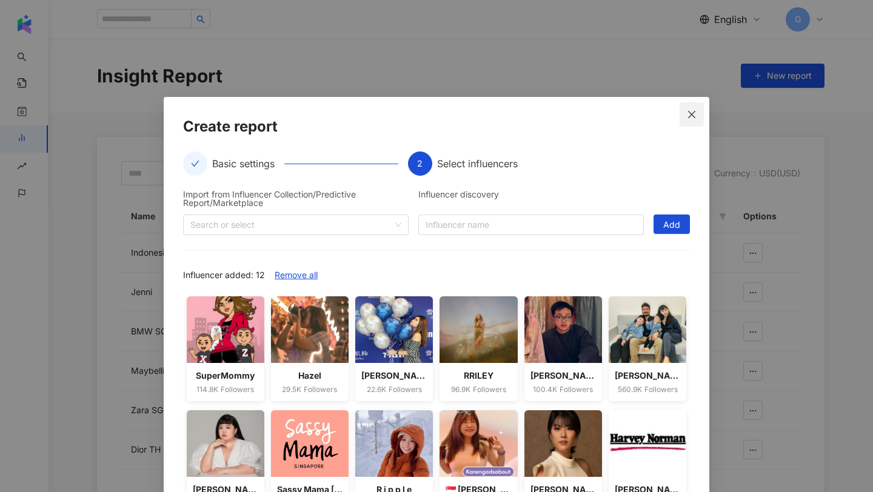
click at [689, 112] on icon "close" at bounding box center [691, 113] width 7 height 7
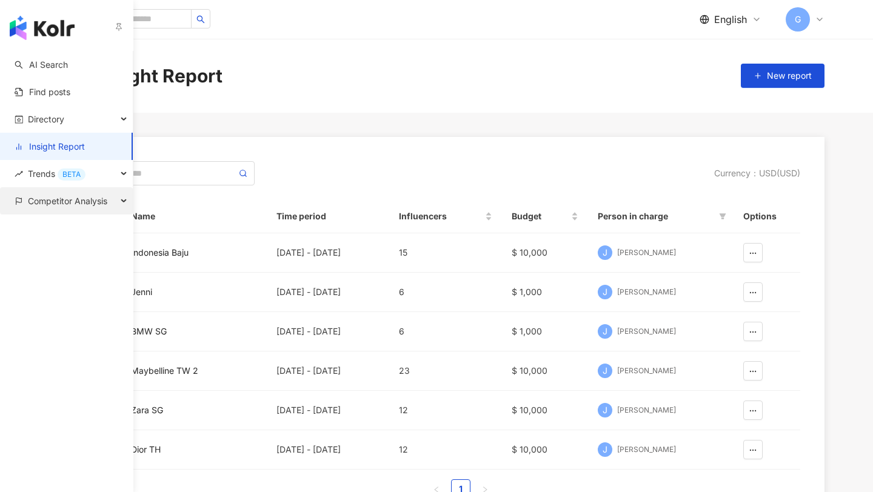
click at [53, 202] on span "Competitor Analysis" at bounding box center [67, 200] width 79 height 27
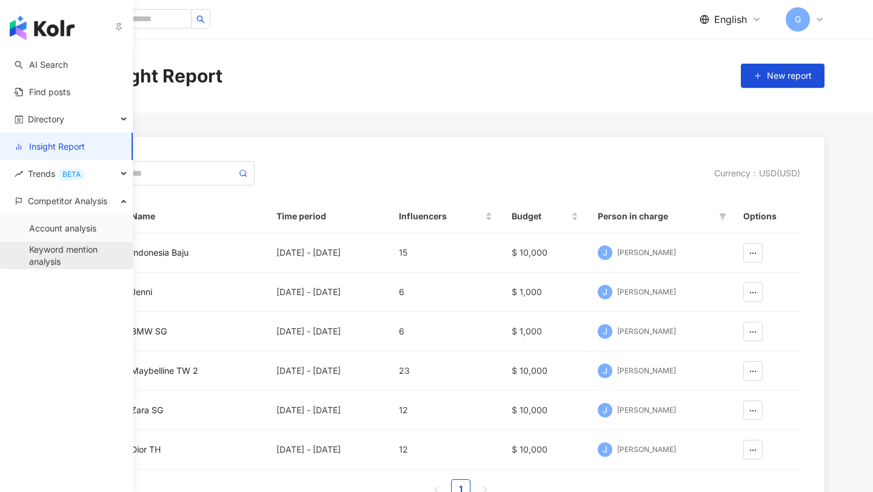
click at [70, 253] on link "Keyword mention analysis" at bounding box center [76, 256] width 94 height 24
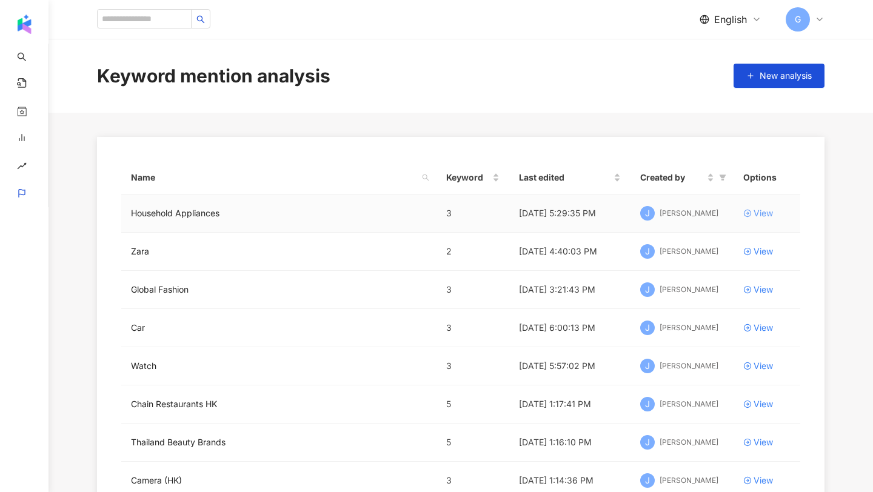
click at [763, 214] on div "View" at bounding box center [763, 213] width 19 height 13
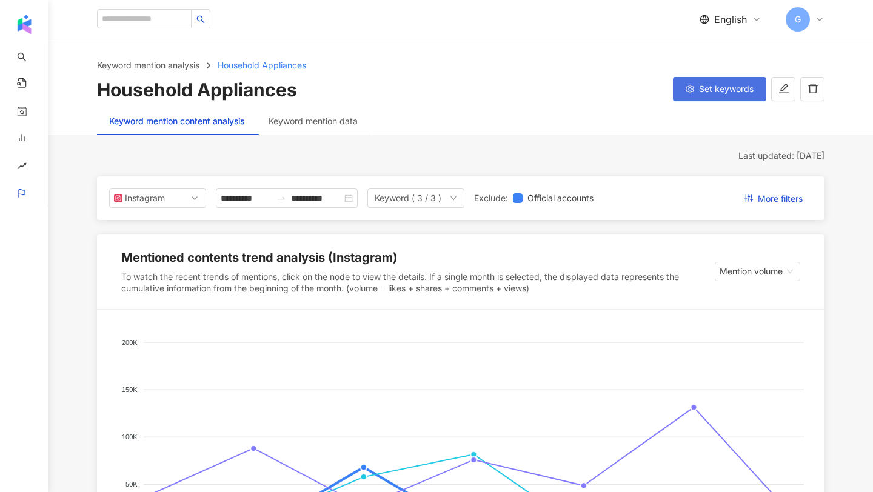
click at [689, 95] on button "Set keywords" at bounding box center [719, 89] width 93 height 24
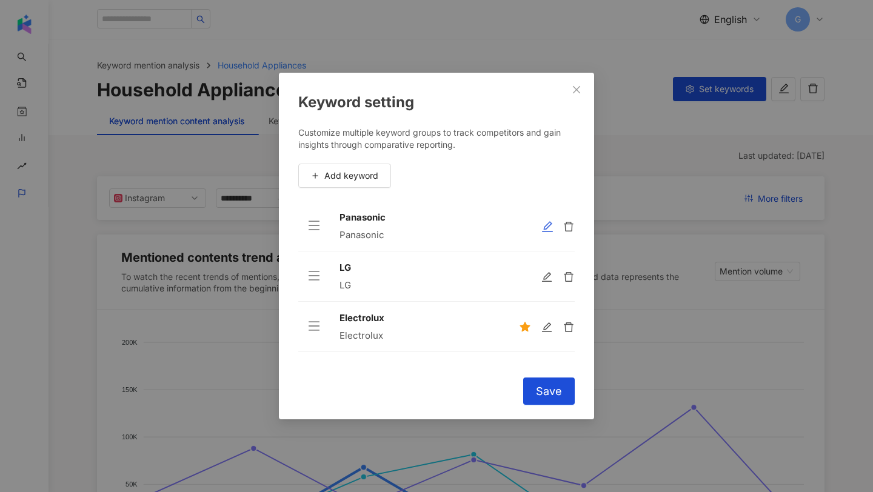
click at [544, 230] on icon "edit" at bounding box center [547, 227] width 12 height 12
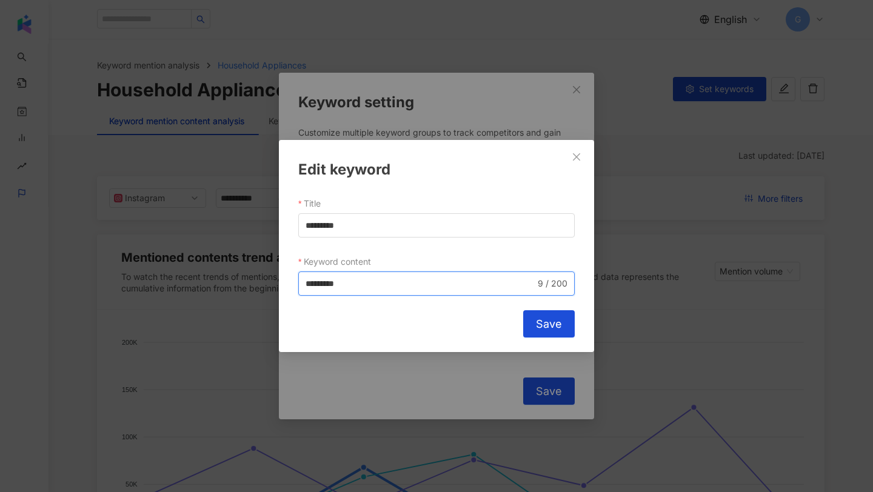
click at [322, 285] on input "*********" at bounding box center [421, 283] width 230 height 13
click at [346, 287] on input "*********" at bounding box center [421, 283] width 230 height 13
click at [569, 147] on button "Close" at bounding box center [576, 157] width 24 height 24
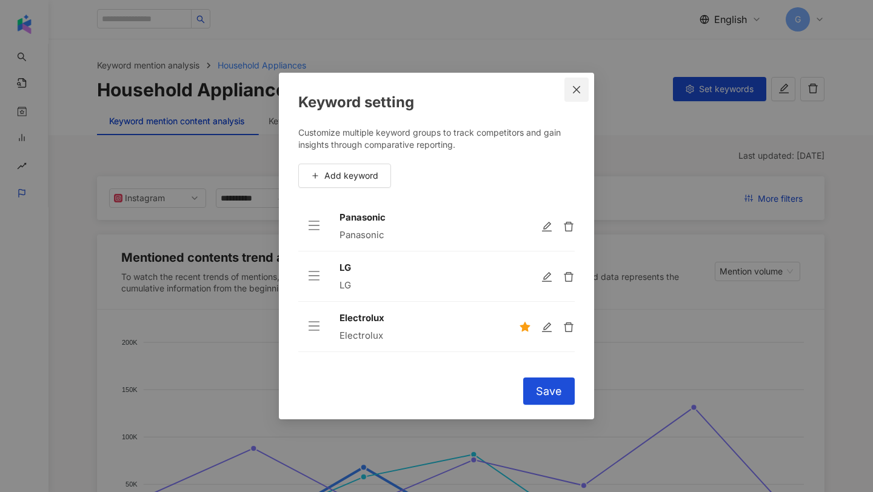
click at [566, 95] on button "Close" at bounding box center [576, 90] width 24 height 24
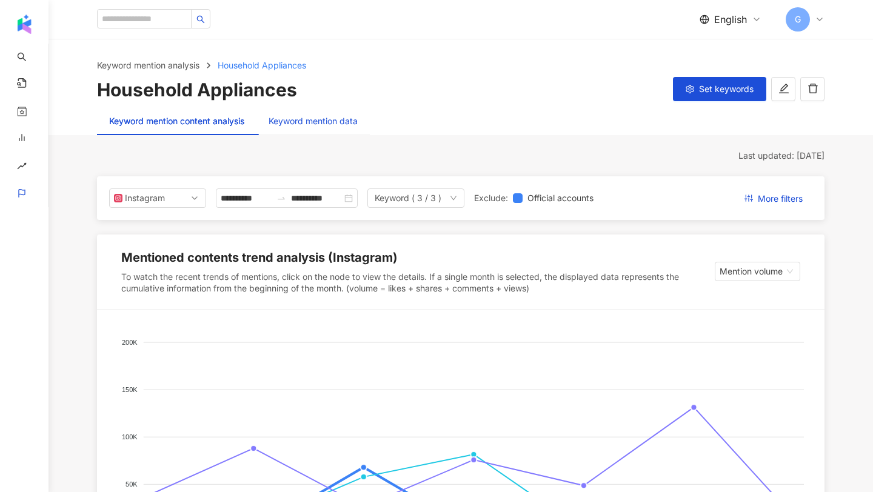
click at [330, 127] on div "Keyword mention data" at bounding box center [313, 121] width 89 height 13
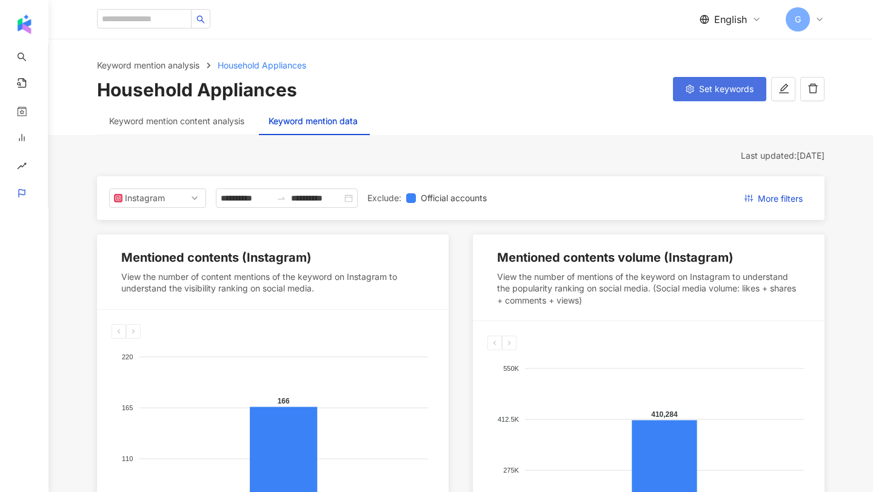
click at [718, 90] on span "Set keywords" at bounding box center [726, 89] width 55 height 10
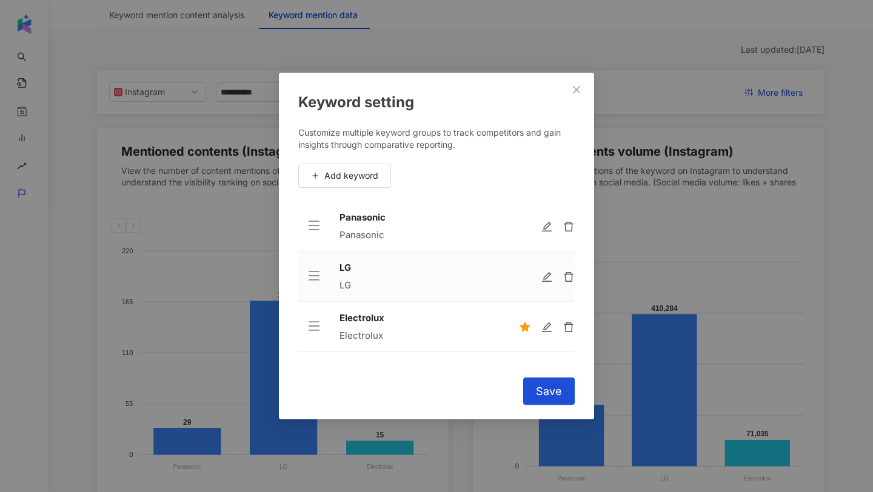
scroll to position [96, 0]
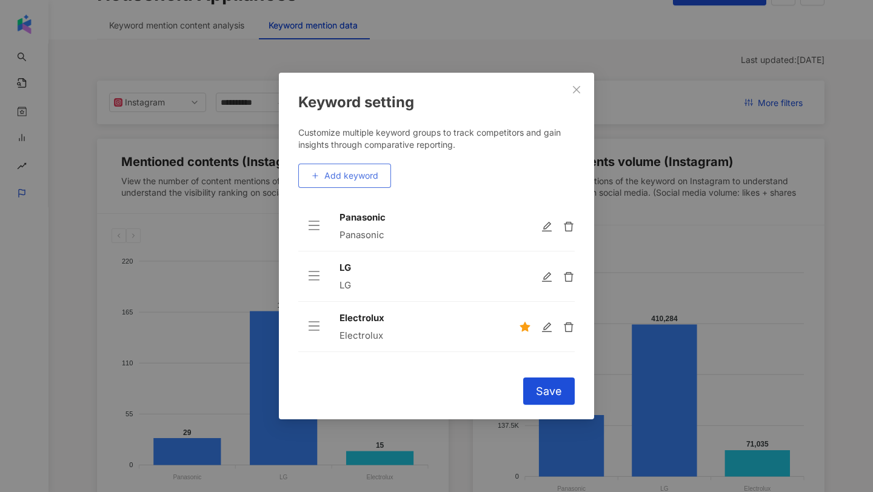
click at [366, 187] on button "Add keyword" at bounding box center [344, 176] width 93 height 24
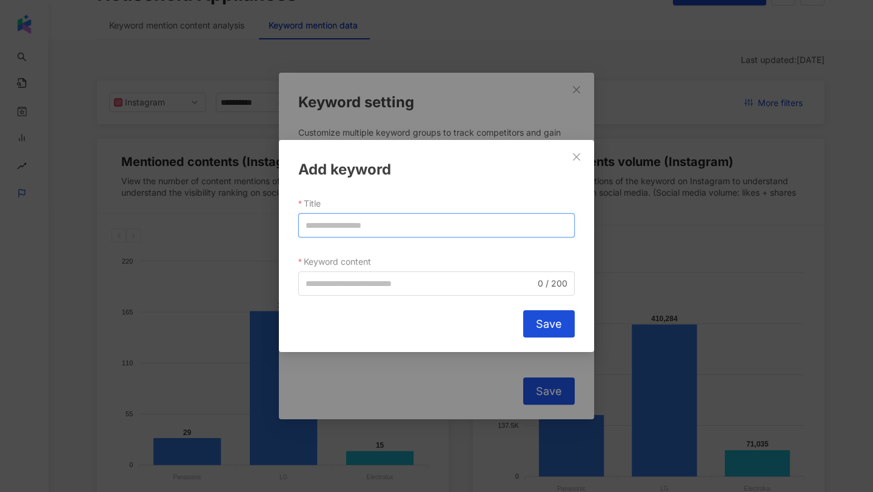
click at [353, 226] on input "Title" at bounding box center [436, 225] width 276 height 24
click at [312, 229] on input "******" at bounding box center [436, 225] width 276 height 24
type input "******"
click at [323, 279] on input "Keyword content" at bounding box center [421, 283] width 230 height 13
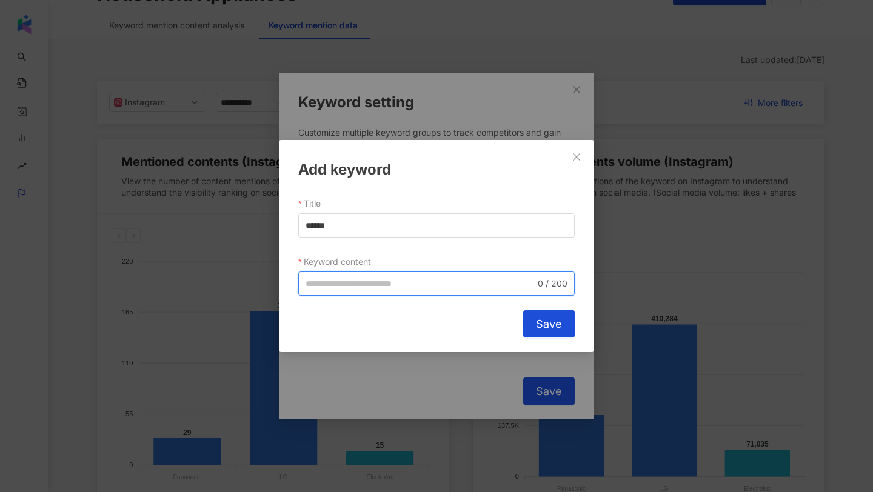
paste input "******"
type input "******"
click at [561, 168] on div "Add keyword" at bounding box center [436, 169] width 276 height 21
click at [572, 144] on div "Add keyword Title ****** Keyword content ****** 6 / 200 Cancel Save" at bounding box center [436, 246] width 315 height 213
click at [572, 158] on icon "close" at bounding box center [577, 157] width 10 height 10
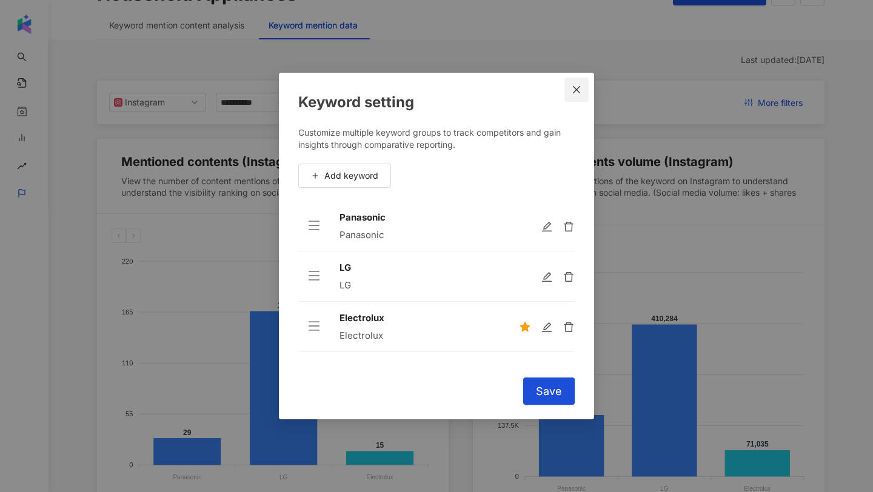
click at [575, 98] on button "Close" at bounding box center [576, 90] width 24 height 24
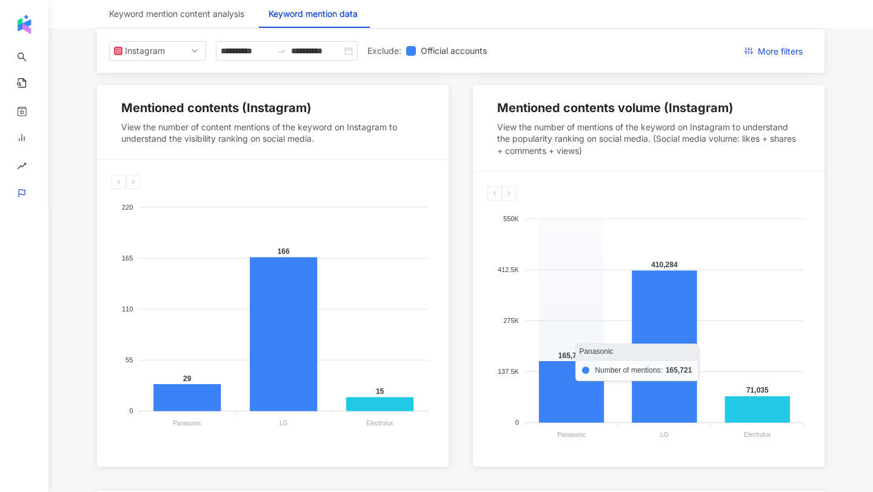
scroll to position [0, 0]
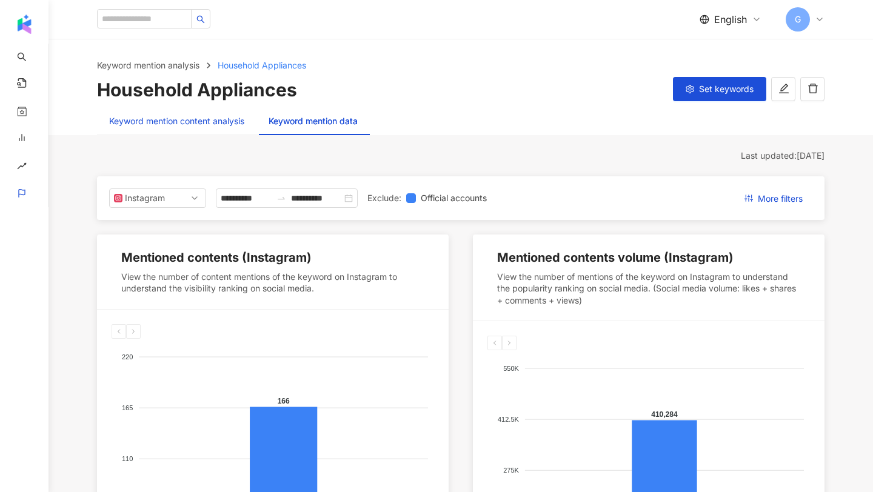
click at [221, 116] on div "Keyword mention content analysis" at bounding box center [176, 121] width 135 height 13
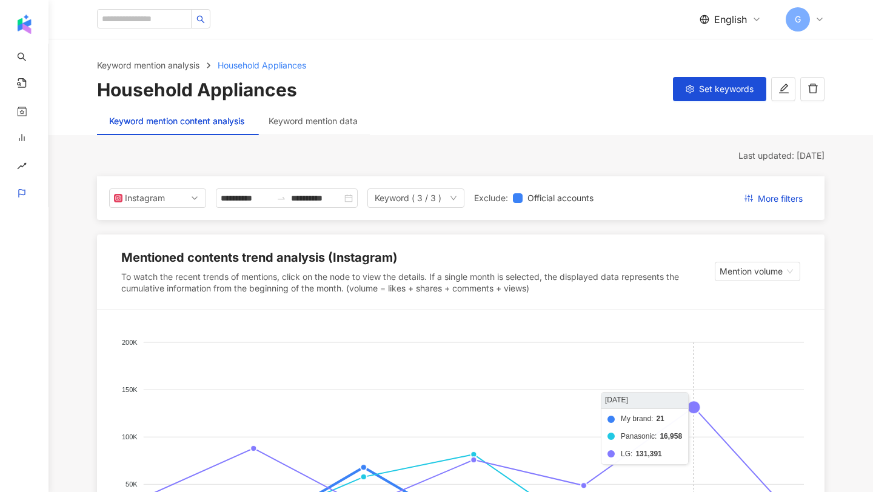
scroll to position [334, 0]
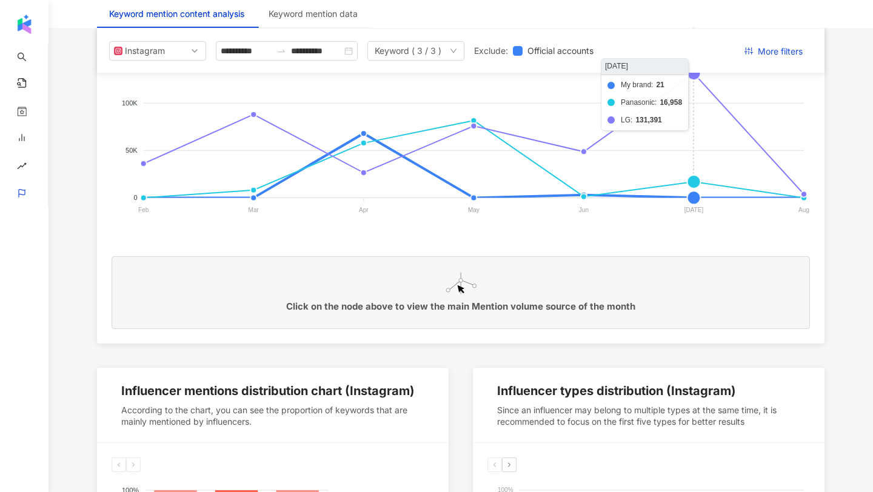
click at [692, 78] on foreignobject "My brand Panasonic LG" at bounding box center [461, 111] width 698 height 242
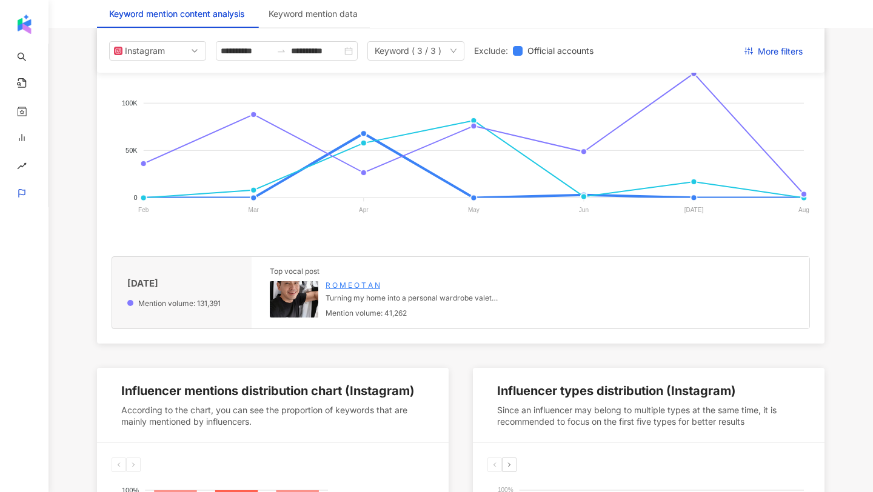
click at [288, 309] on img at bounding box center [294, 299] width 48 height 36
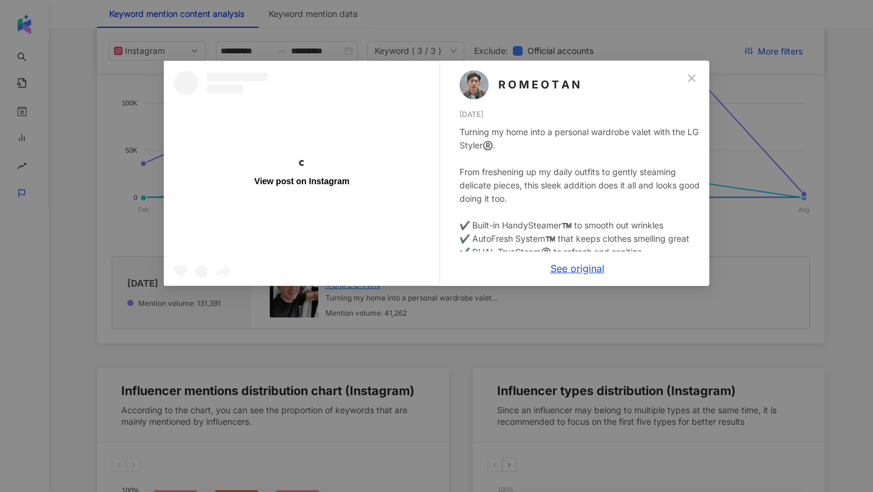
scroll to position [0, 0]
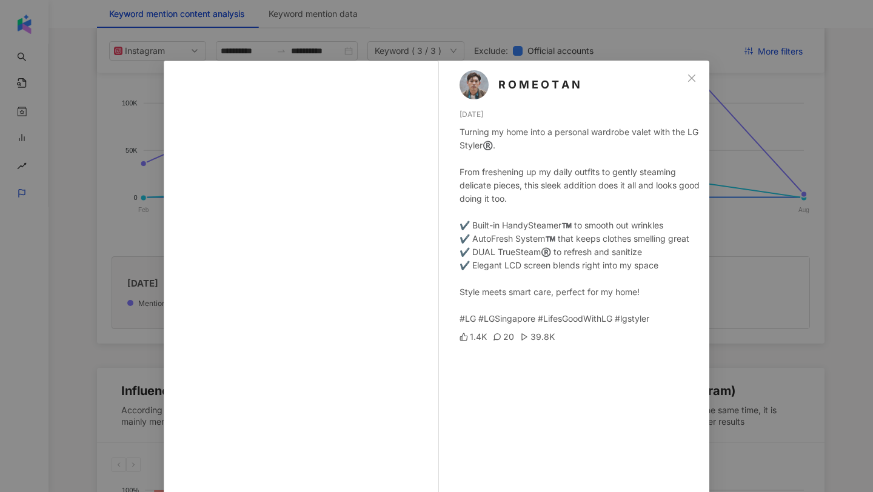
click at [461, 145] on div "Turning my home into a personal wardrobe valet with the LG Styler®️. From fresh…" at bounding box center [580, 225] width 240 height 200
click at [470, 318] on div "Turning my home into a personal wardrobe valet with the LG Styler®️. From fresh…" at bounding box center [580, 225] width 240 height 200
click at [463, 143] on div "Turning my home into a personal wardrobe valet with the LG Styler®️. From fresh…" at bounding box center [580, 225] width 240 height 200
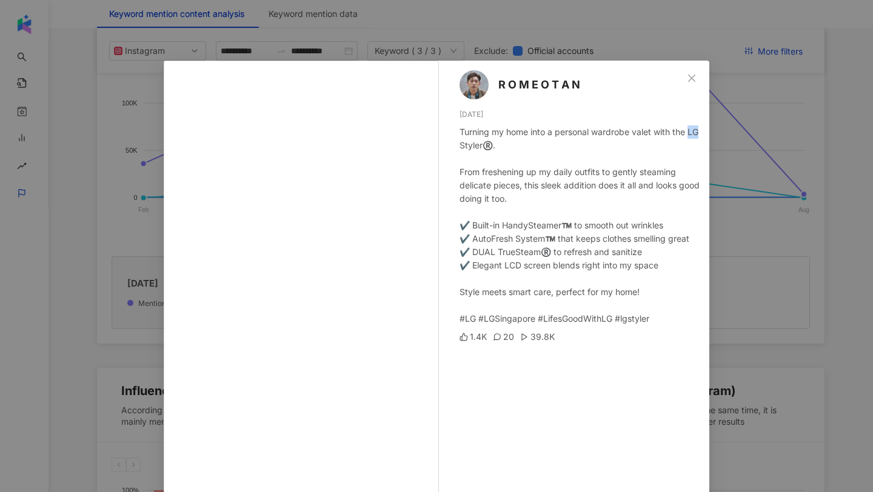
click at [463, 143] on div "Turning my home into a personal wardrobe valet with the LG Styler®️. From fresh…" at bounding box center [580, 225] width 240 height 200
click at [675, 78] on div "R O M E O T A N 7/15/25 Turning my home into a personal wardrobe valet with the…" at bounding box center [577, 278] width 264 height 434
click at [695, 77] on icon "close" at bounding box center [692, 78] width 10 height 10
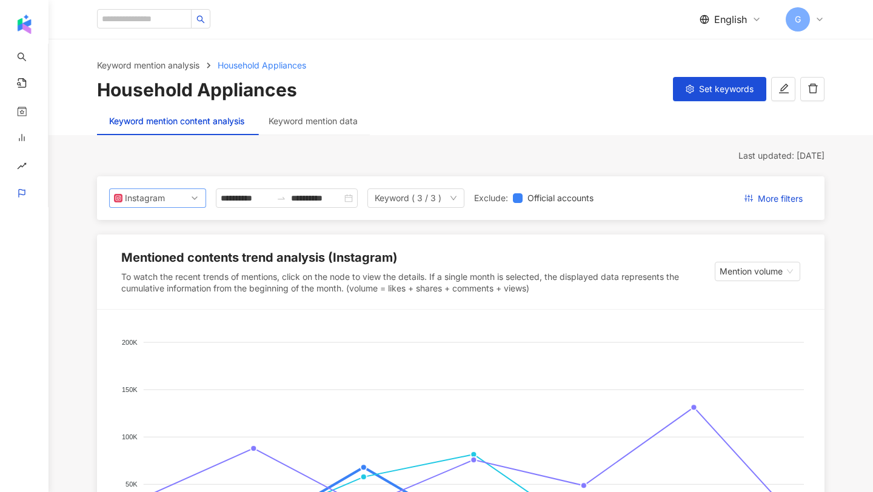
click at [170, 196] on span "Instagram" at bounding box center [157, 198] width 87 height 18
click at [776, 204] on span "More filters" at bounding box center [780, 198] width 45 height 19
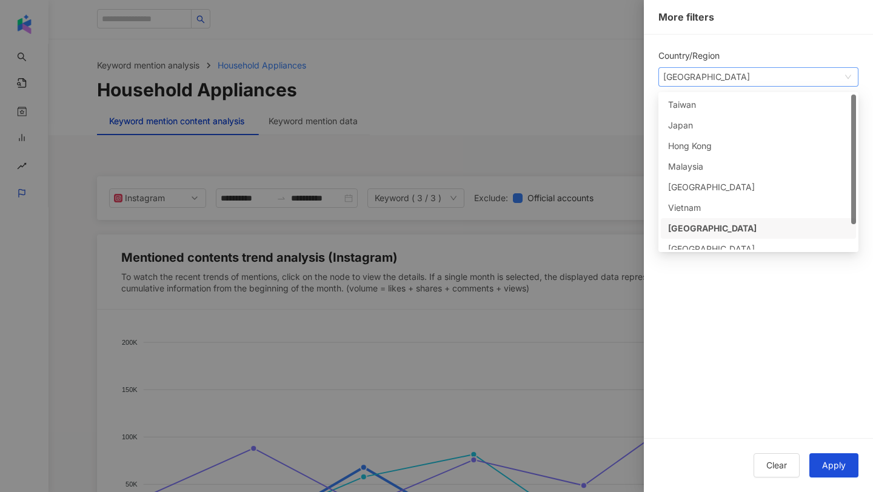
click at [717, 75] on span "Singapore" at bounding box center [758, 77] width 190 height 18
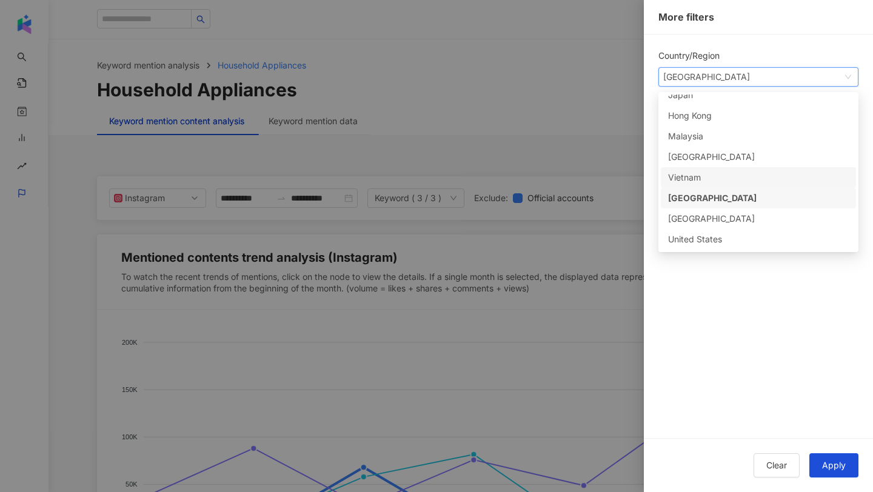
click at [563, 163] on div at bounding box center [436, 246] width 873 height 492
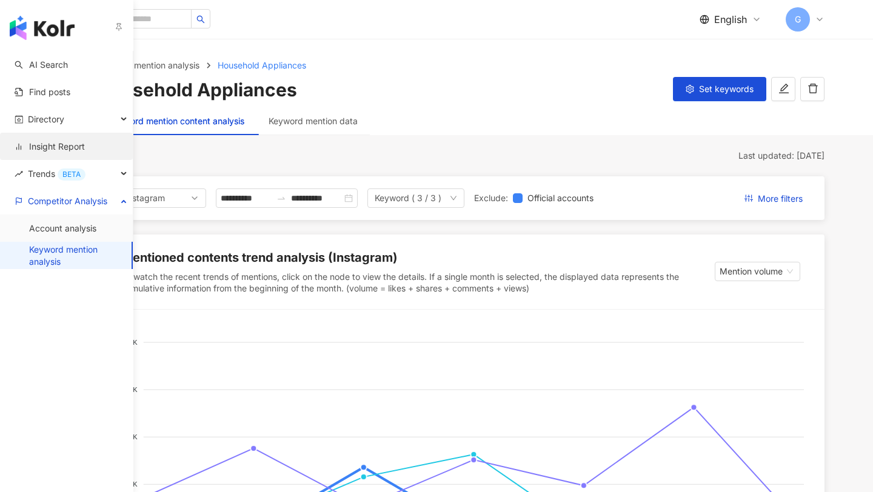
click at [38, 144] on link "Insight Report" at bounding box center [50, 147] width 70 height 12
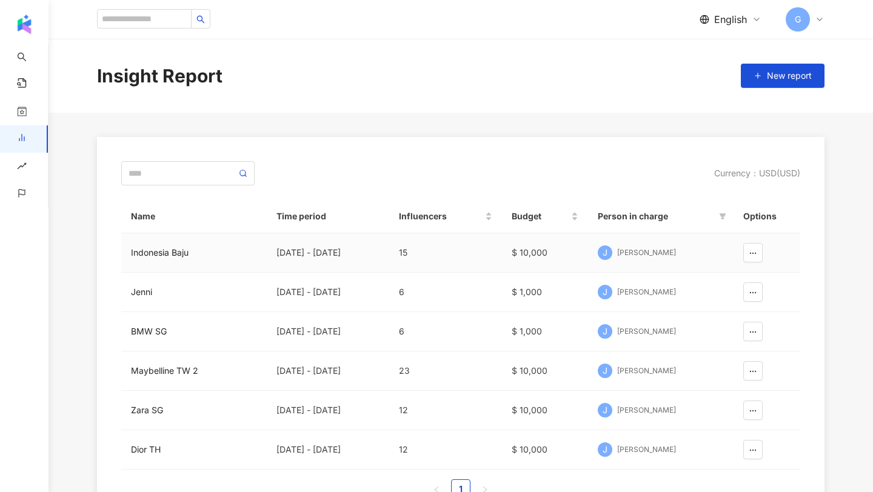
click at [173, 255] on div "Indonesia Baju" at bounding box center [194, 252] width 126 height 13
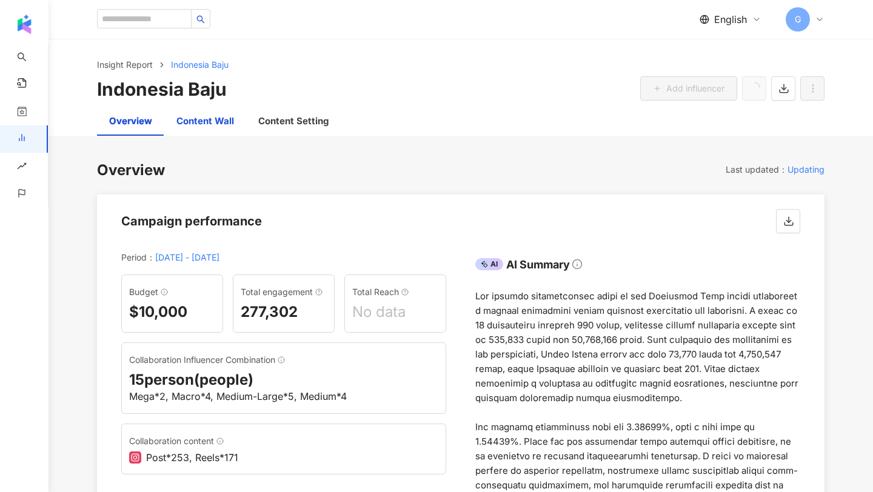
click at [205, 124] on div "Content Wall" at bounding box center [205, 121] width 58 height 15
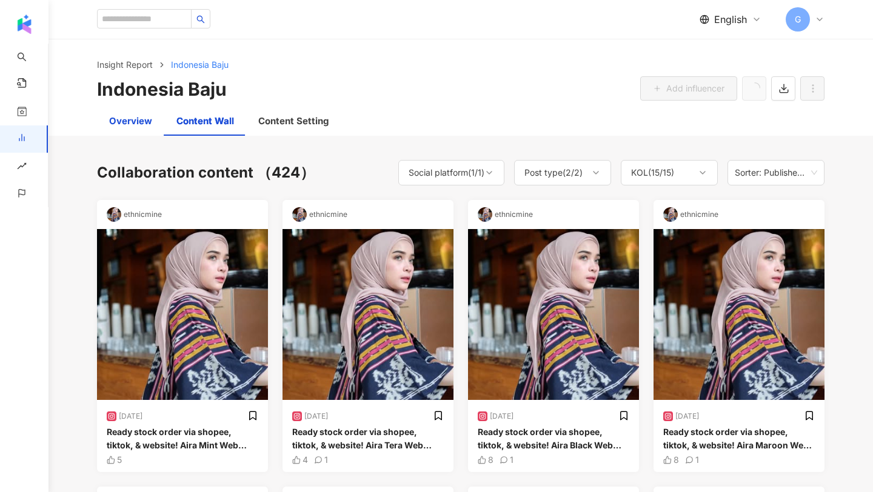
click at [135, 121] on div "Overview" at bounding box center [130, 121] width 43 height 15
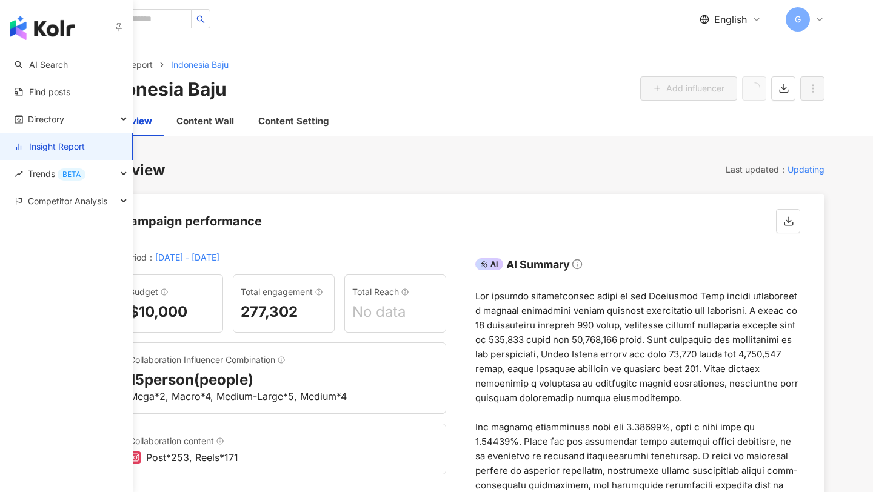
click at [24, 147] on link "Insight Report" at bounding box center [50, 147] width 70 height 12
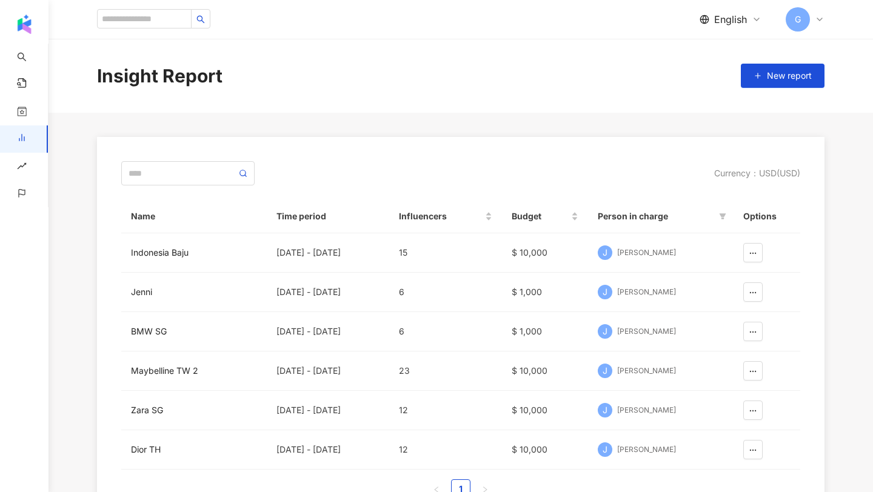
click at [819, 71] on button "New report" at bounding box center [783, 76] width 84 height 24
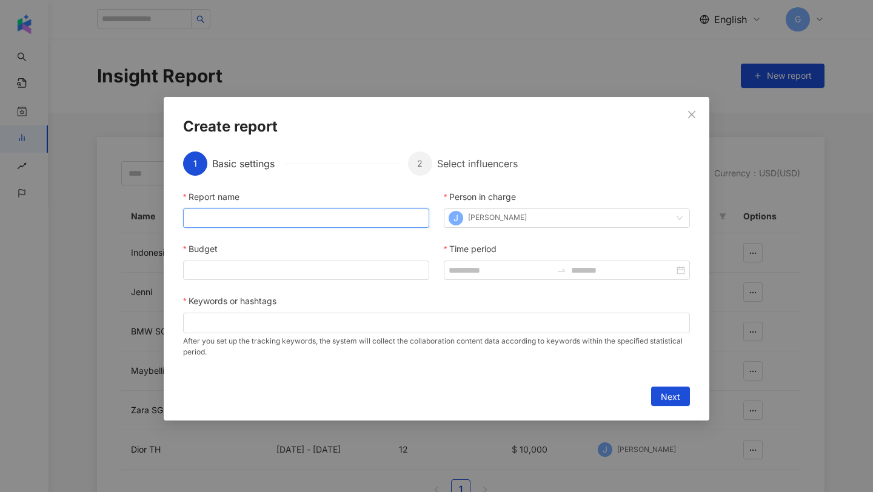
click at [316, 218] on input "Report name" at bounding box center [306, 218] width 246 height 19
type input "**********"
click at [267, 256] on div "Budget" at bounding box center [306, 251] width 246 height 18
click at [266, 266] on input "Budget" at bounding box center [306, 270] width 245 height 18
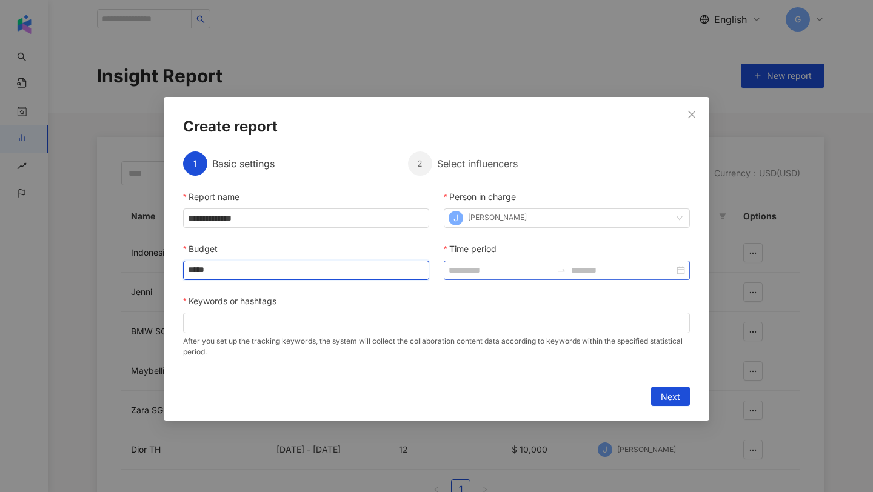
type input "*****"
click at [498, 274] on input "Time period" at bounding box center [500, 270] width 103 height 13
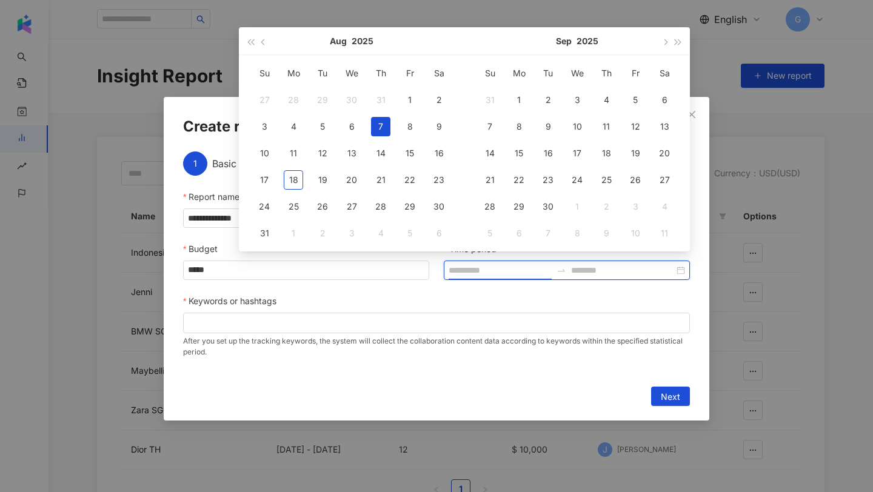
type input "**********"
click at [264, 45] on button "button" at bounding box center [263, 40] width 13 height 27
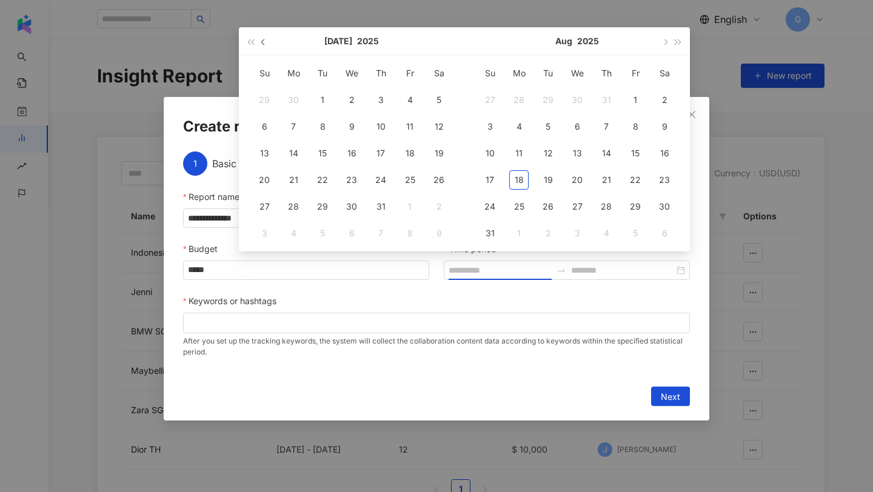
click at [264, 45] on button "button" at bounding box center [263, 40] width 13 height 27
type input "**********"
click at [267, 94] on div "1" at bounding box center [264, 99] width 19 height 19
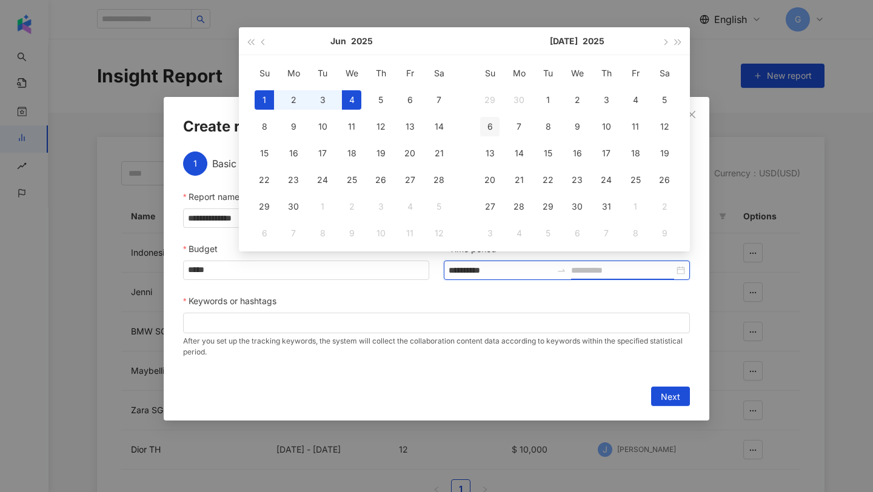
type input "**********"
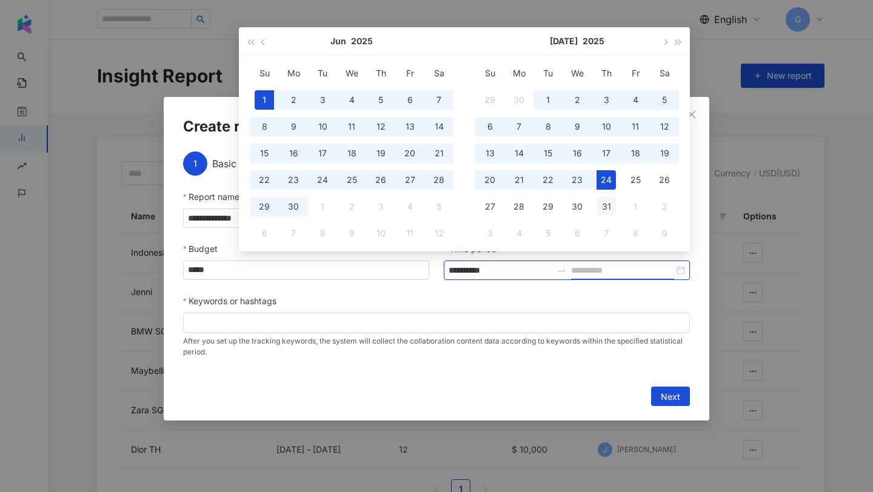
type input "**********"
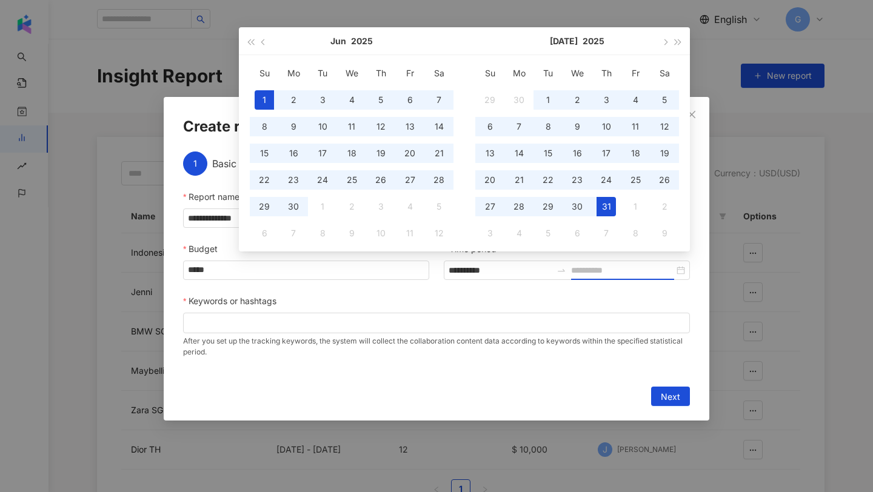
click at [607, 204] on div "31" at bounding box center [606, 206] width 19 height 19
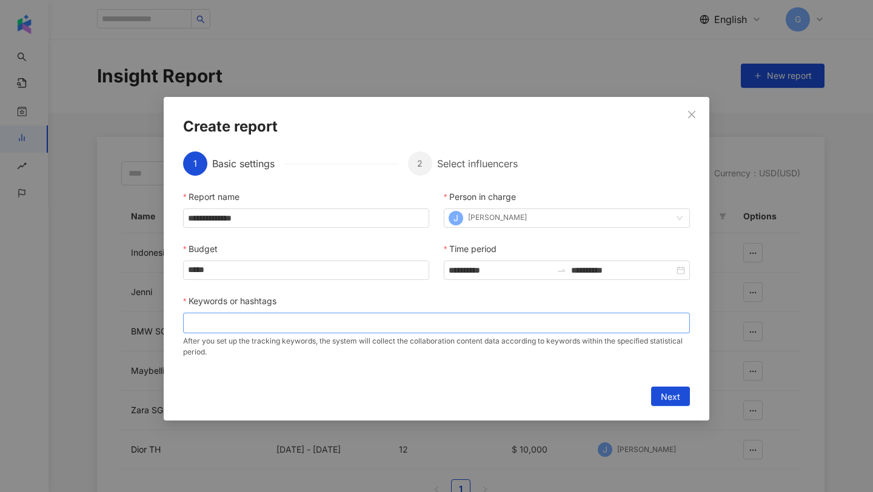
click at [333, 324] on div at bounding box center [437, 322] width 502 height 9
type input "****"
click at [686, 397] on button "Next" at bounding box center [670, 396] width 39 height 19
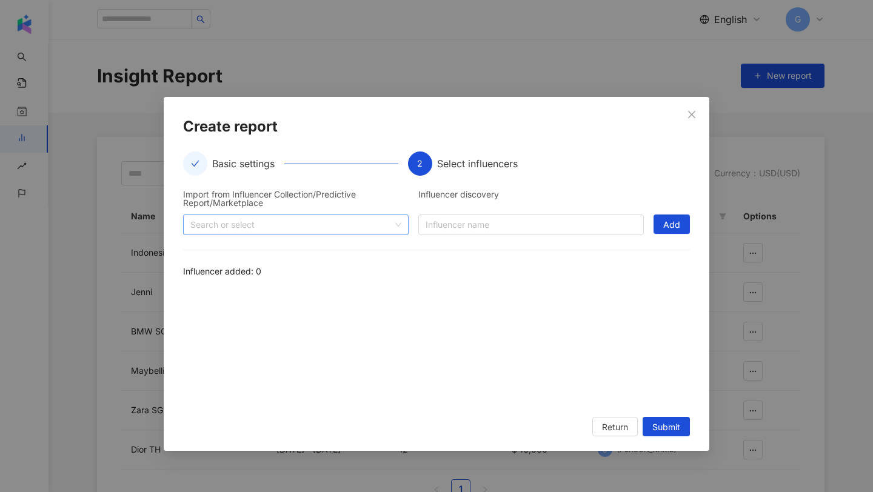
click at [330, 229] on div at bounding box center [290, 224] width 208 height 9
click at [197, 252] on icon "caret-down" at bounding box center [195, 252] width 6 height 6
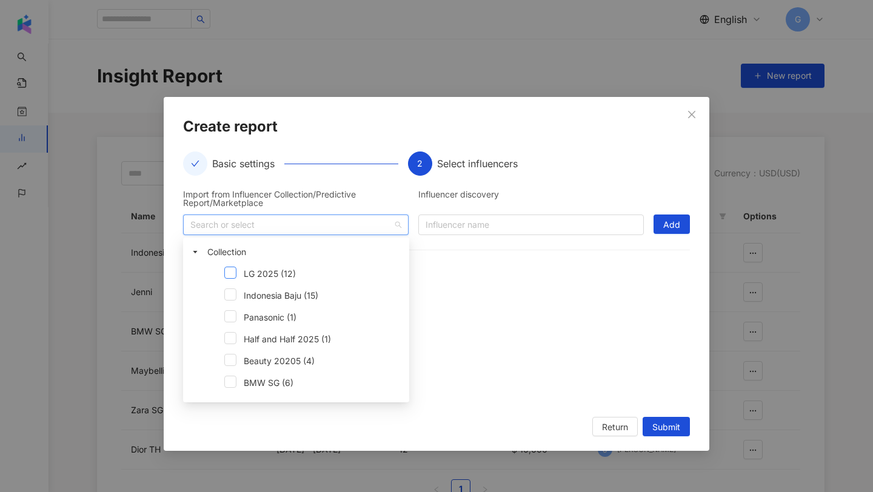
click at [231, 278] on span at bounding box center [230, 273] width 12 height 12
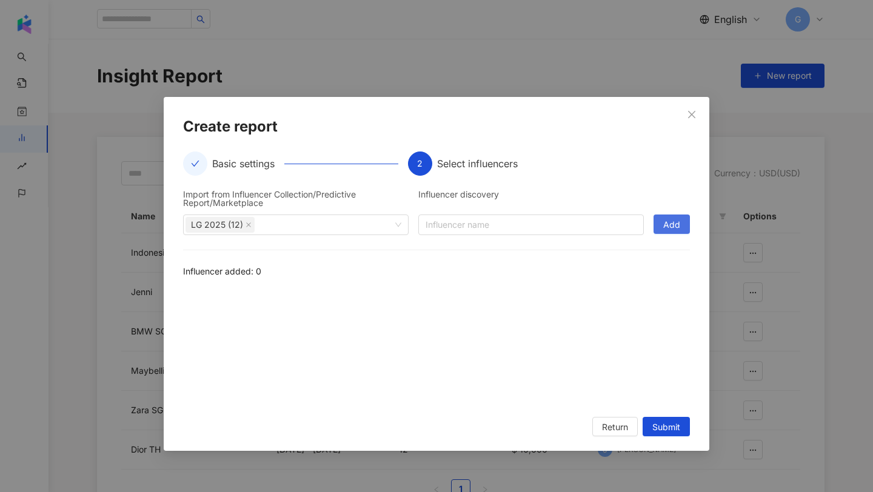
click at [678, 220] on span "Add" at bounding box center [671, 224] width 17 height 19
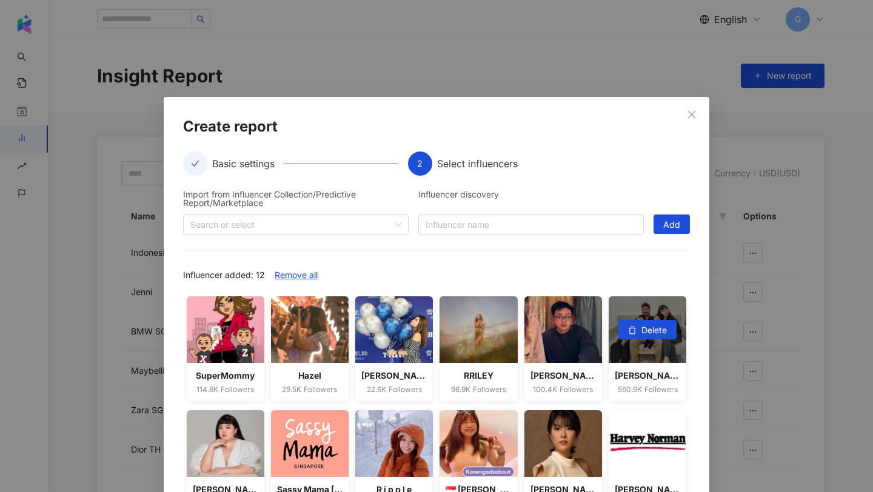
scroll to position [85, 0]
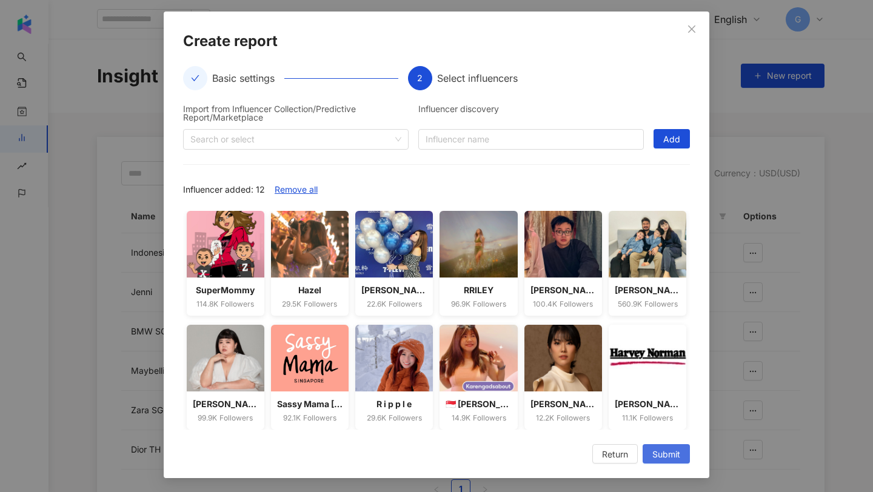
click at [669, 452] on span "Submit" at bounding box center [666, 454] width 28 height 19
click at [685, 27] on span "Close" at bounding box center [692, 29] width 24 height 10
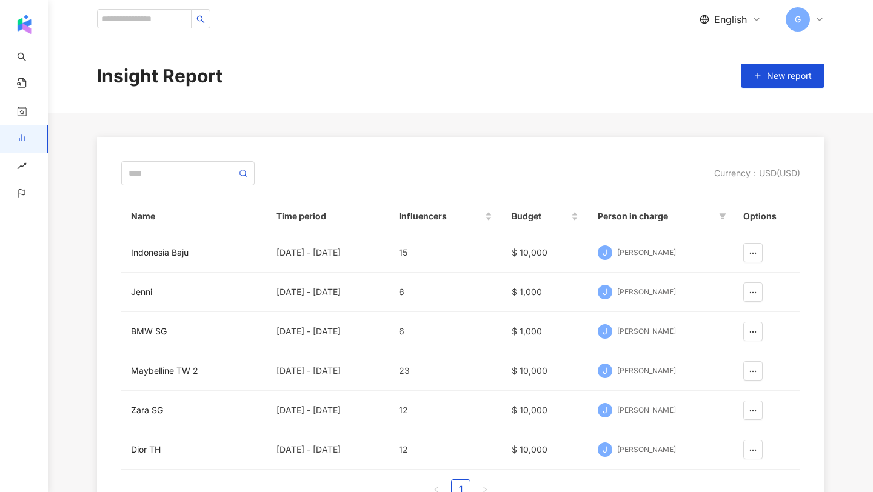
scroll to position [0, 0]
click at [144, 331] on div "BMW SG" at bounding box center [194, 331] width 126 height 13
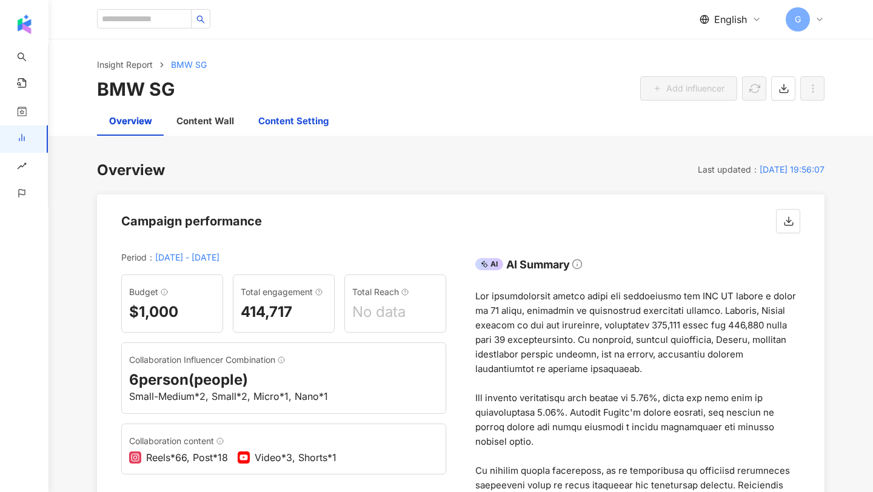
click at [266, 116] on div "Content Setting" at bounding box center [293, 121] width 70 height 15
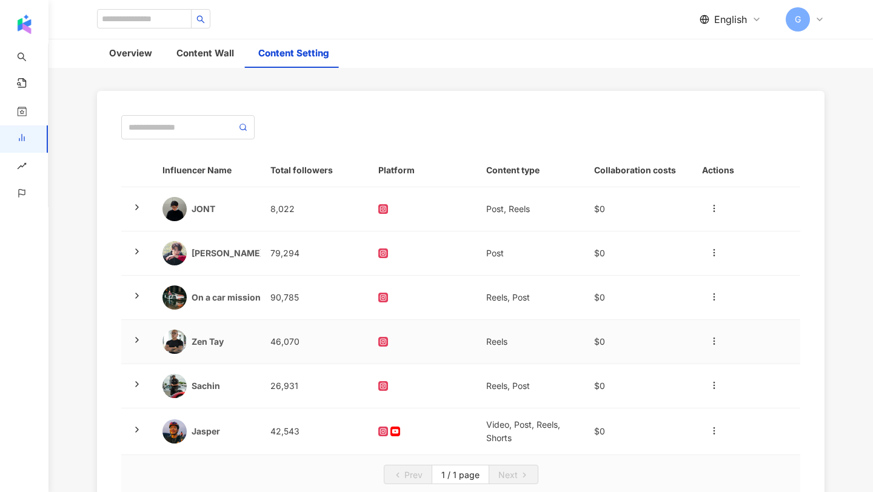
scroll to position [47, 0]
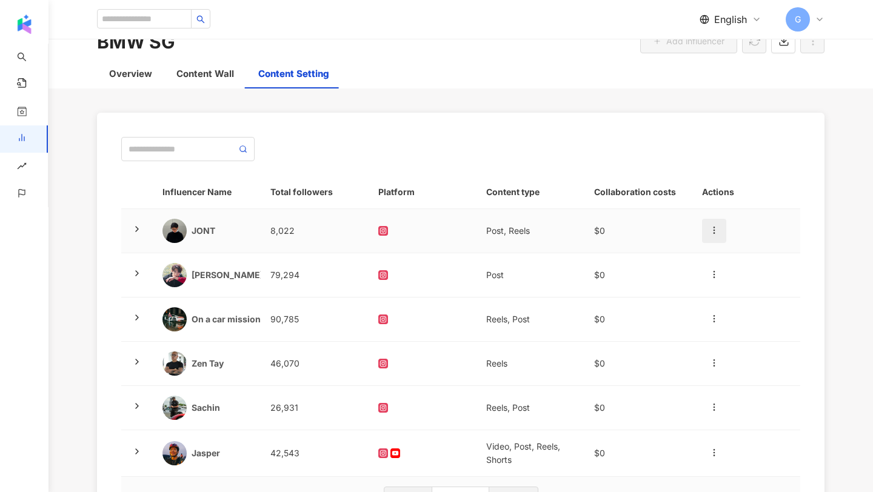
click at [710, 232] on icon "button" at bounding box center [714, 231] width 10 height 10
click at [676, 236] on td "$0" at bounding box center [638, 231] width 108 height 44
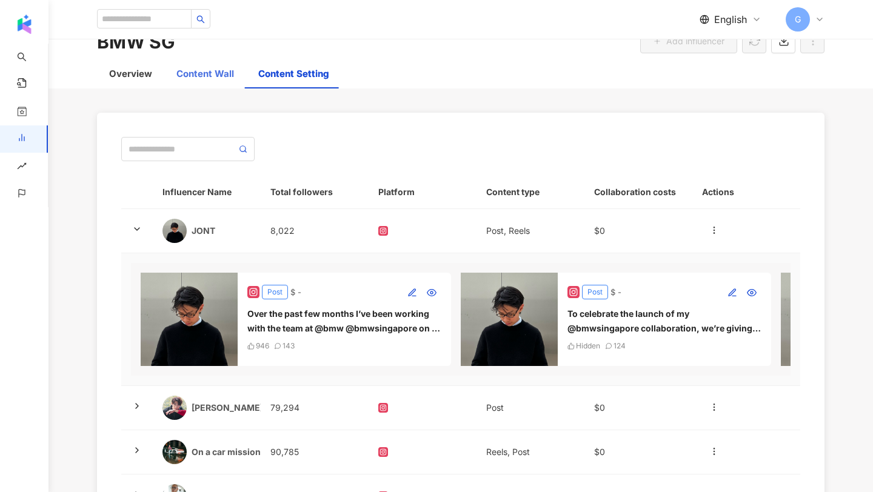
click at [201, 82] on div "Content Wall" at bounding box center [205, 73] width 82 height 29
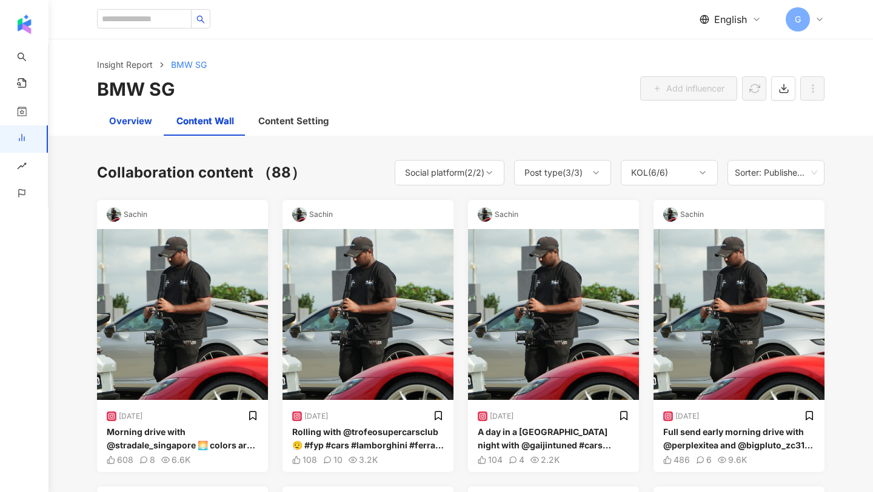
click at [148, 122] on div "Overview" at bounding box center [130, 121] width 43 height 15
click at [281, 132] on div "Content Setting" at bounding box center [293, 121] width 95 height 29
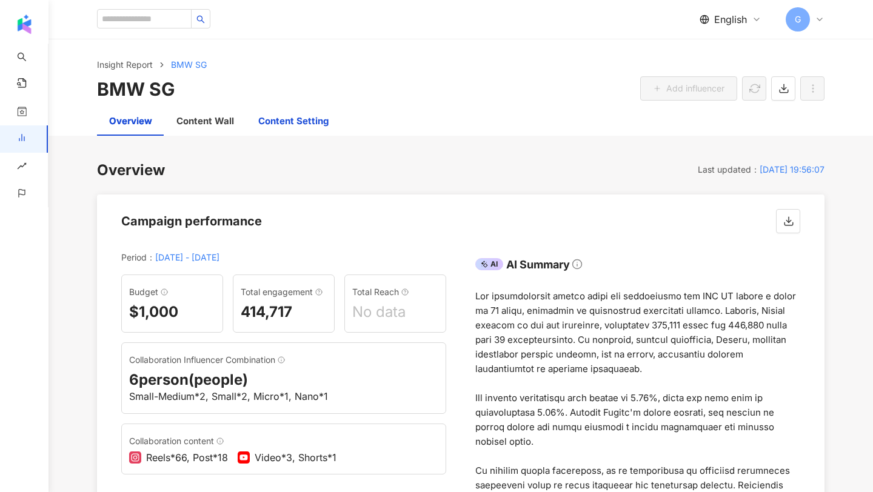
click at [284, 115] on div "Content Setting" at bounding box center [293, 121] width 70 height 15
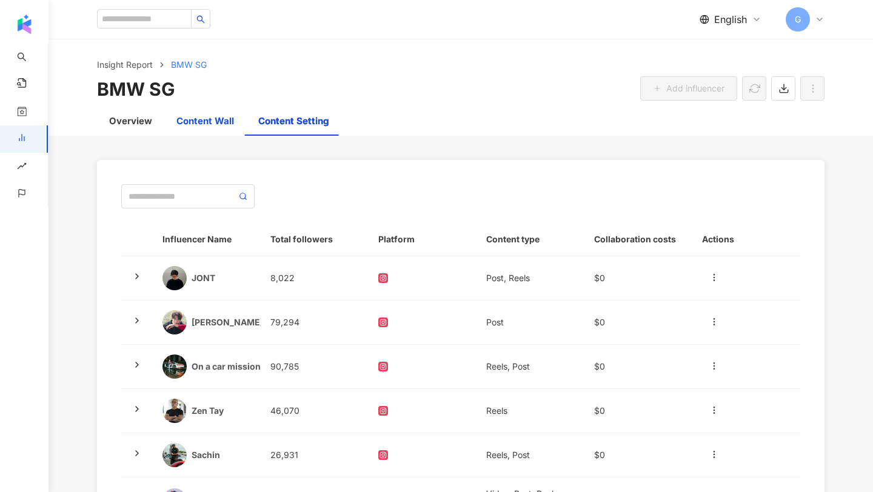
click at [213, 123] on div "Content Wall" at bounding box center [205, 121] width 58 height 15
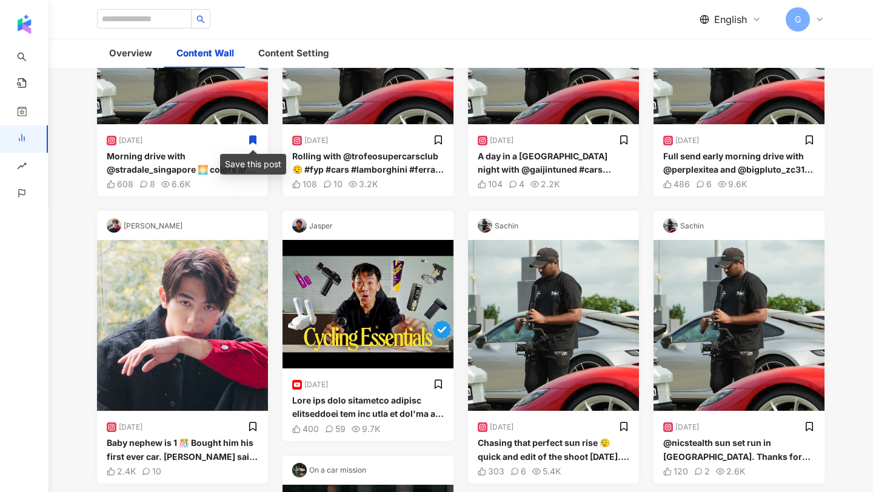
scroll to position [305, 0]
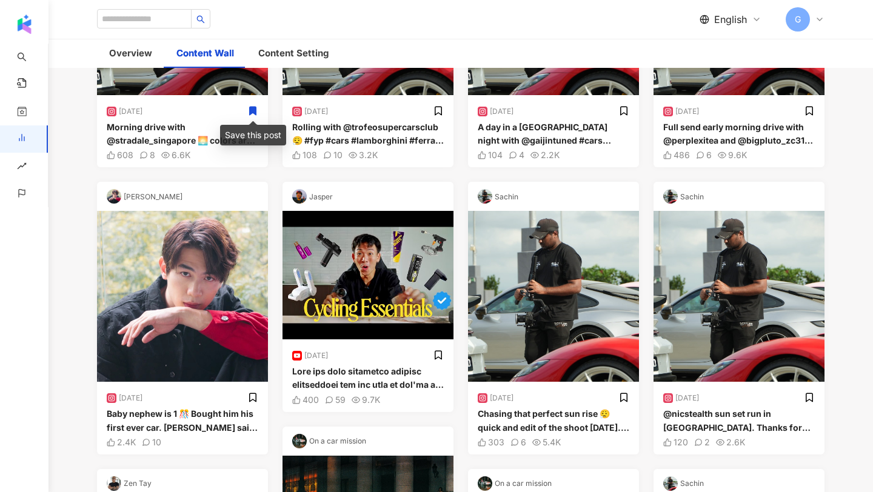
click at [350, 204] on div "Jasper" at bounding box center [367, 196] width 171 height 29
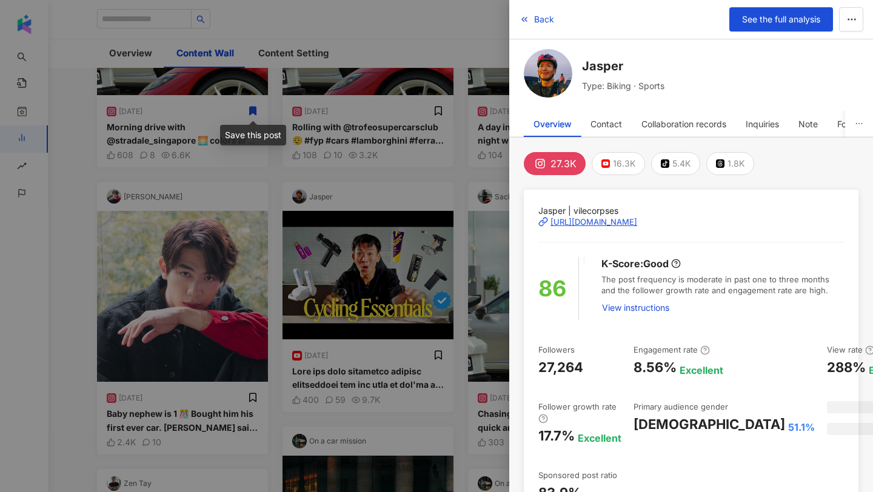
click at [413, 210] on div at bounding box center [436, 246] width 873 height 492
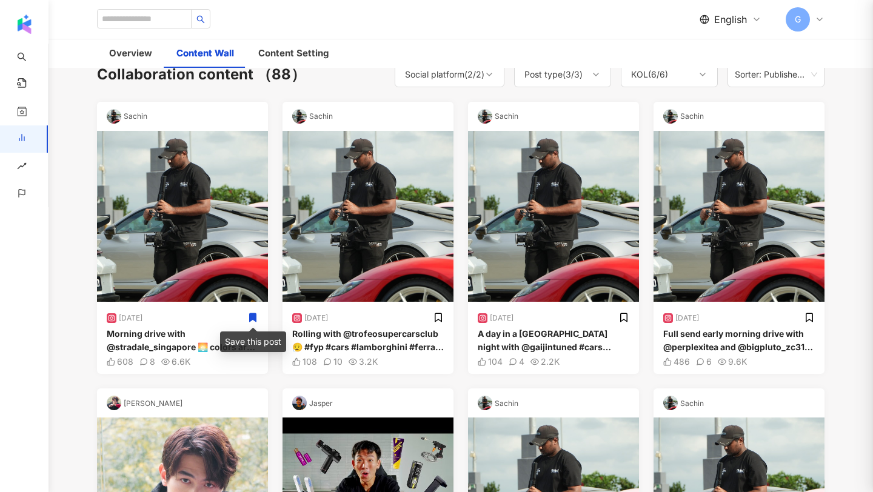
scroll to position [0, 0]
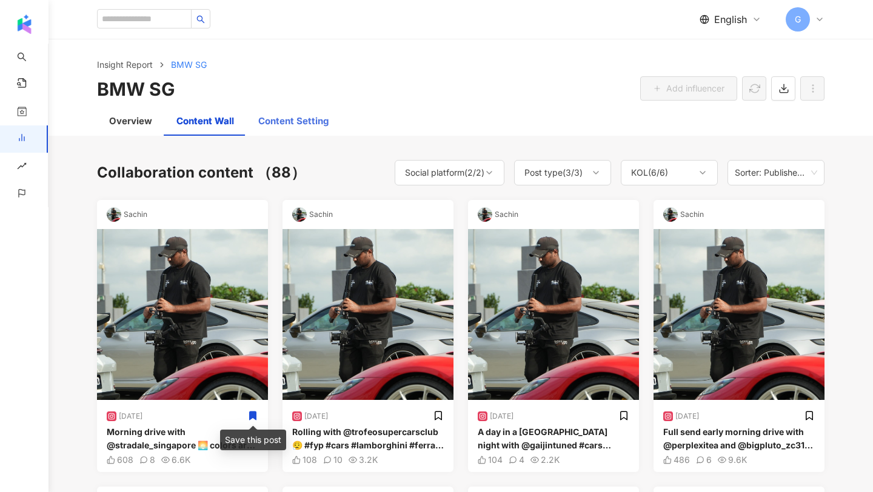
click at [251, 126] on div "Content Setting" at bounding box center [293, 121] width 95 height 29
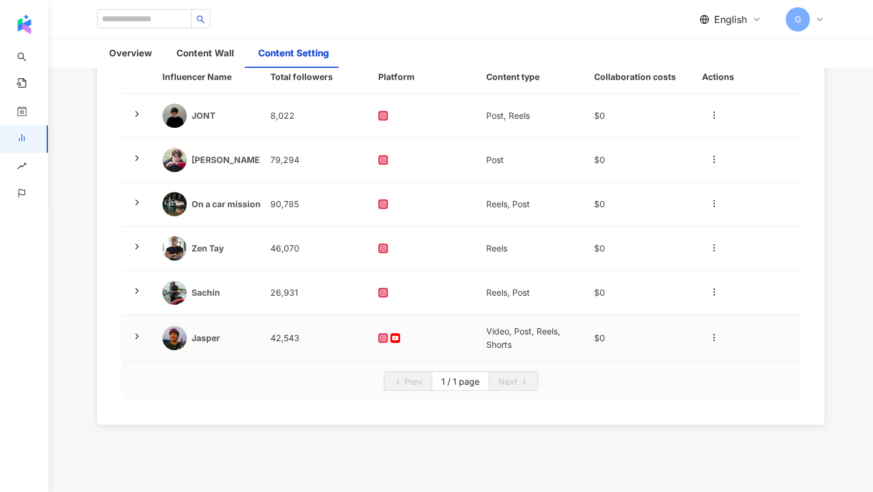
scroll to position [174, 0]
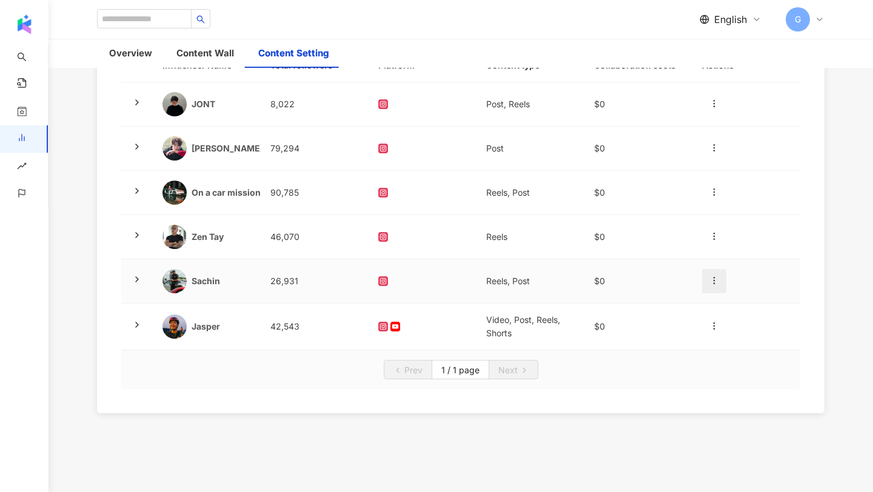
click at [712, 278] on icon "button" at bounding box center [714, 281] width 10 height 10
click at [726, 335] on div "Remove" at bounding box center [761, 334] width 99 height 13
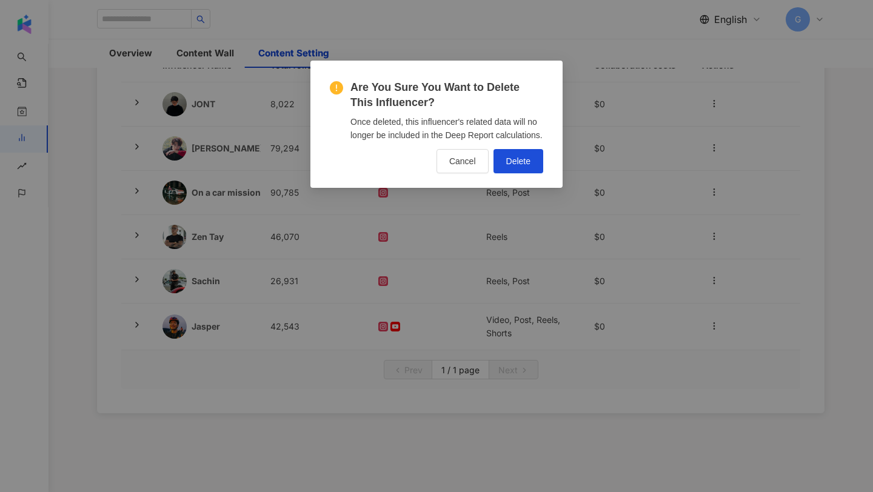
click at [690, 410] on div "Are You Sure You Want to Delete This Influencer? Once deleted, this influencer'…" at bounding box center [436, 246] width 873 height 492
click at [463, 166] on span "Cancel" at bounding box center [462, 161] width 27 height 10
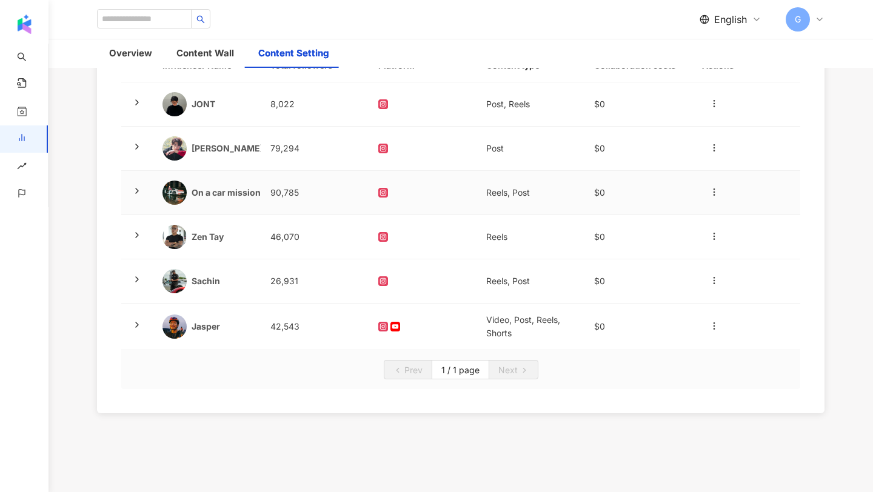
scroll to position [0, 0]
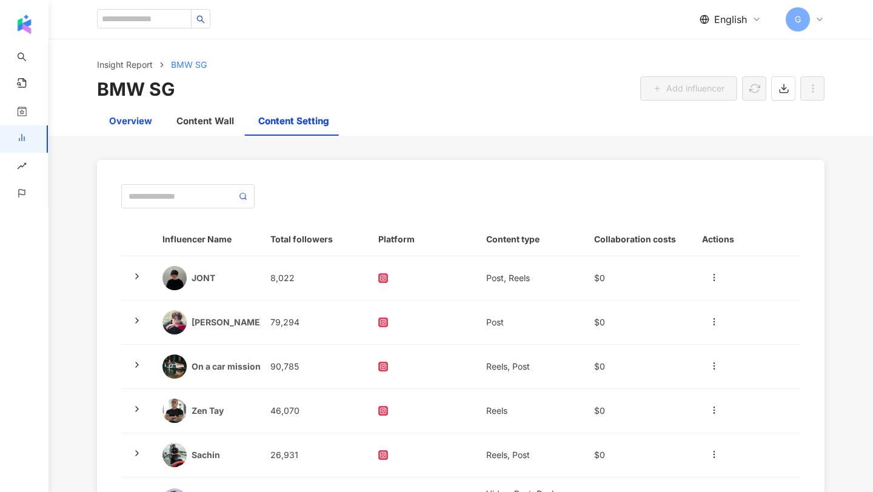
click at [137, 121] on div "Overview" at bounding box center [130, 121] width 43 height 15
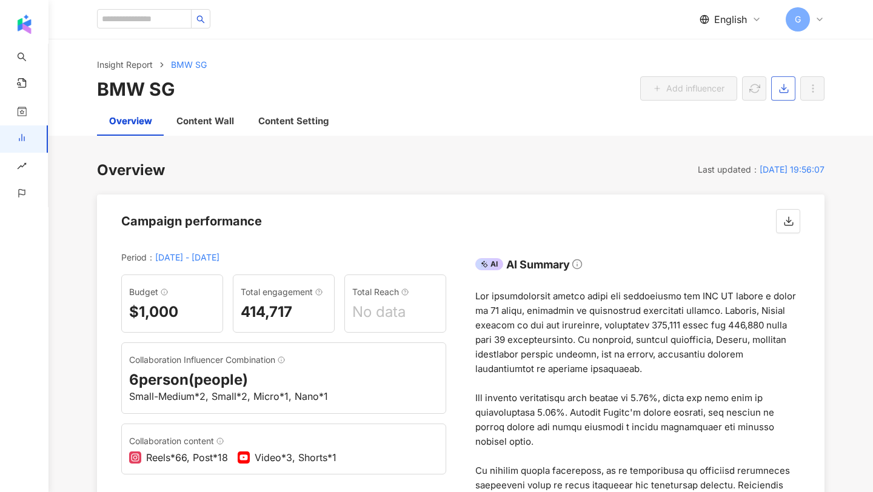
click at [784, 88] on line "button" at bounding box center [784, 86] width 0 height 5
click at [799, 115] on span "Export the PPT" at bounding box center [811, 117] width 60 height 13
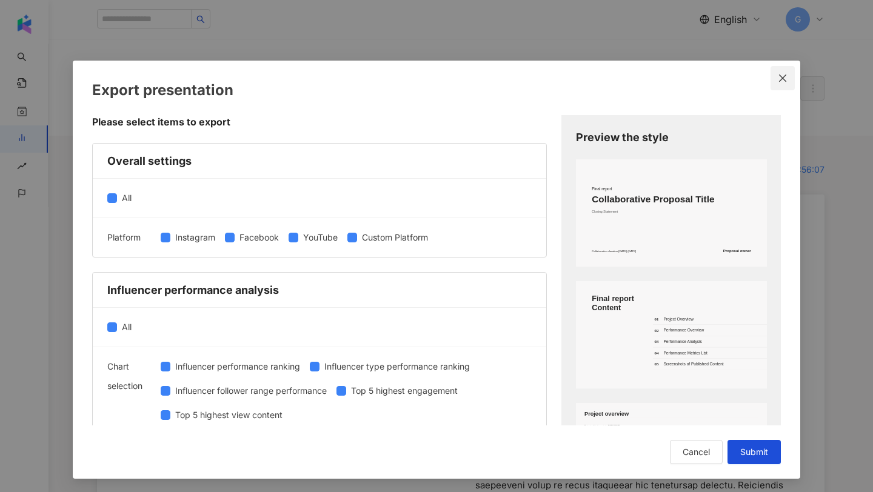
click at [777, 76] on span "Close" at bounding box center [783, 78] width 24 height 10
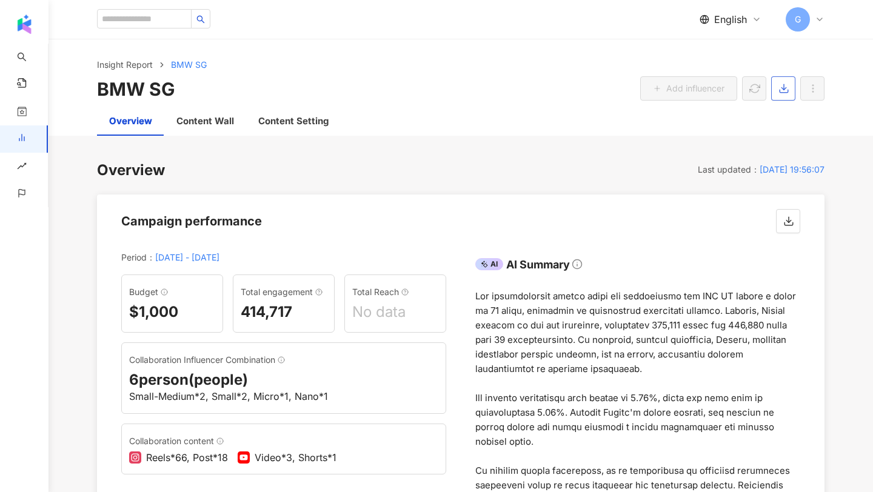
click at [786, 89] on icon "button" at bounding box center [783, 88] width 11 height 11
click at [793, 114] on span "Export the PPT" at bounding box center [811, 117] width 60 height 13
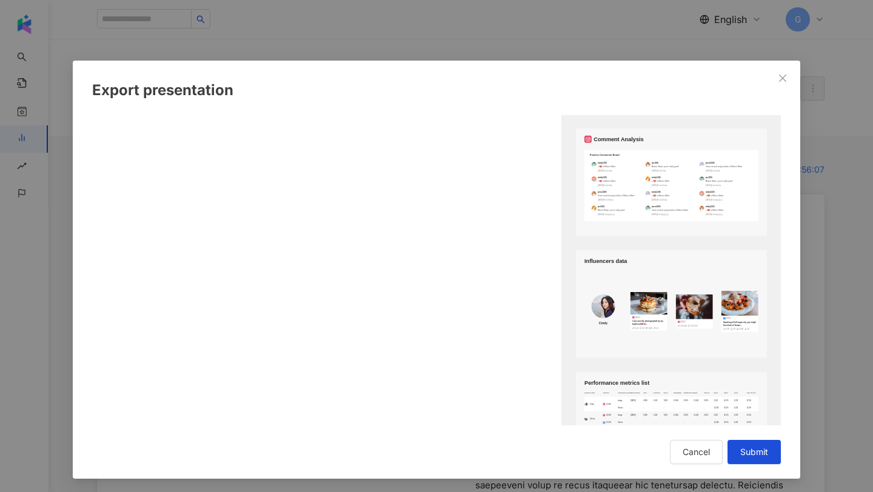
scroll to position [1376, 0]
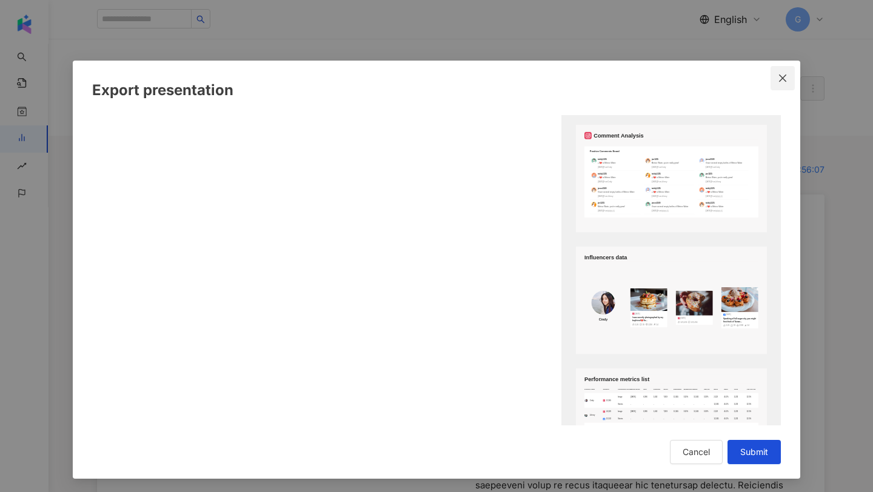
click at [787, 78] on icon "close" at bounding box center [783, 78] width 10 height 10
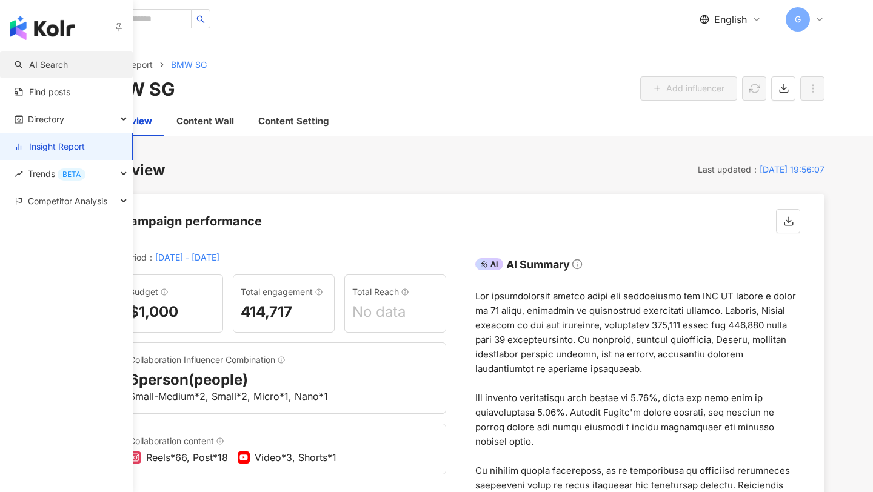
click at [25, 67] on link "AI Search" at bounding box center [41, 65] width 53 height 12
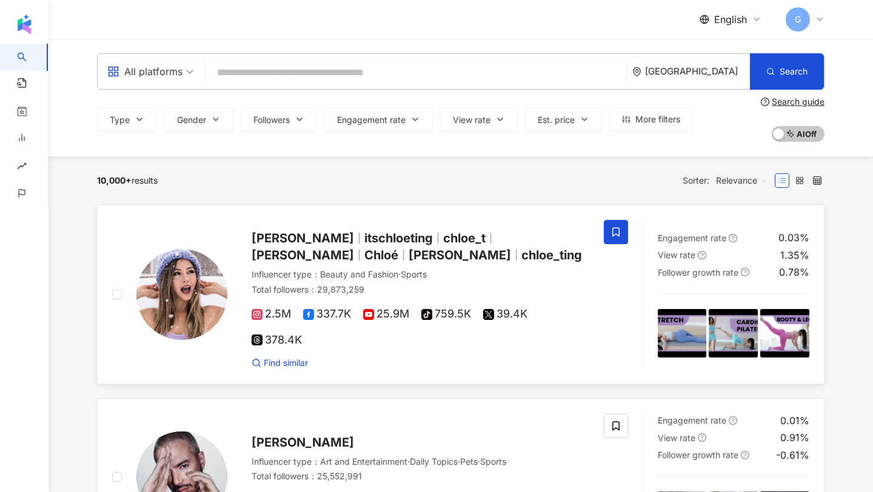
click at [287, 231] on span "Chloe Ting" at bounding box center [303, 238] width 102 height 15
